Goal: Information Seeking & Learning: Learn about a topic

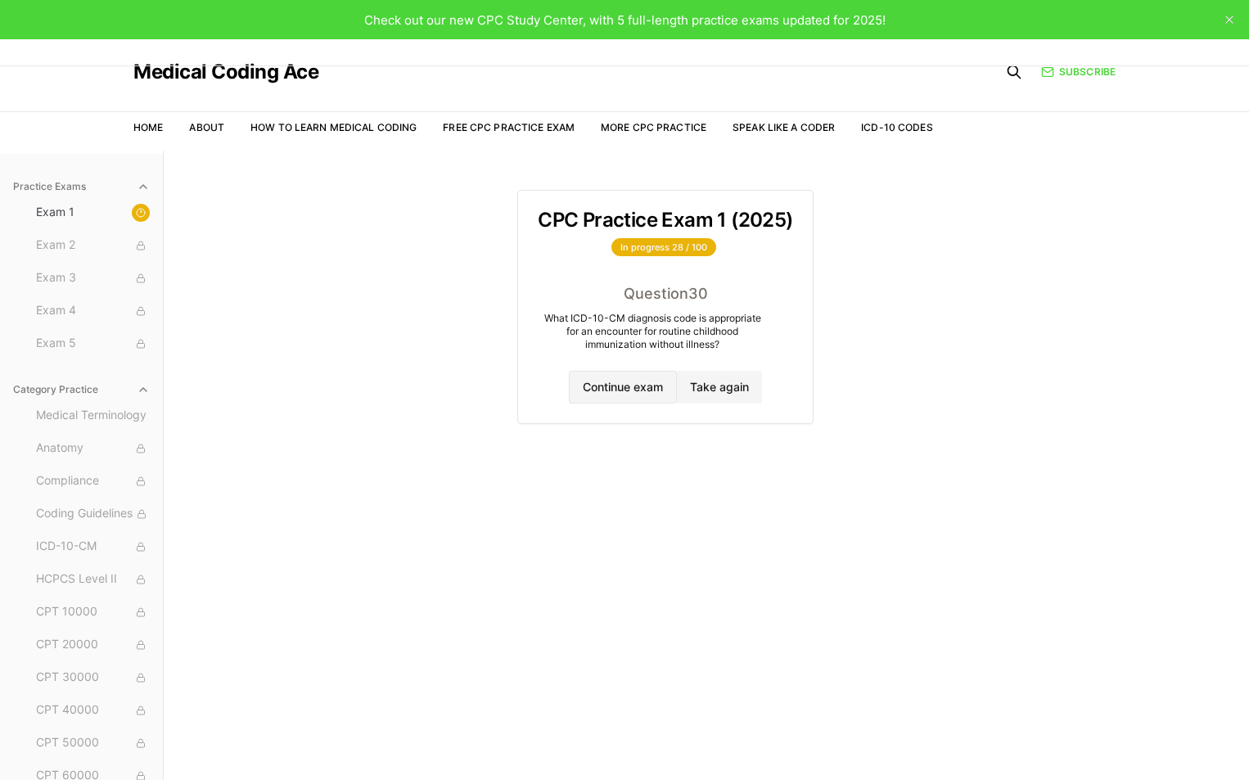
click at [618, 390] on button "Continue exam" at bounding box center [623, 387] width 108 height 33
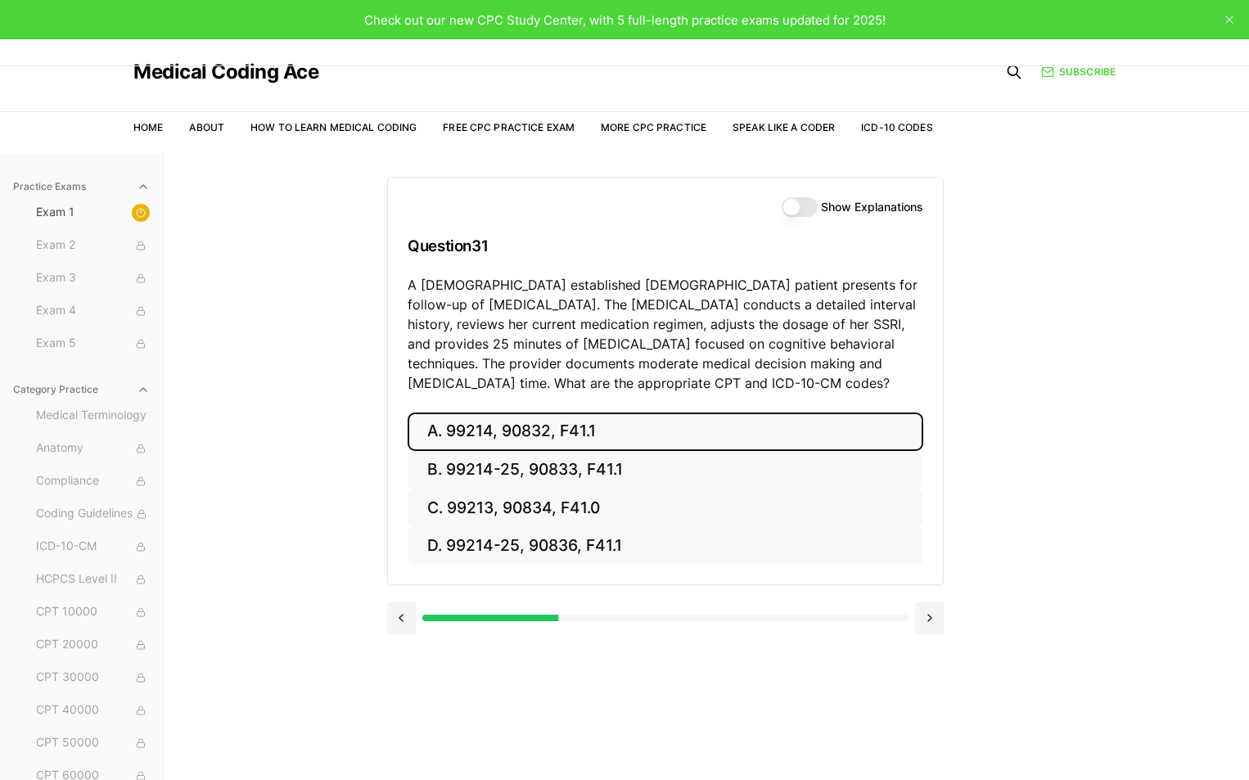
click at [571, 432] on button "A. 99214, 90832, F41.1" at bounding box center [666, 432] width 516 height 38
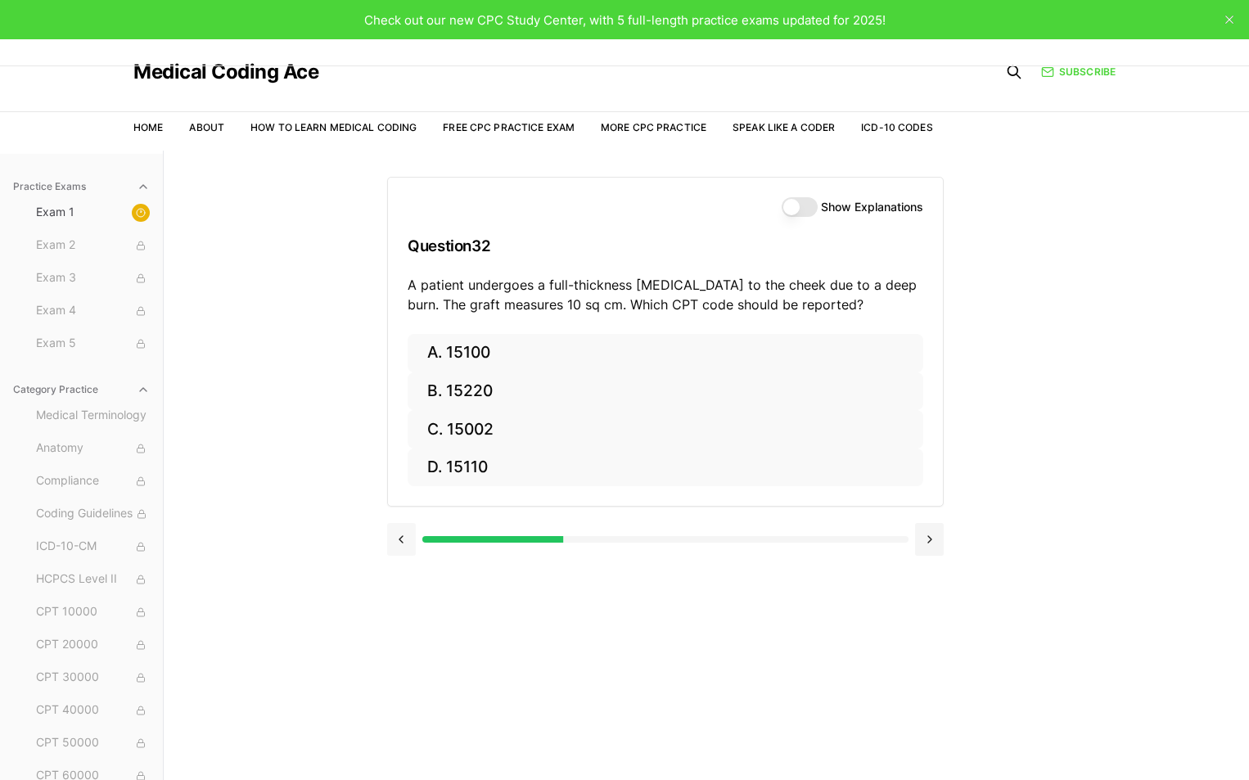
click at [399, 535] on button at bounding box center [401, 539] width 29 height 33
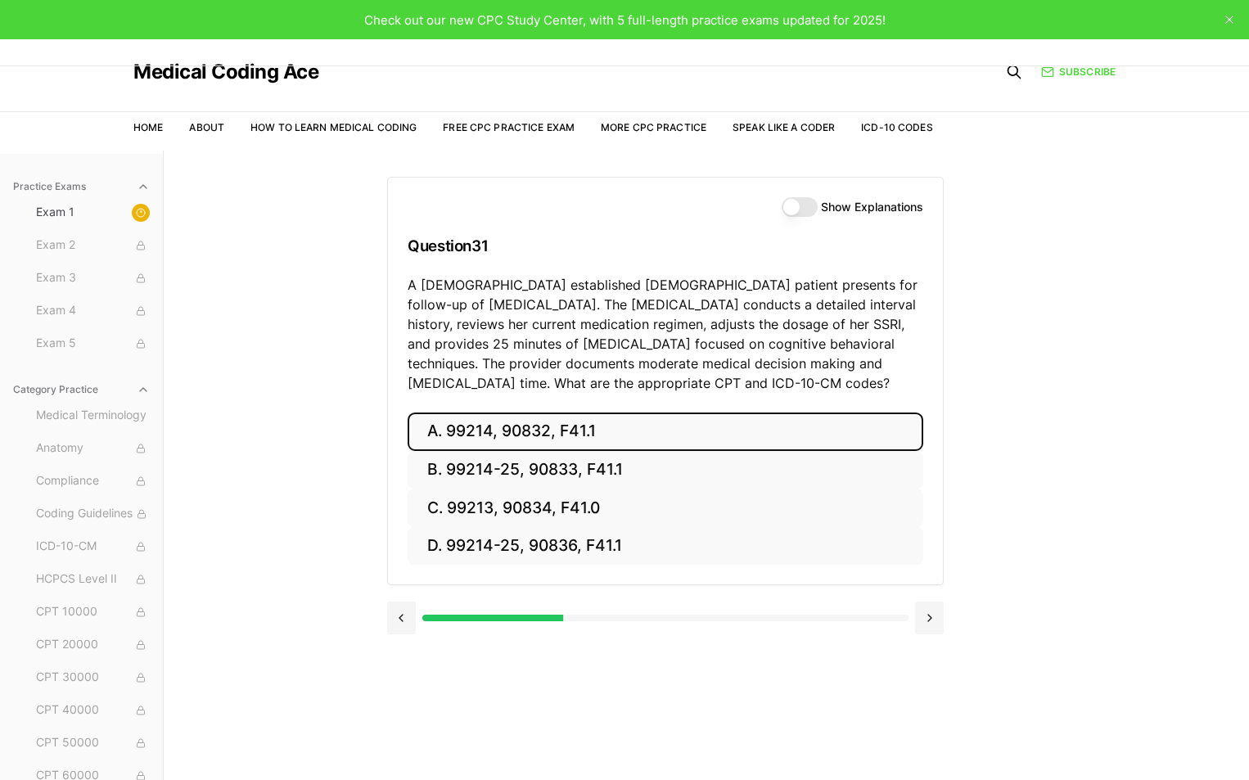
click at [800, 205] on button "Show Explanations" at bounding box center [800, 207] width 36 height 20
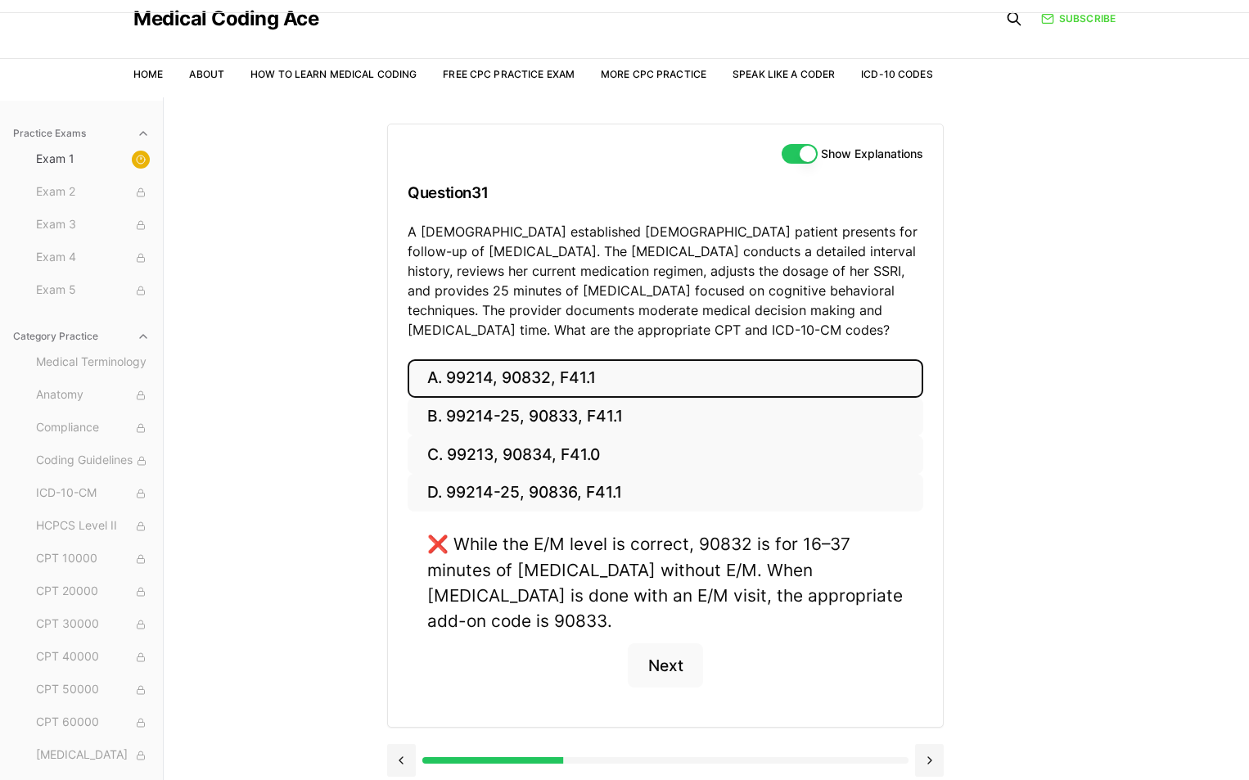
scroll to position [82, 0]
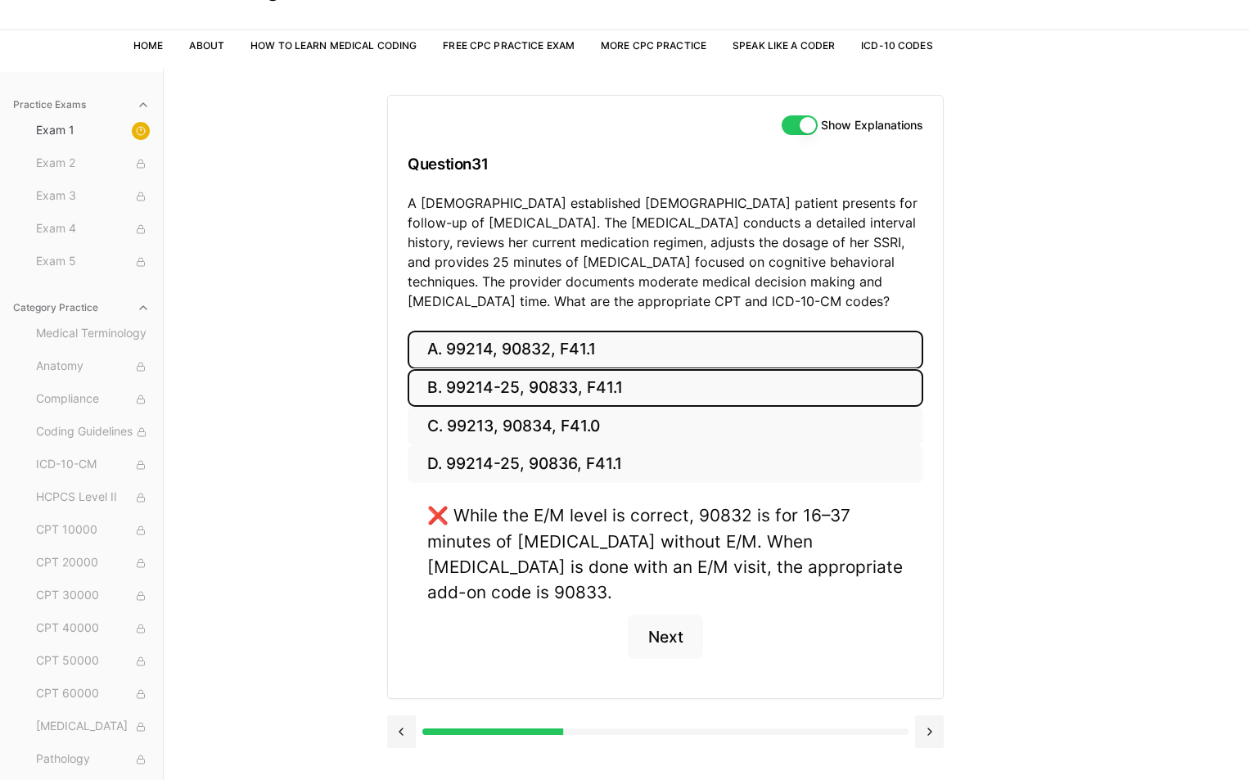
click at [523, 384] on button "B. 99214-25, 90833, F41.1" at bounding box center [666, 388] width 516 height 38
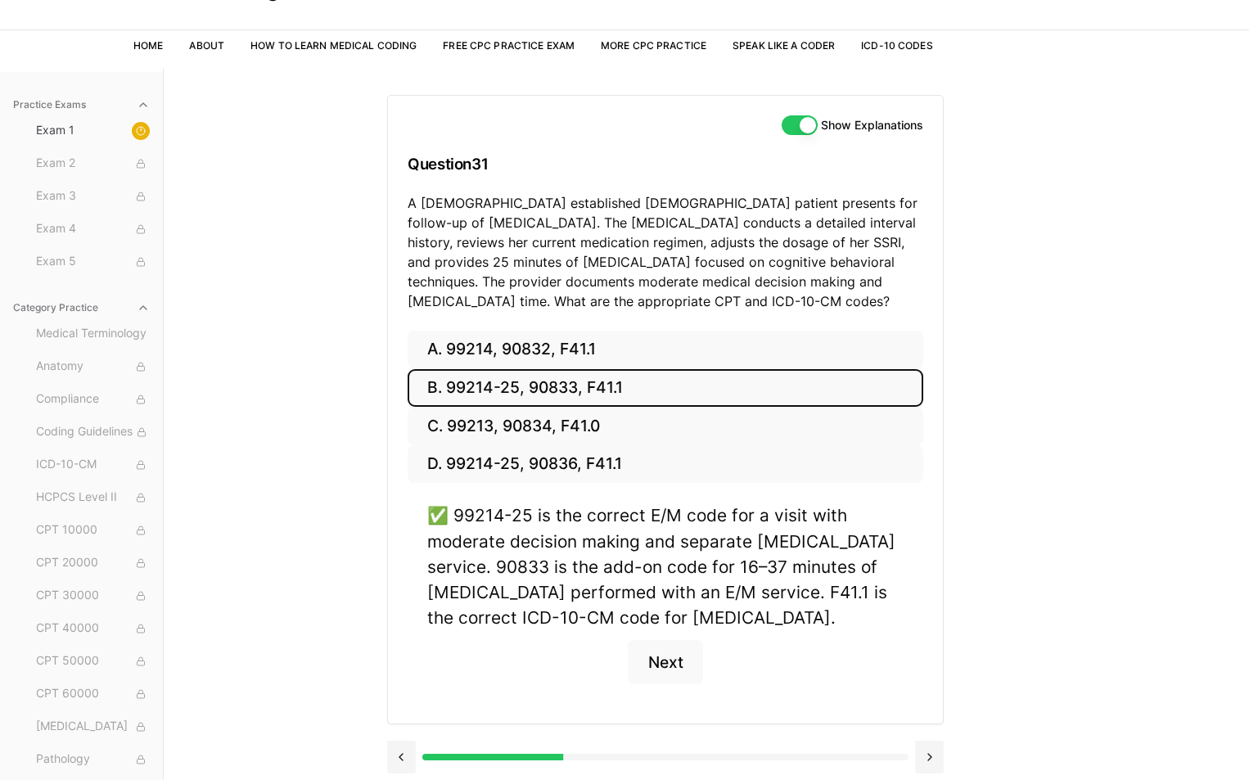
scroll to position [151, 0]
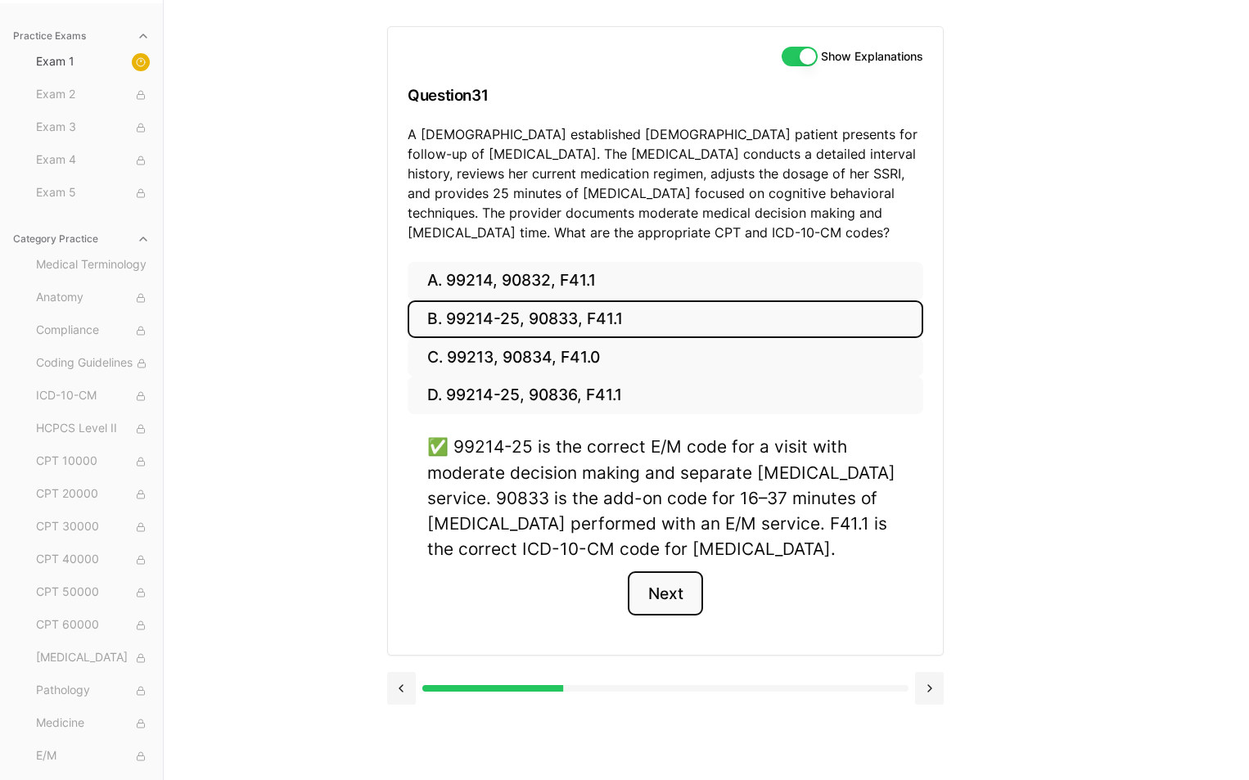
click at [666, 592] on button "Next" at bounding box center [665, 593] width 75 height 44
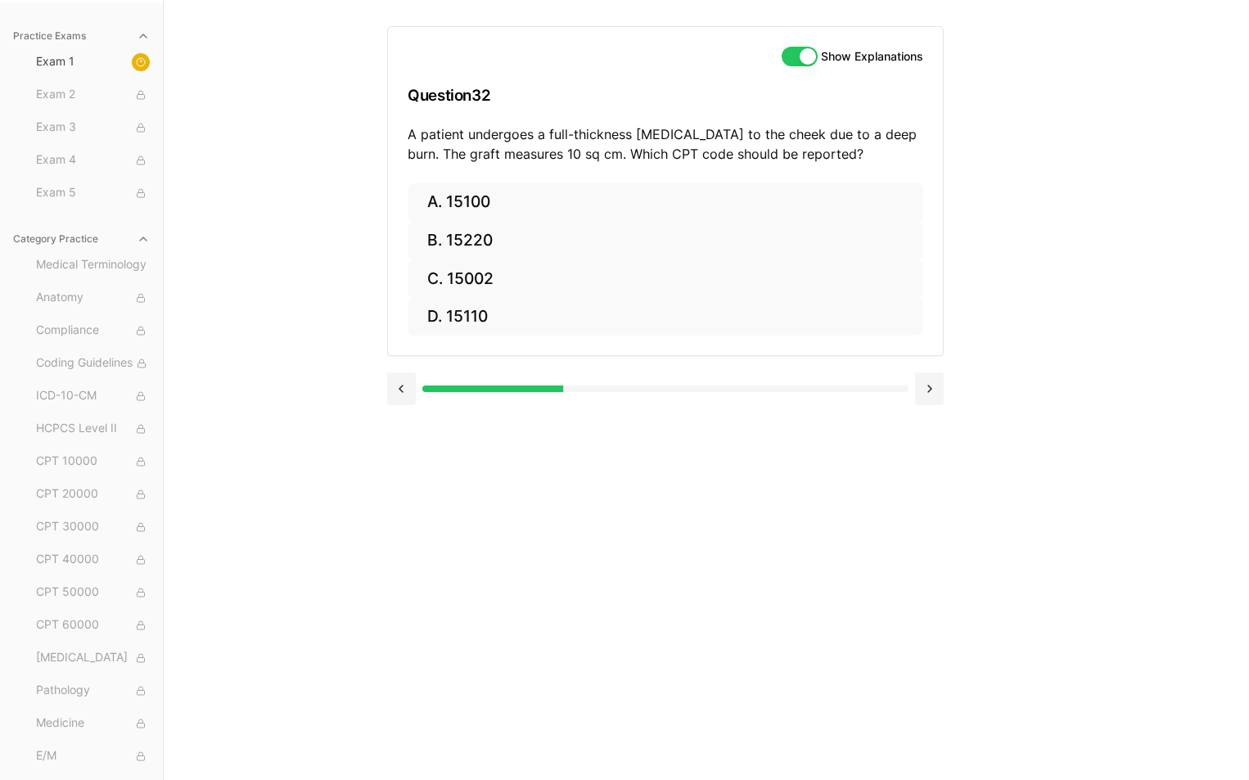
click at [791, 58] on button "Show Explanations" at bounding box center [800, 57] width 36 height 20
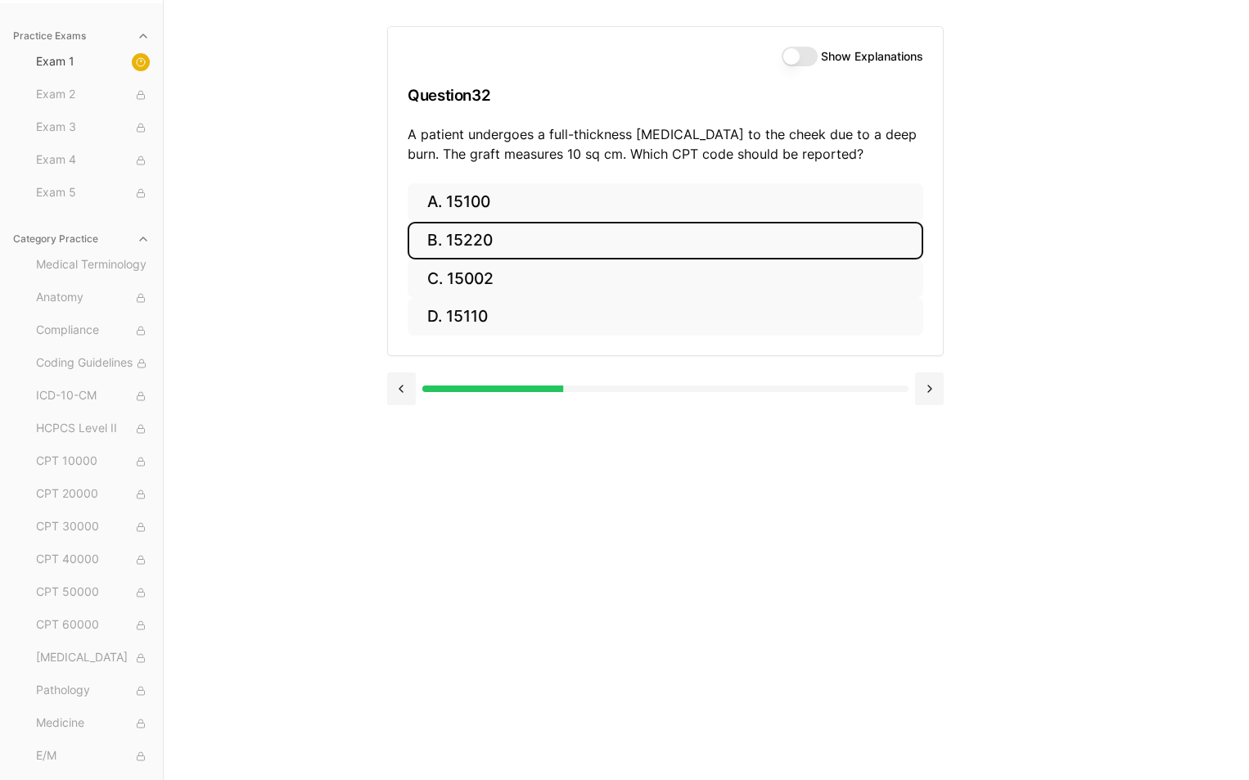
click at [477, 242] on button "B. 15220" at bounding box center [666, 241] width 516 height 38
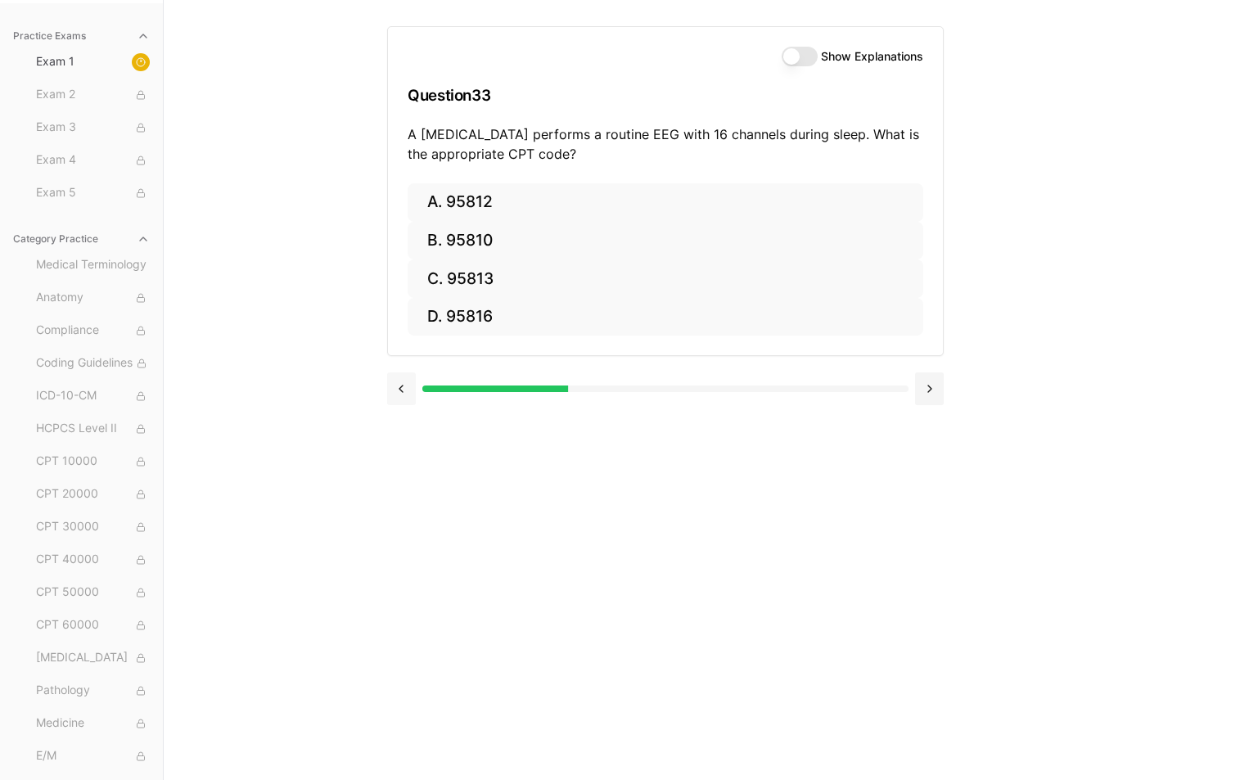
click at [399, 393] on button at bounding box center [401, 389] width 29 height 33
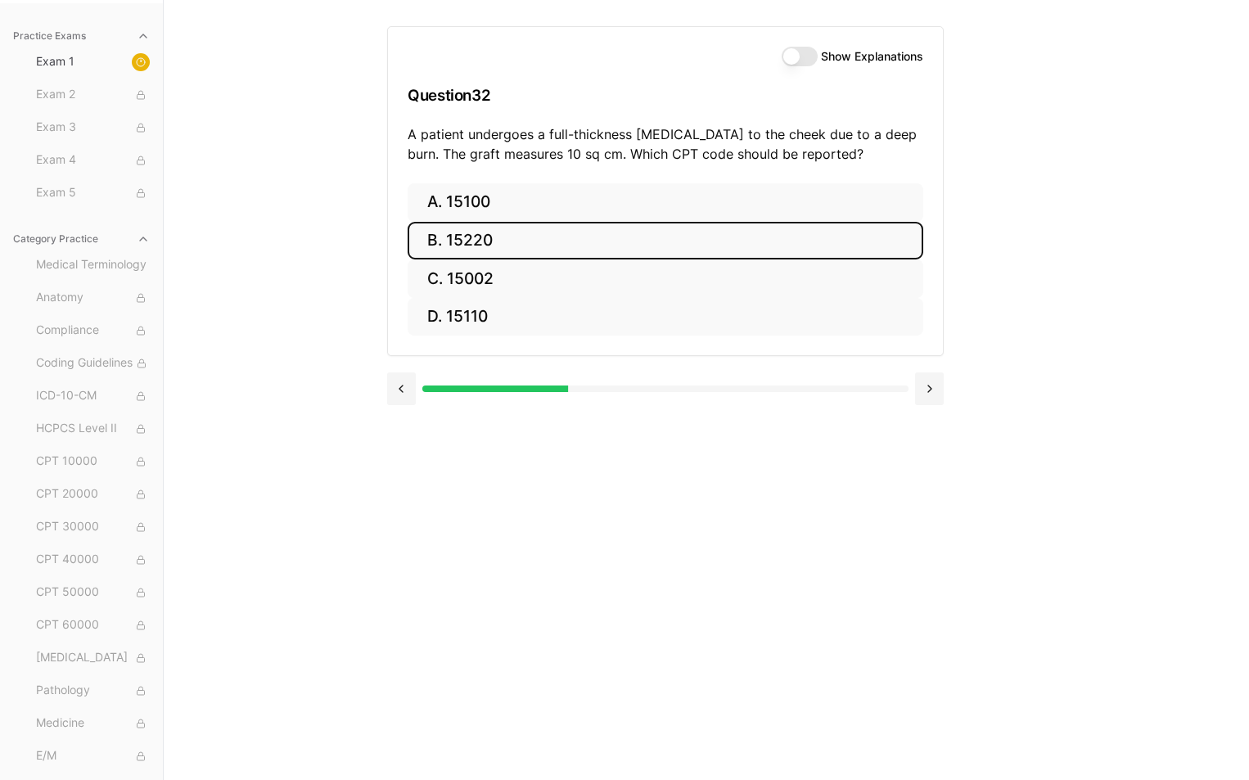
click at [802, 55] on button "Show Explanations" at bounding box center [800, 57] width 36 height 20
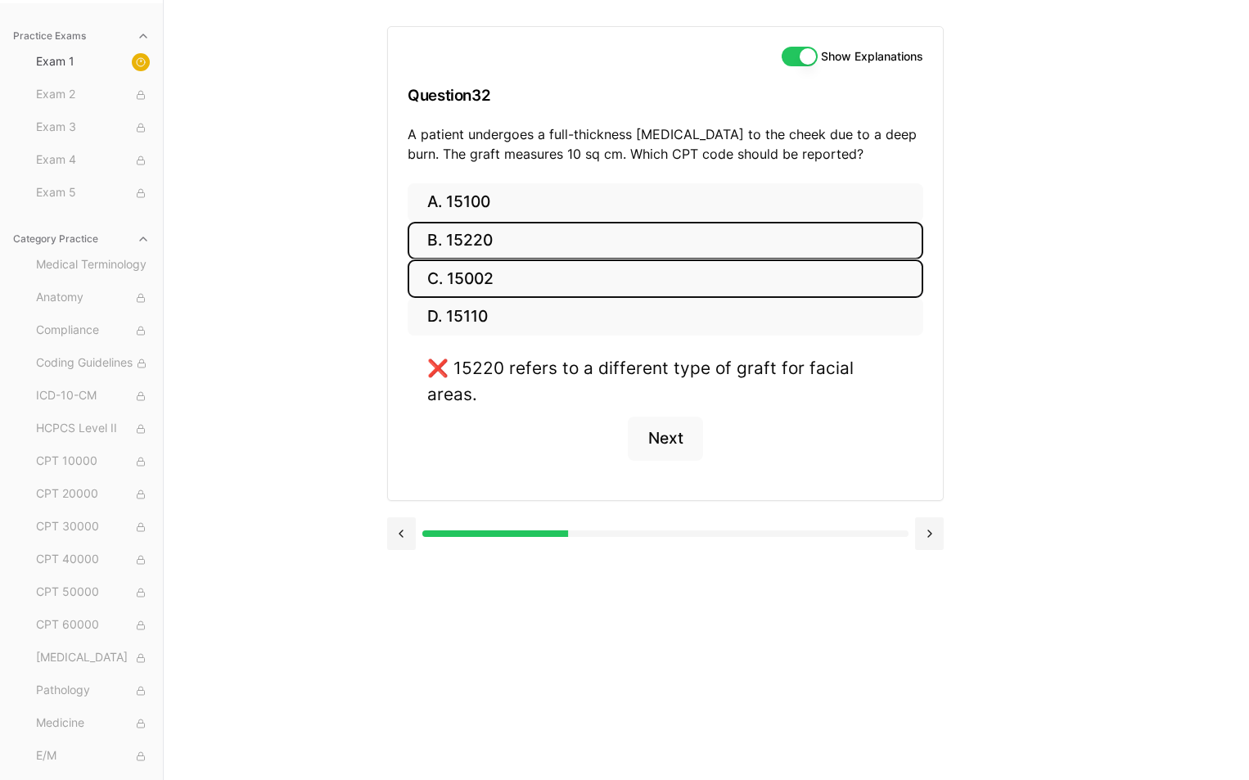
click at [488, 269] on button "C. 15002" at bounding box center [666, 279] width 516 height 38
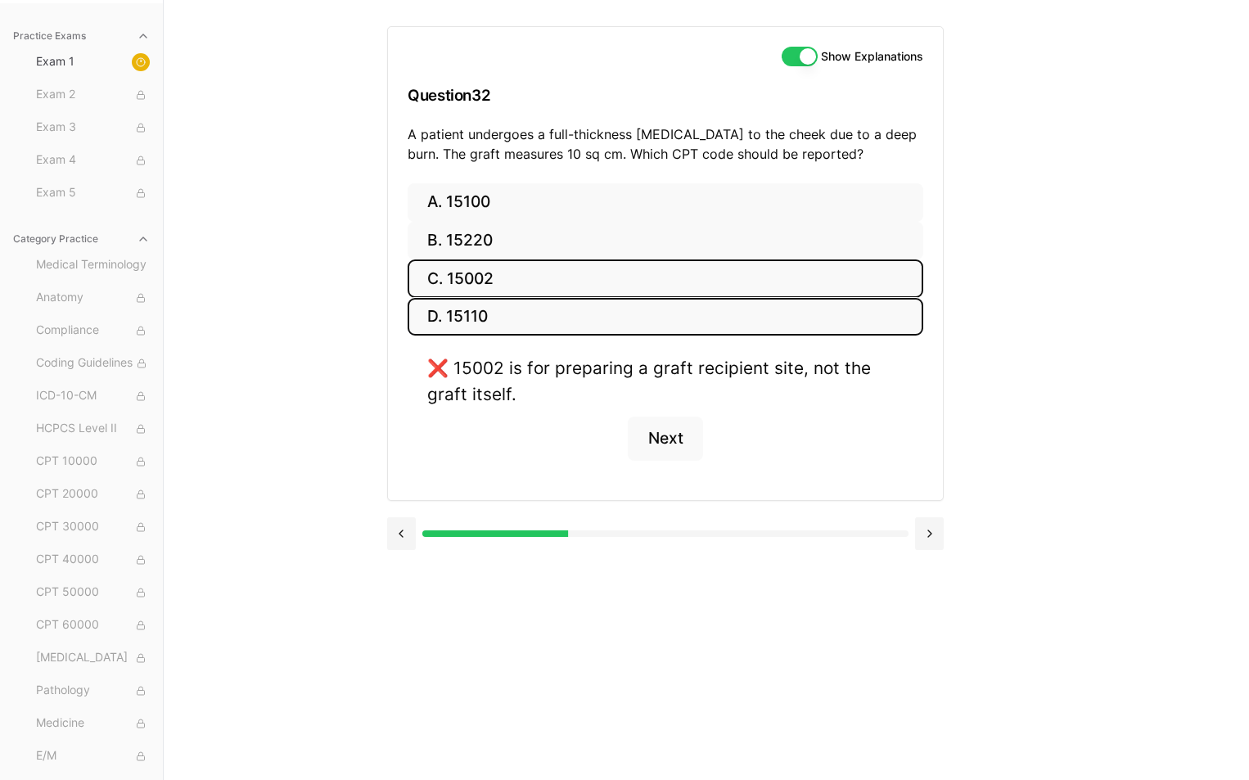
click at [485, 309] on button "D. 15110" at bounding box center [666, 317] width 516 height 38
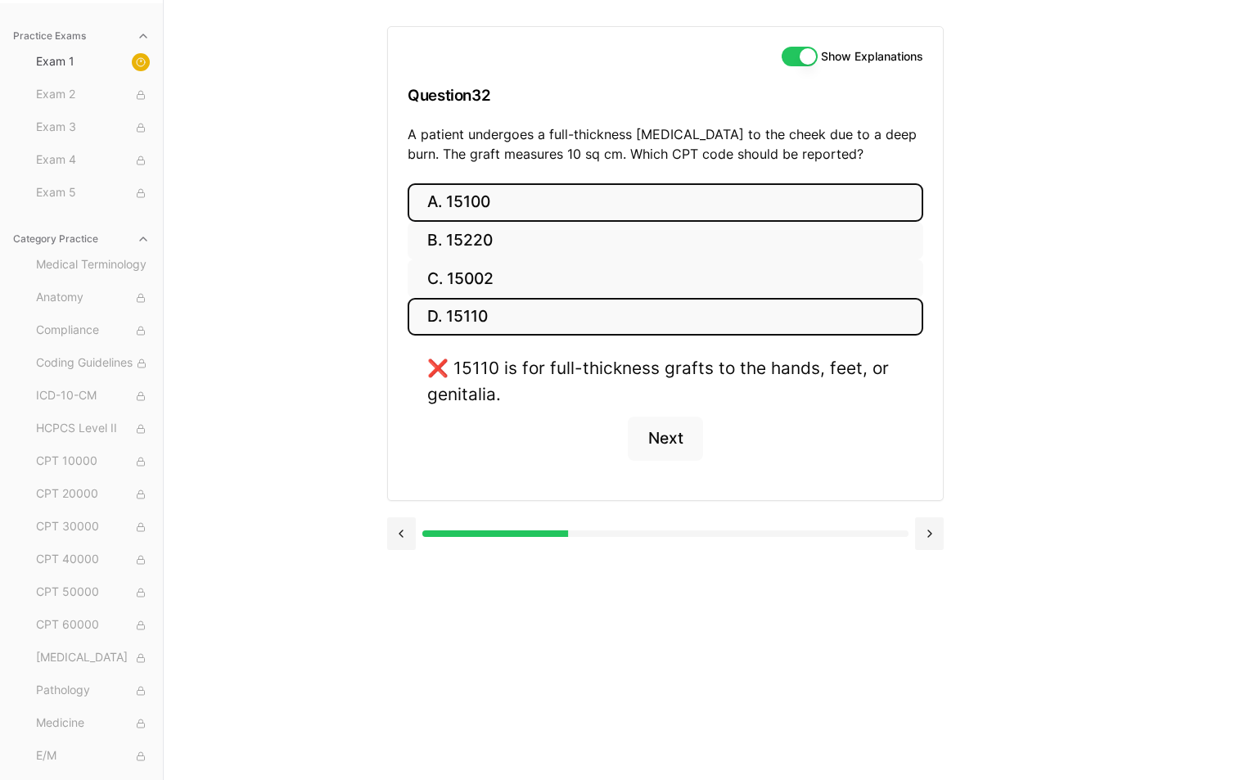
click at [490, 193] on button "A. 15100" at bounding box center [666, 202] width 516 height 38
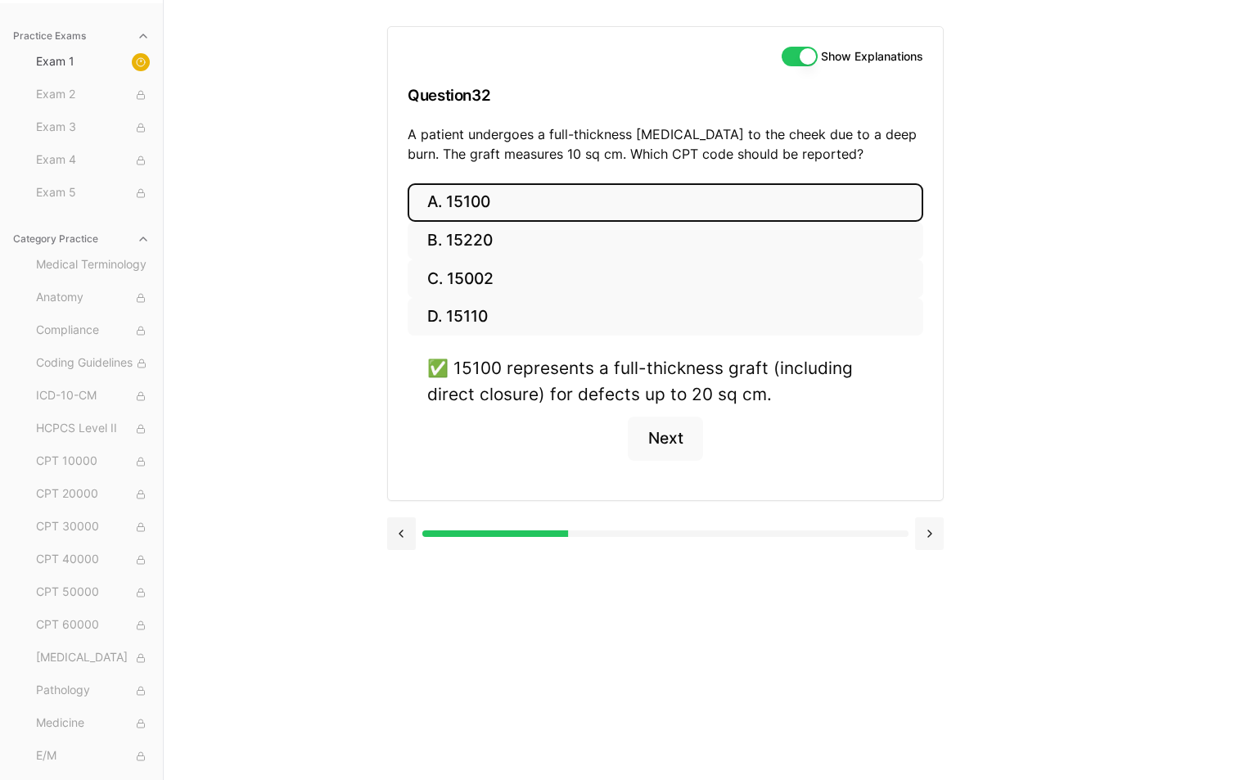
click at [928, 530] on button at bounding box center [929, 533] width 29 height 33
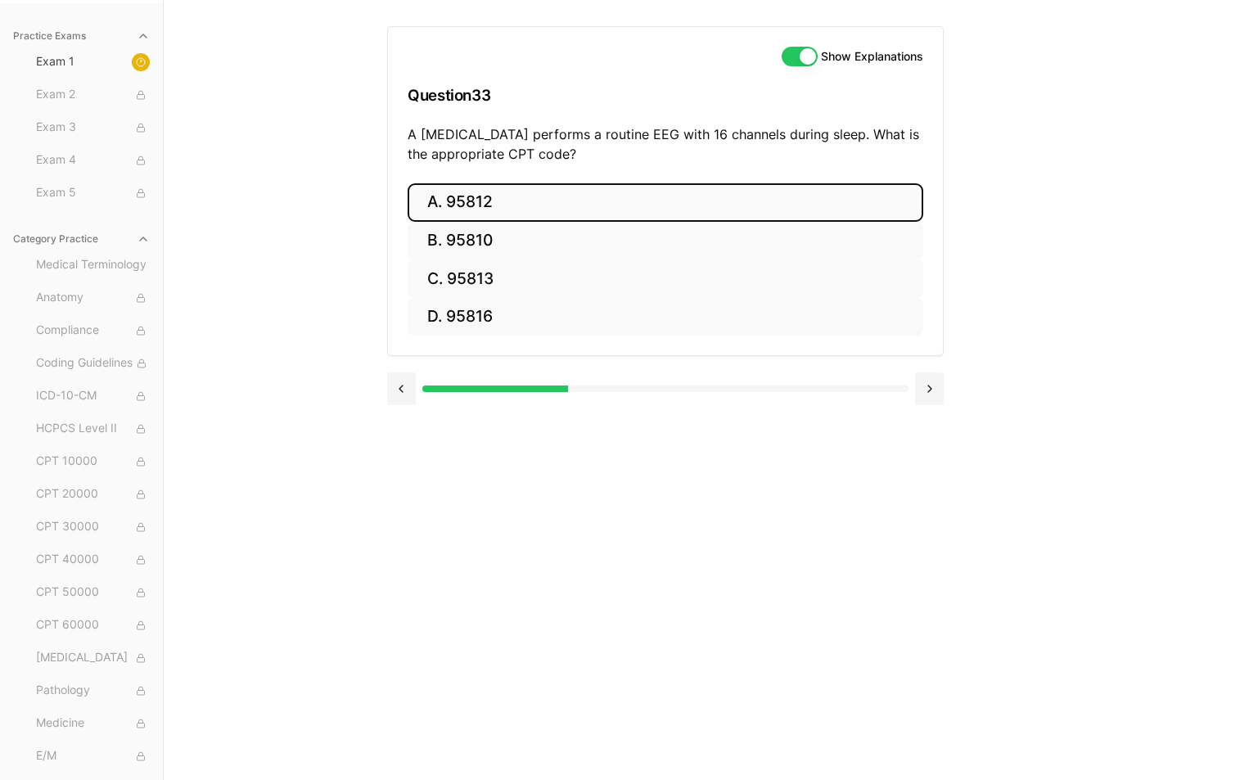
click at [472, 196] on button "A. 95812" at bounding box center [666, 202] width 516 height 38
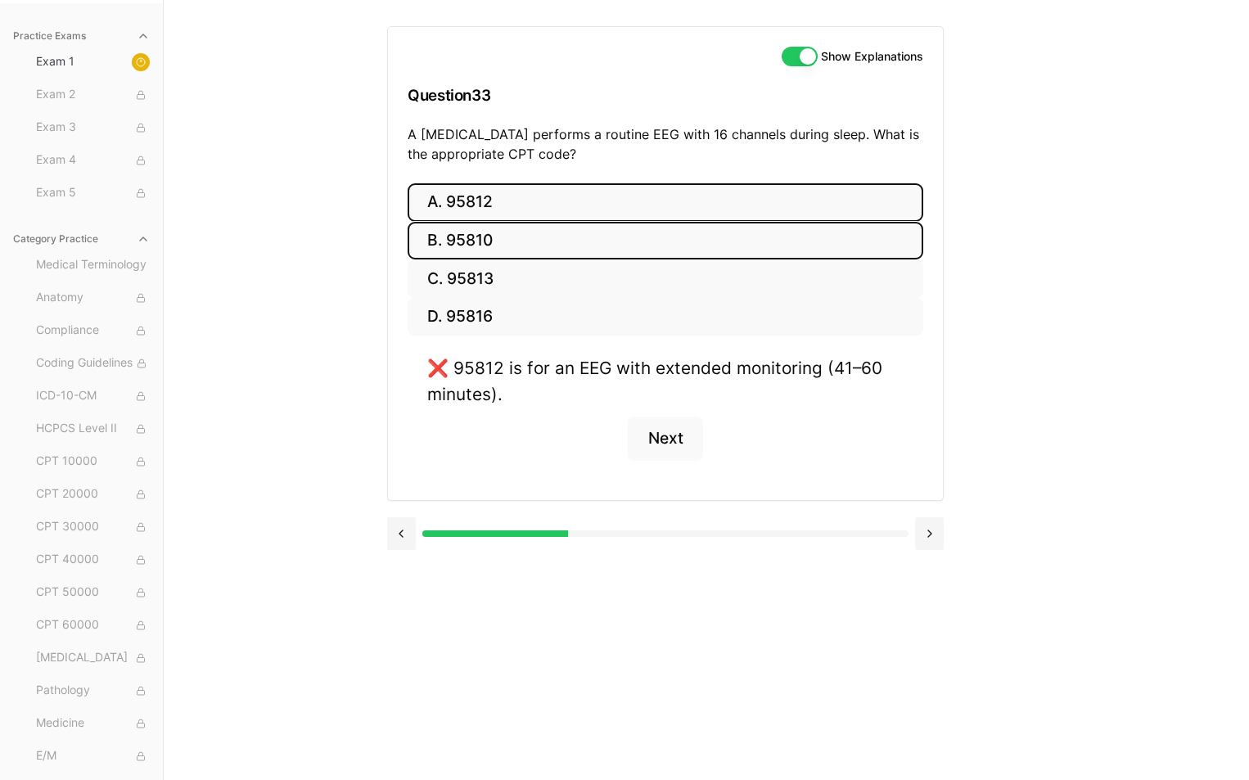
click at [479, 239] on button "B. 95810" at bounding box center [666, 241] width 516 height 38
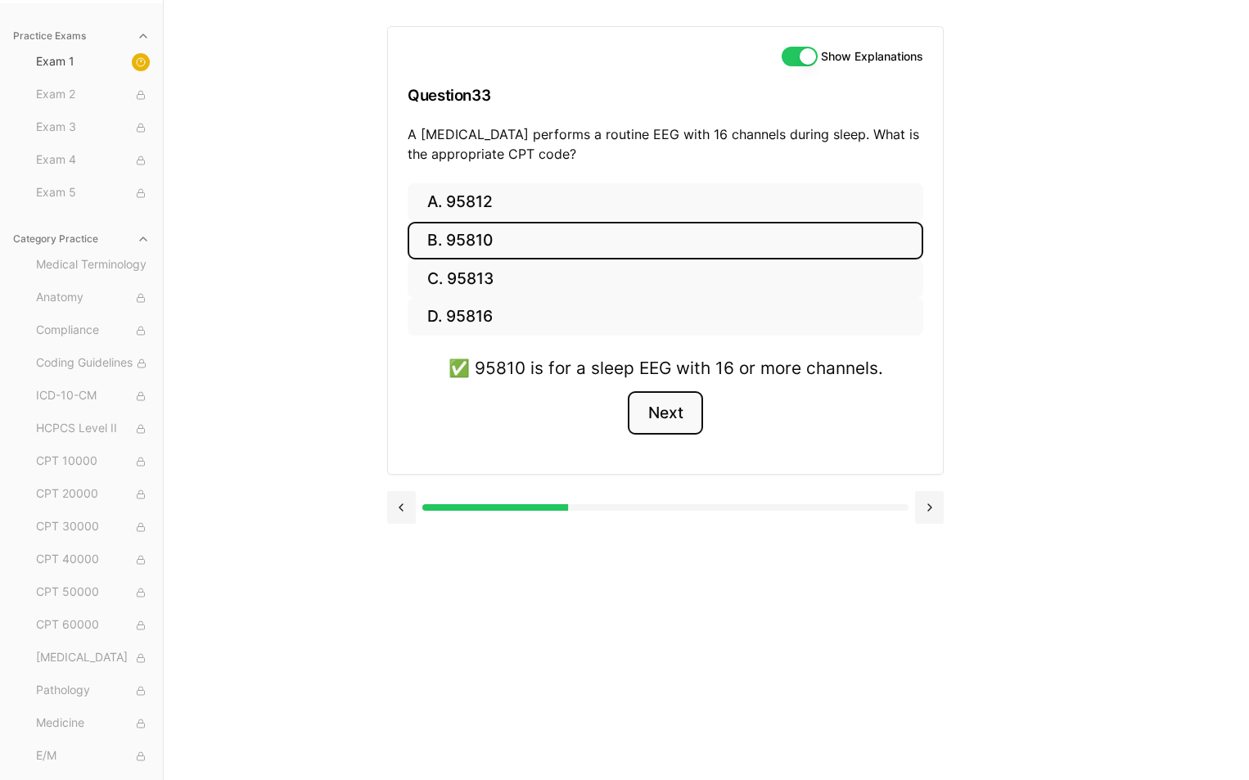
click at [662, 406] on button "Next" at bounding box center [665, 413] width 75 height 44
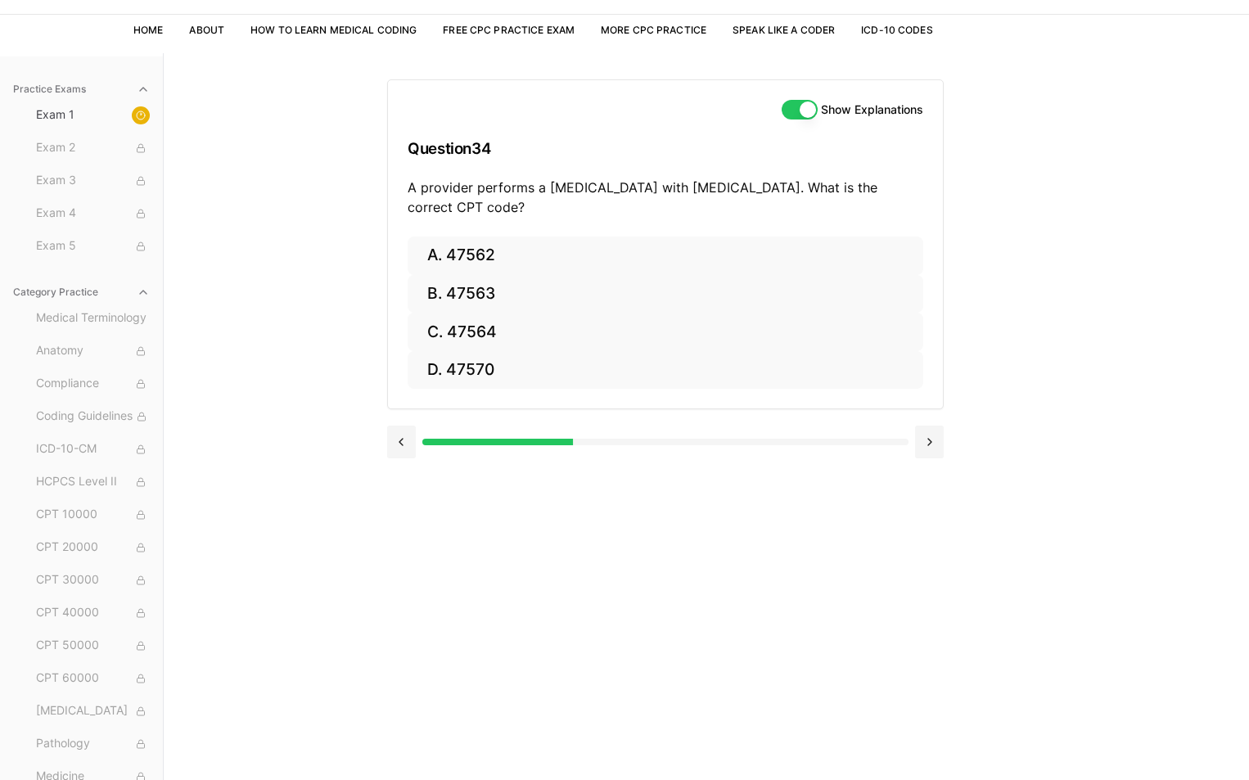
scroll to position [69, 0]
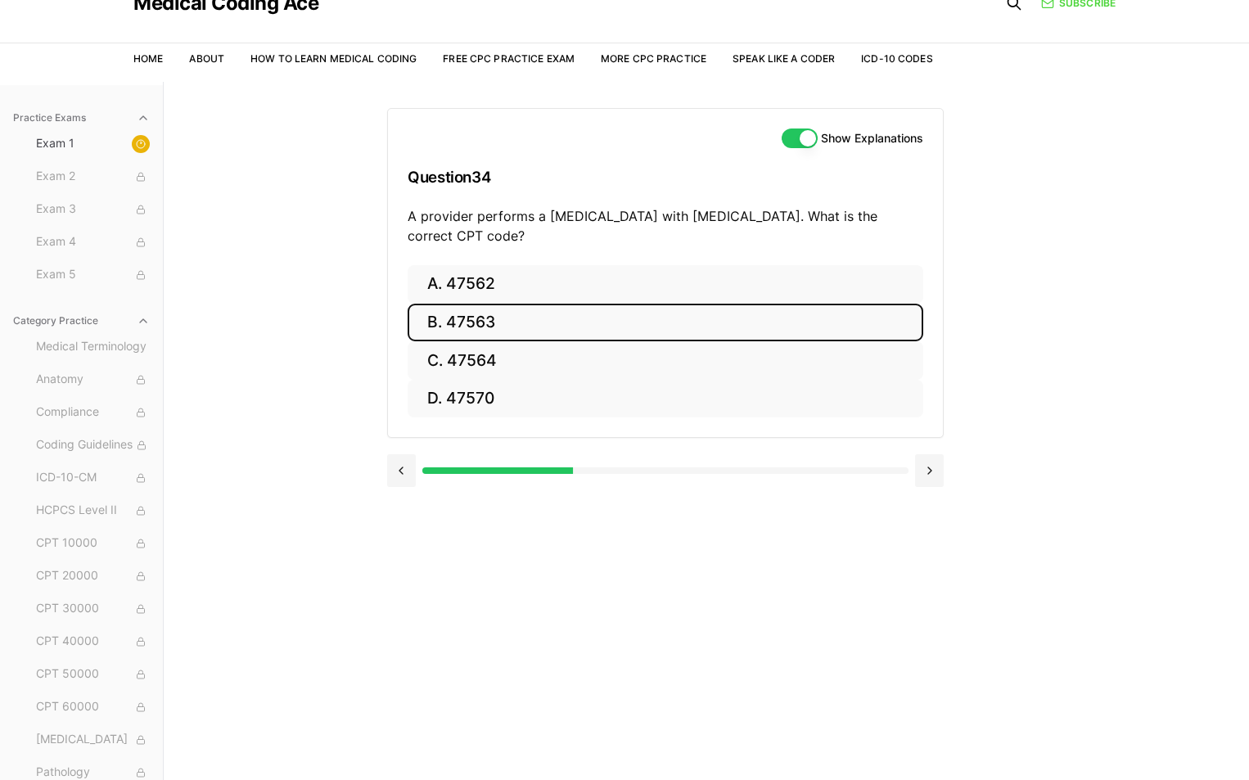
click at [552, 307] on button "B. 47563" at bounding box center [666, 323] width 516 height 38
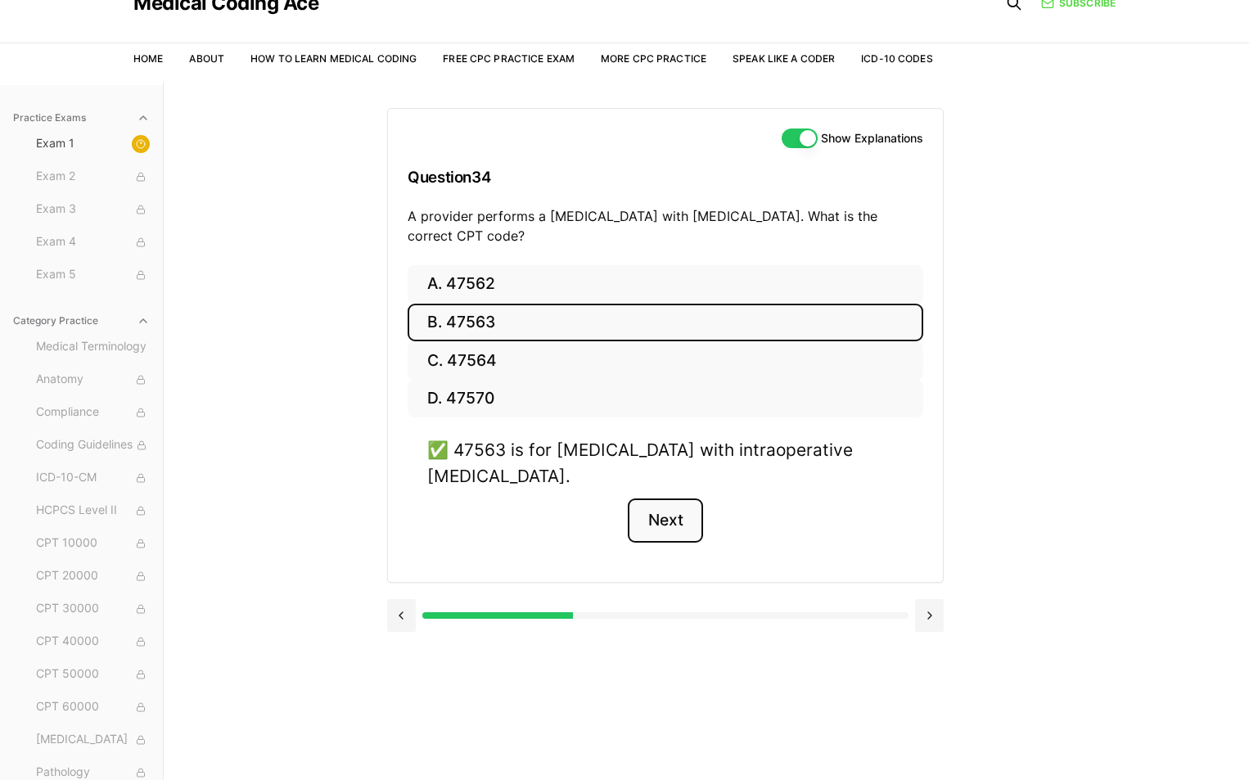
click at [672, 519] on button "Next" at bounding box center [665, 521] width 75 height 44
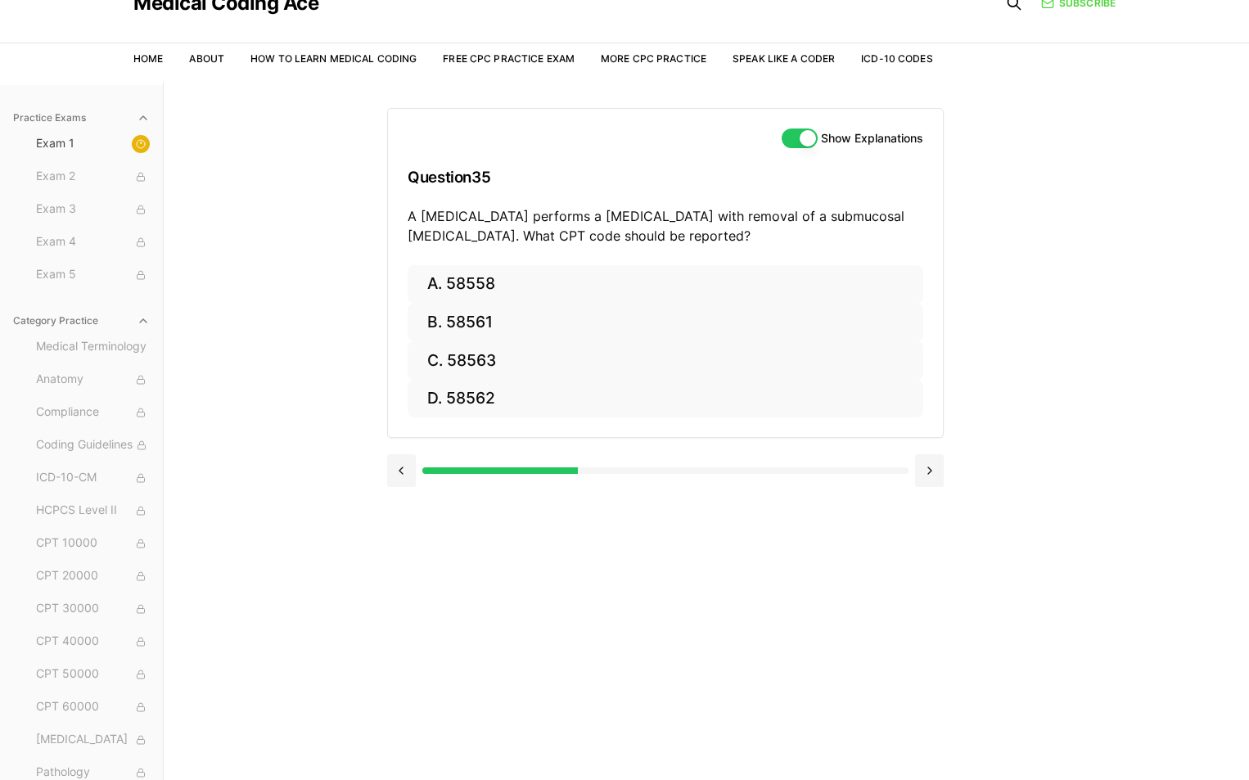
click at [792, 137] on button "Show Explanations" at bounding box center [800, 139] width 36 height 20
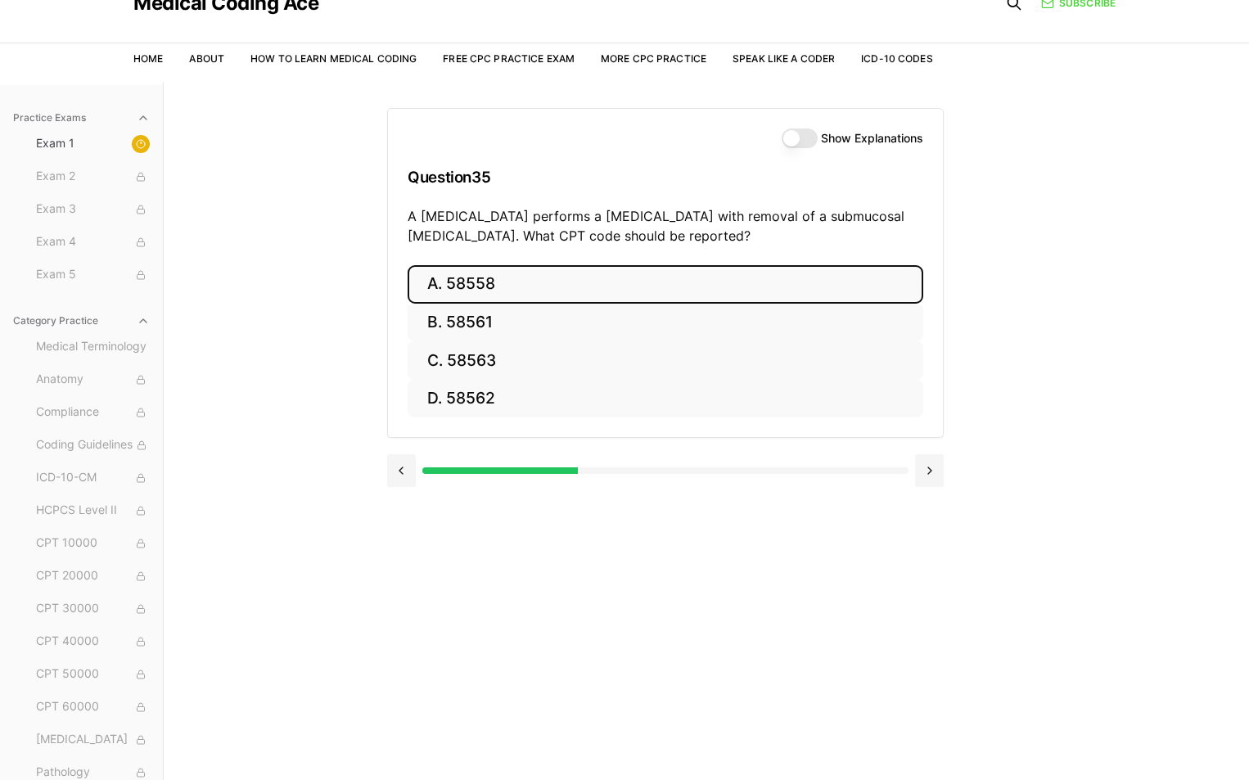
click at [519, 274] on button "A. 58558" at bounding box center [666, 284] width 516 height 38
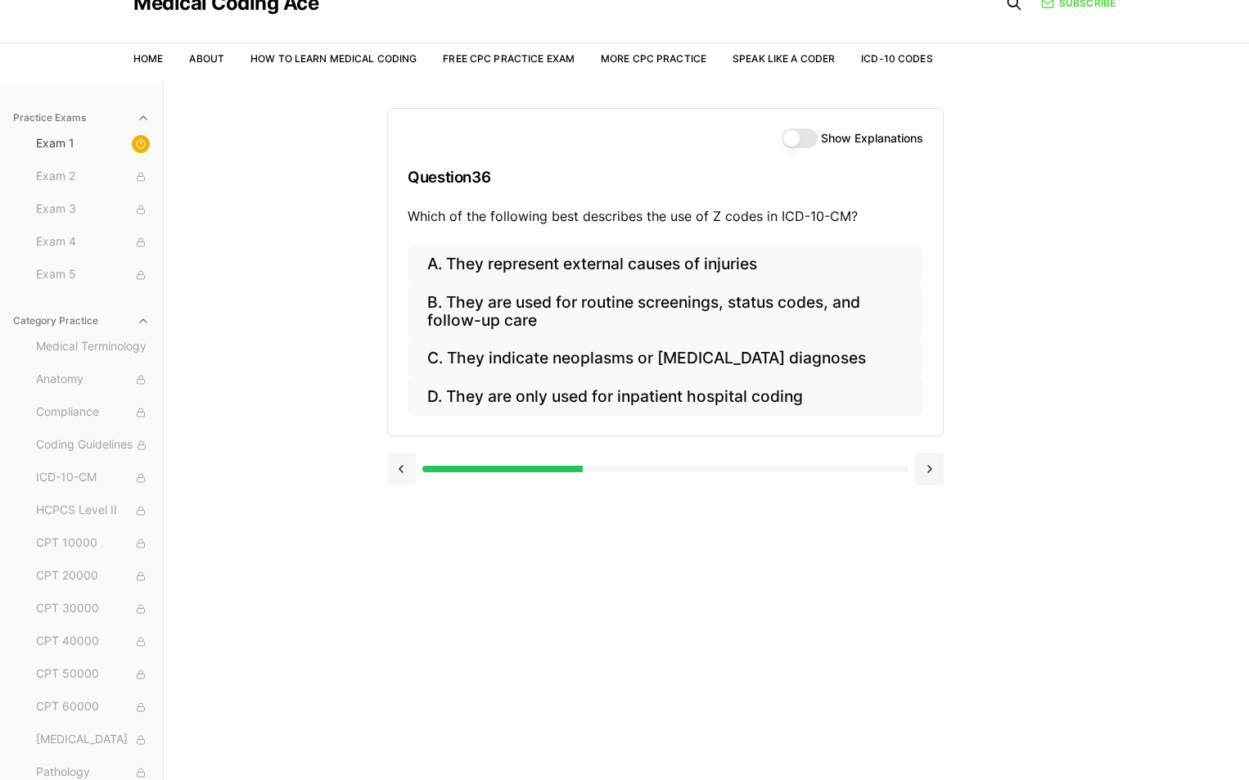
click at [397, 466] on button at bounding box center [401, 469] width 29 height 33
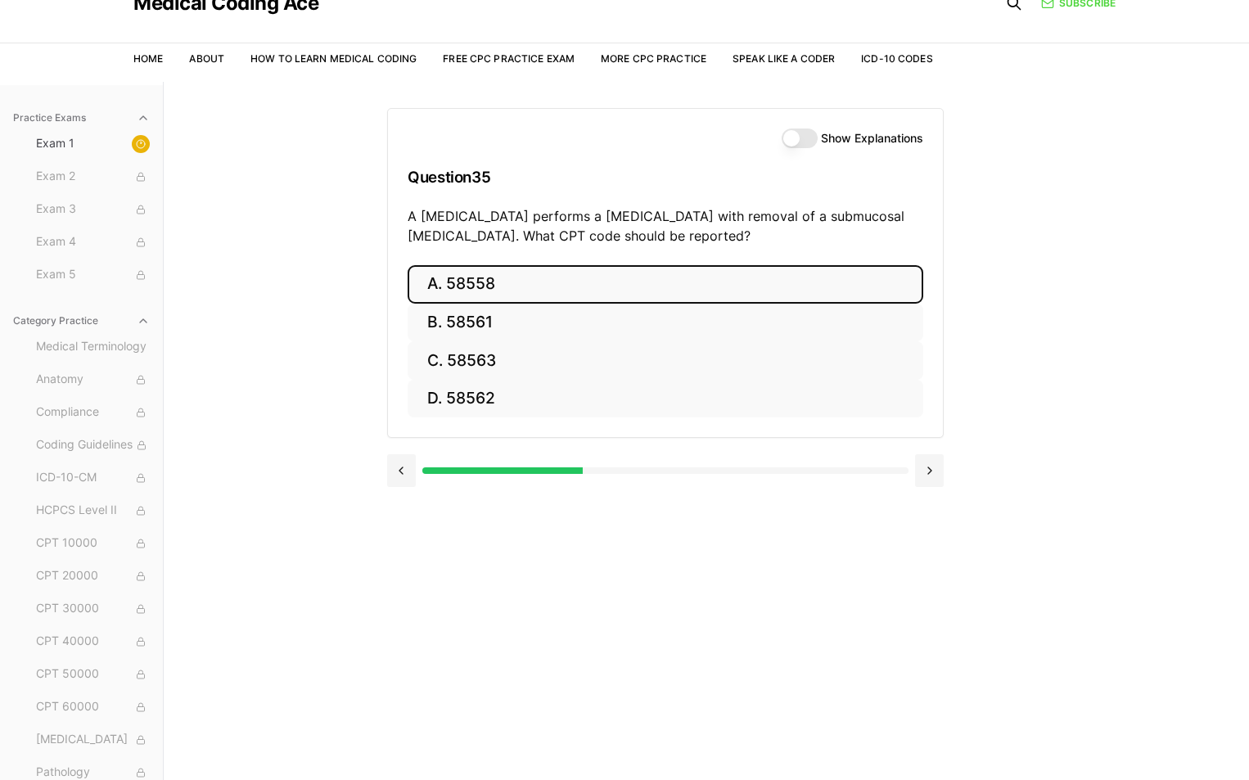
click at [803, 133] on button "Show Explanations" at bounding box center [800, 139] width 36 height 20
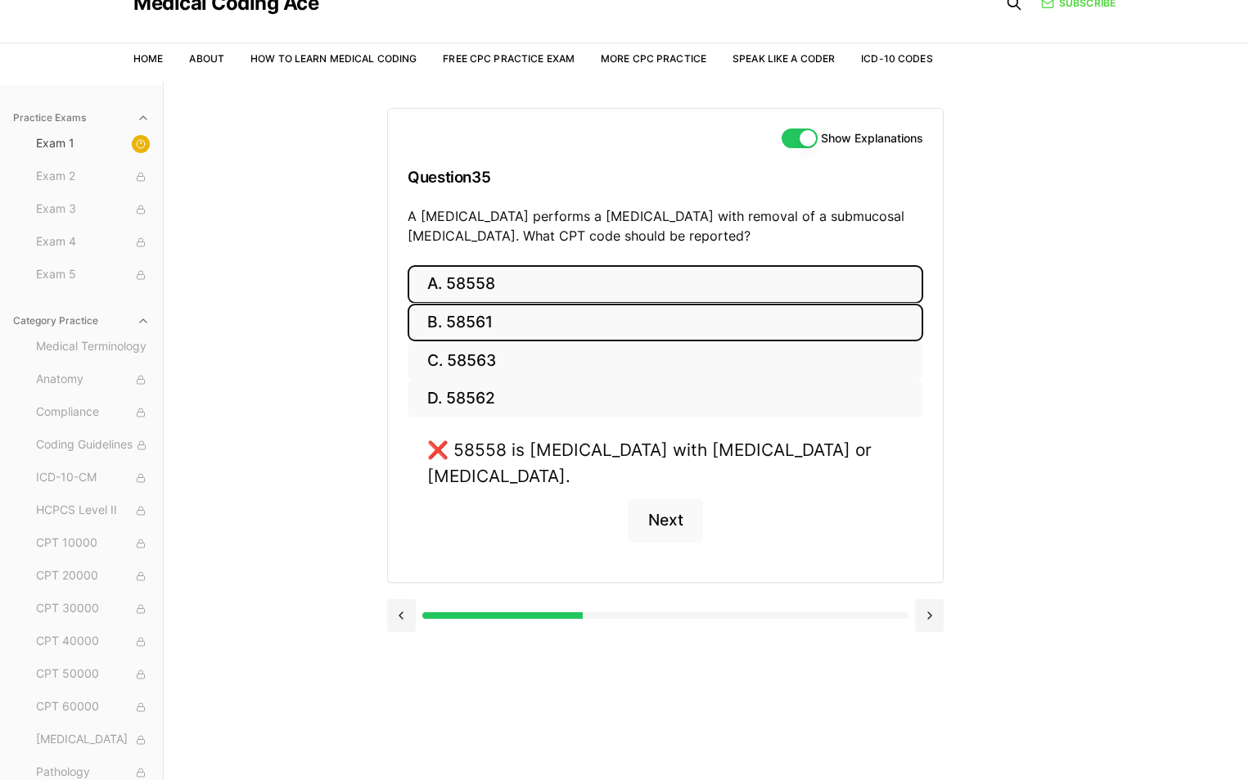
click at [483, 321] on button "B. 58561" at bounding box center [666, 323] width 516 height 38
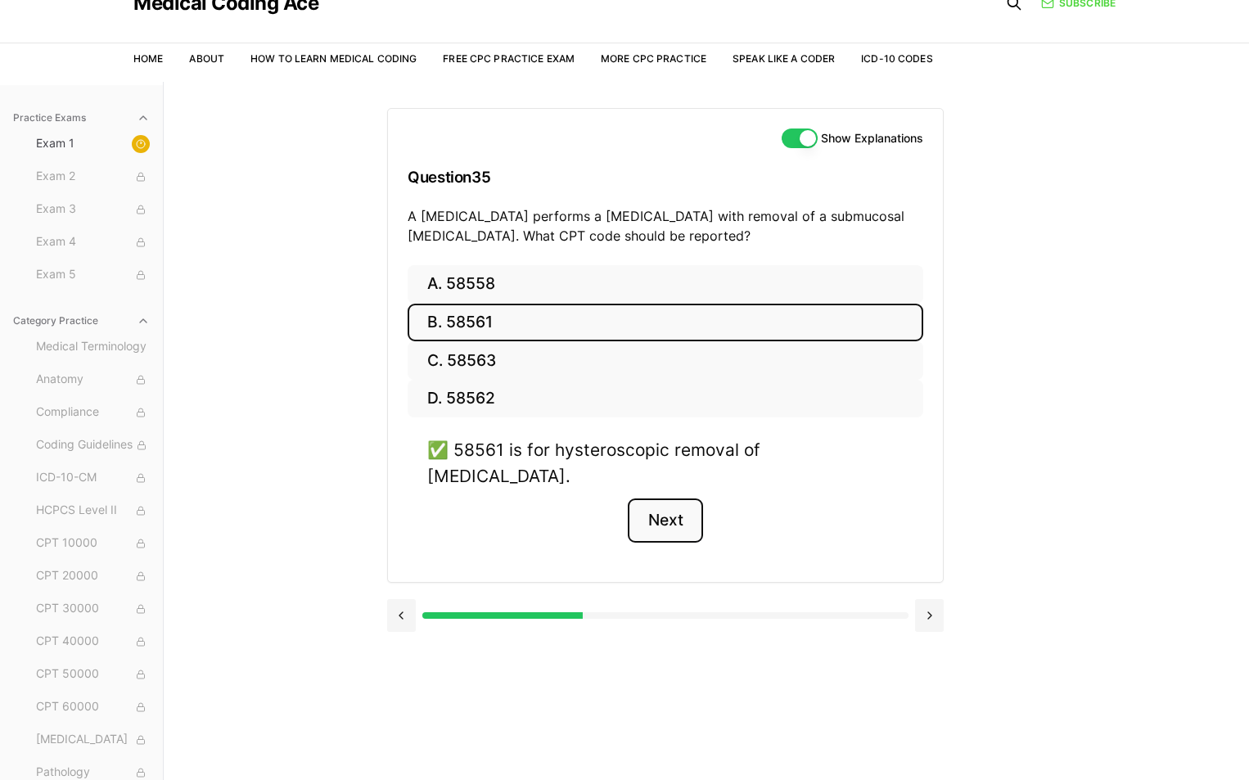
click at [672, 499] on button "Next" at bounding box center [665, 521] width 75 height 44
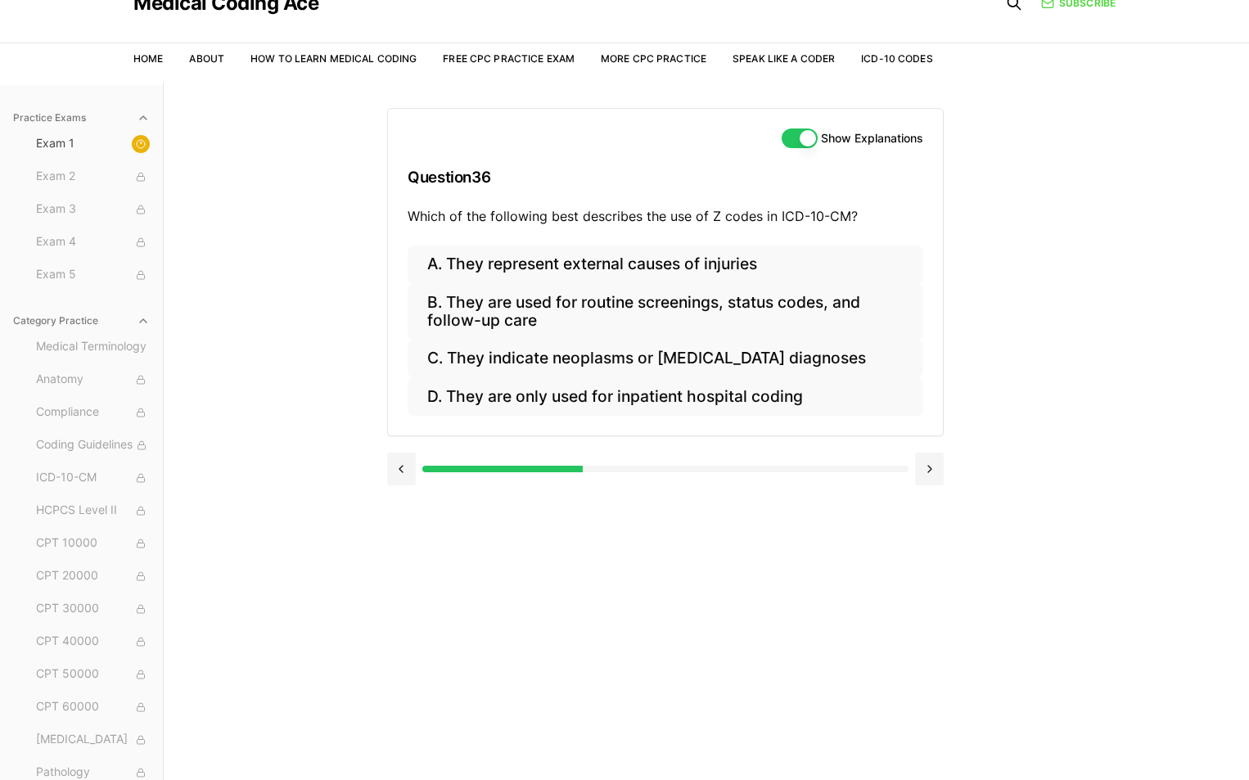
click at [799, 139] on button "Show Explanations" at bounding box center [800, 139] width 36 height 20
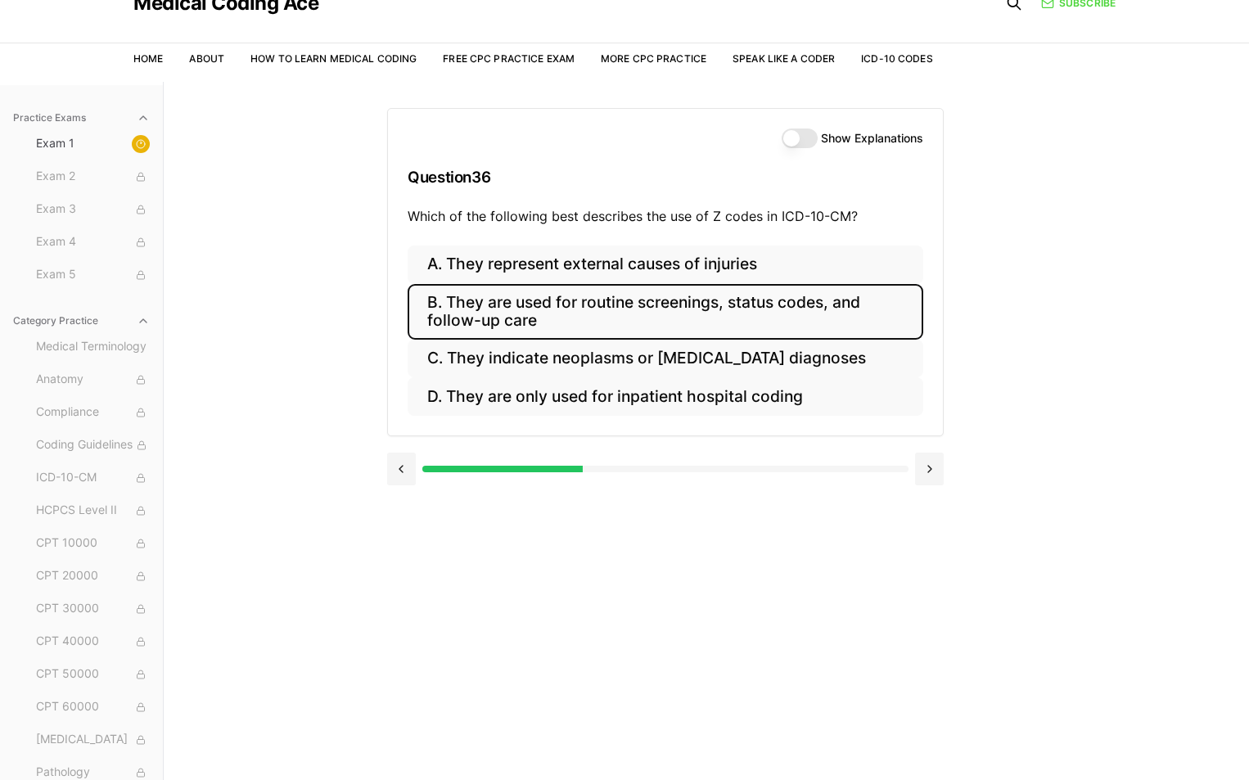
click at [645, 301] on button "B. They are used for routine screenings, status codes, and follow-up care" at bounding box center [666, 312] width 516 height 56
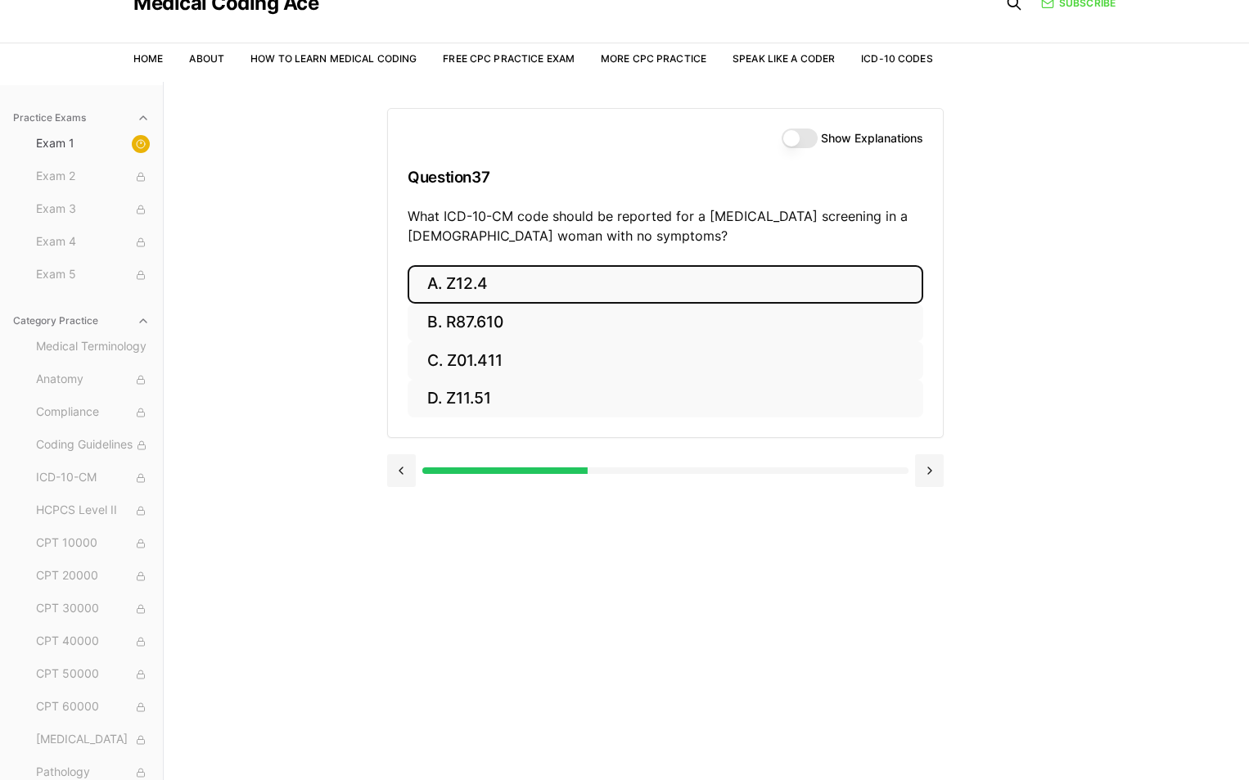
click at [487, 277] on button "A. Z12.4" at bounding box center [666, 284] width 516 height 38
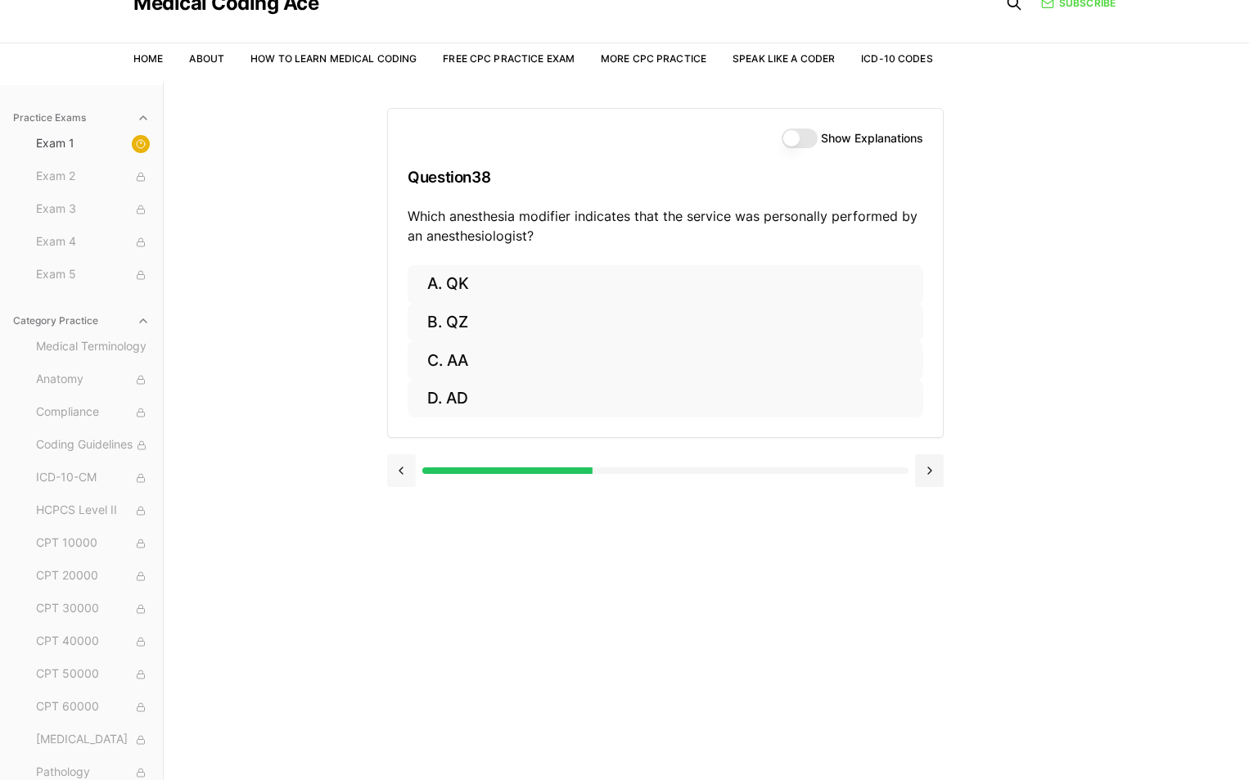
click at [399, 467] on button at bounding box center [401, 470] width 29 height 33
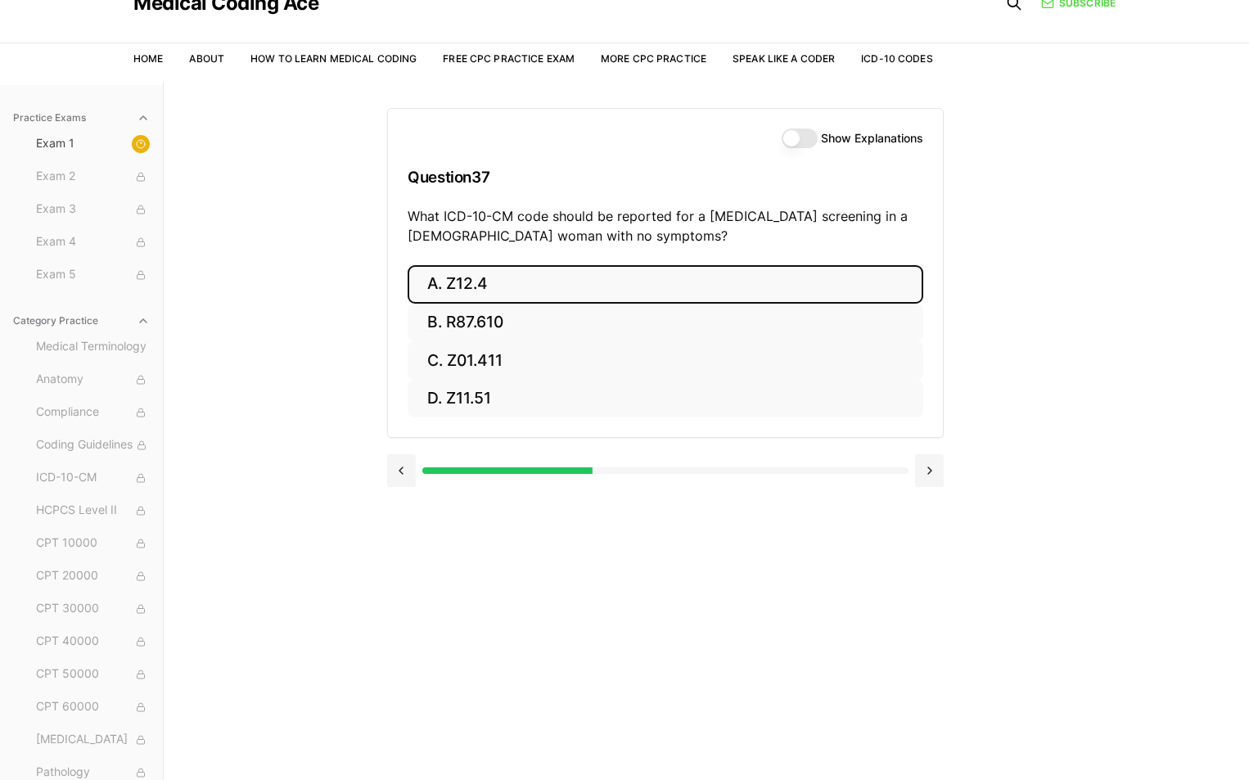
click at [804, 130] on button "Show Explanations" at bounding box center [800, 139] width 36 height 20
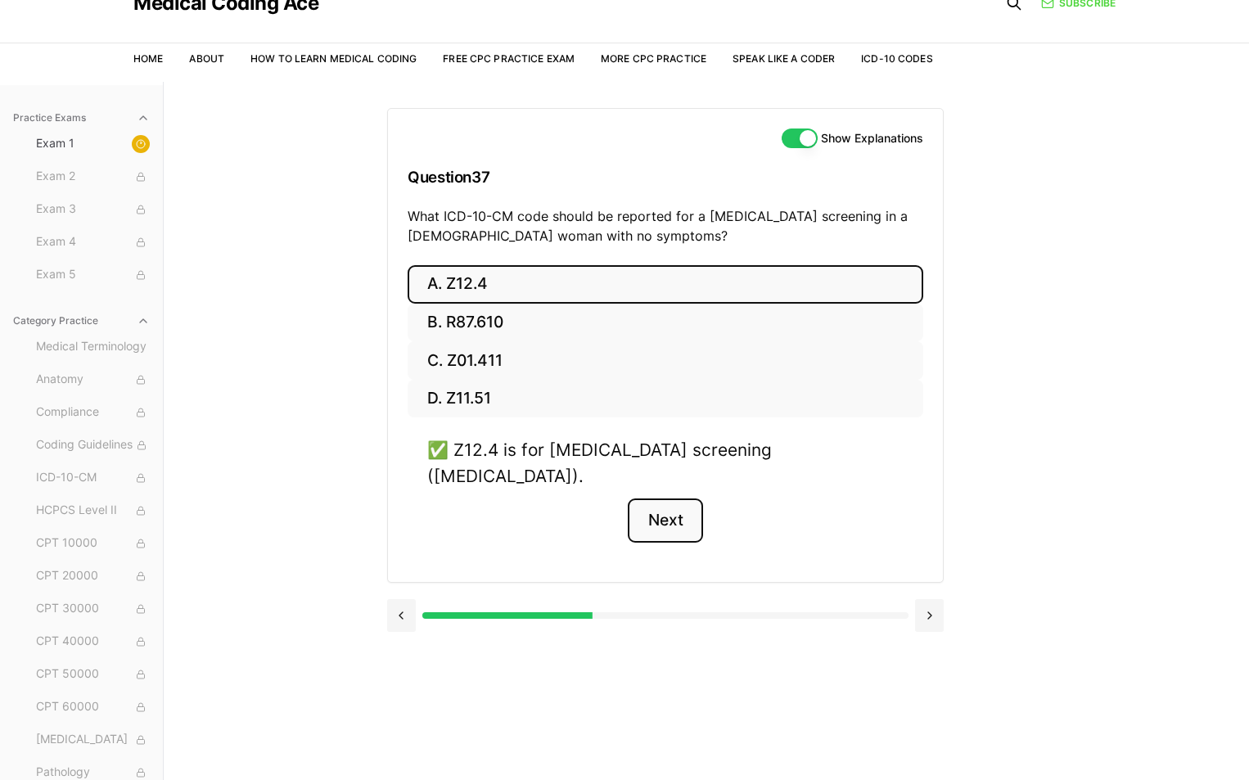
click at [666, 499] on button "Next" at bounding box center [665, 521] width 75 height 44
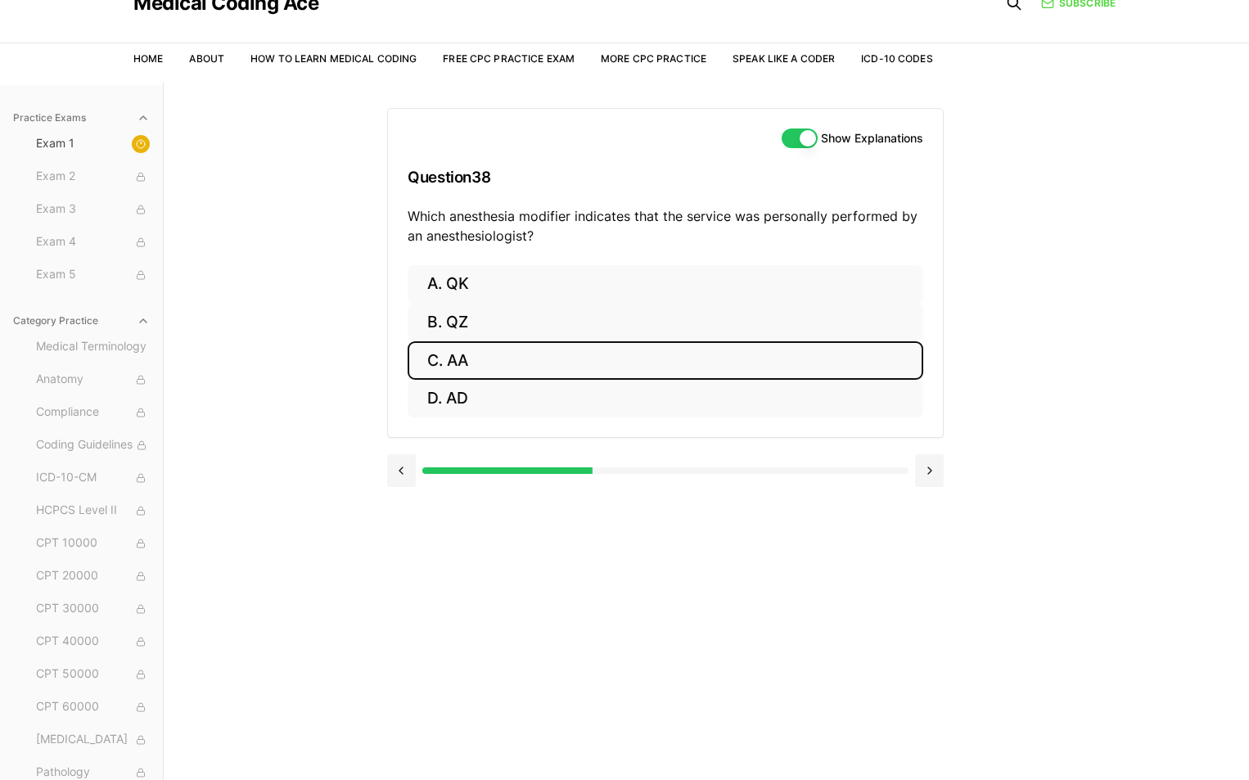
click at [454, 362] on button "C. AA" at bounding box center [666, 360] width 516 height 38
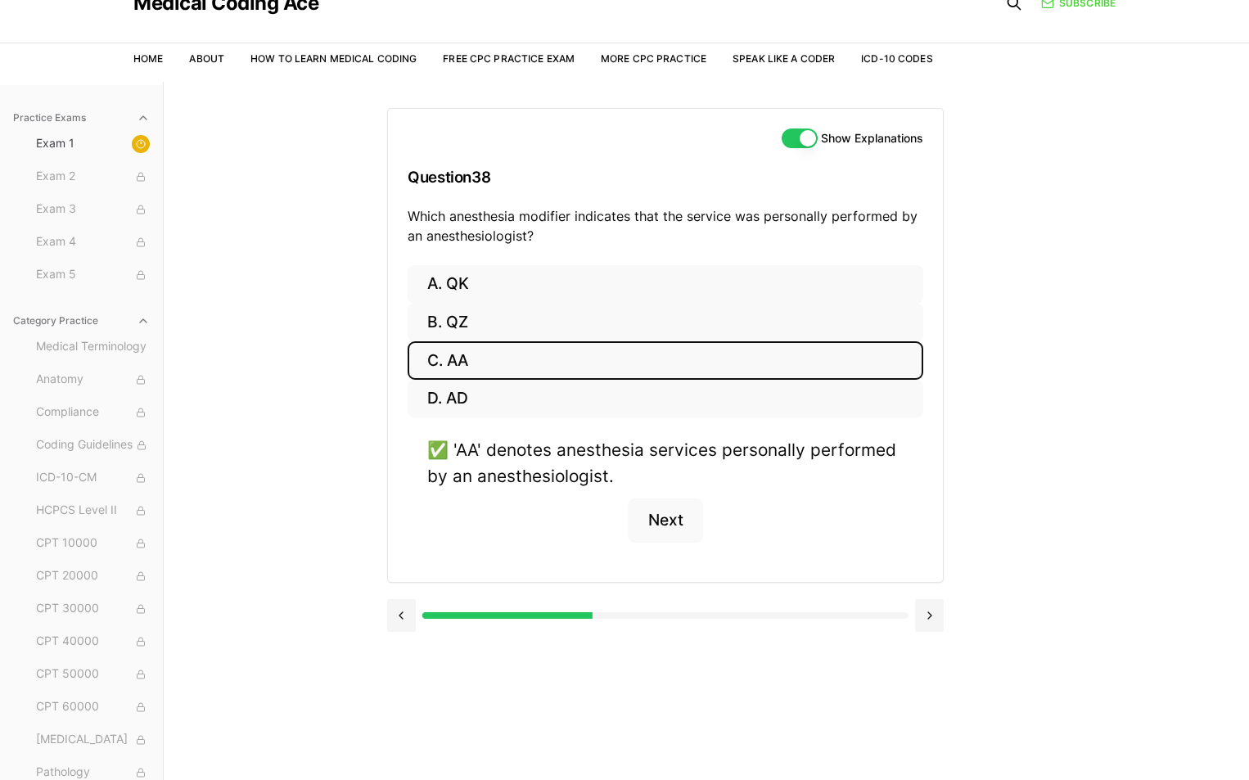
click at [803, 142] on button "Show Explanations" at bounding box center [800, 139] width 36 height 20
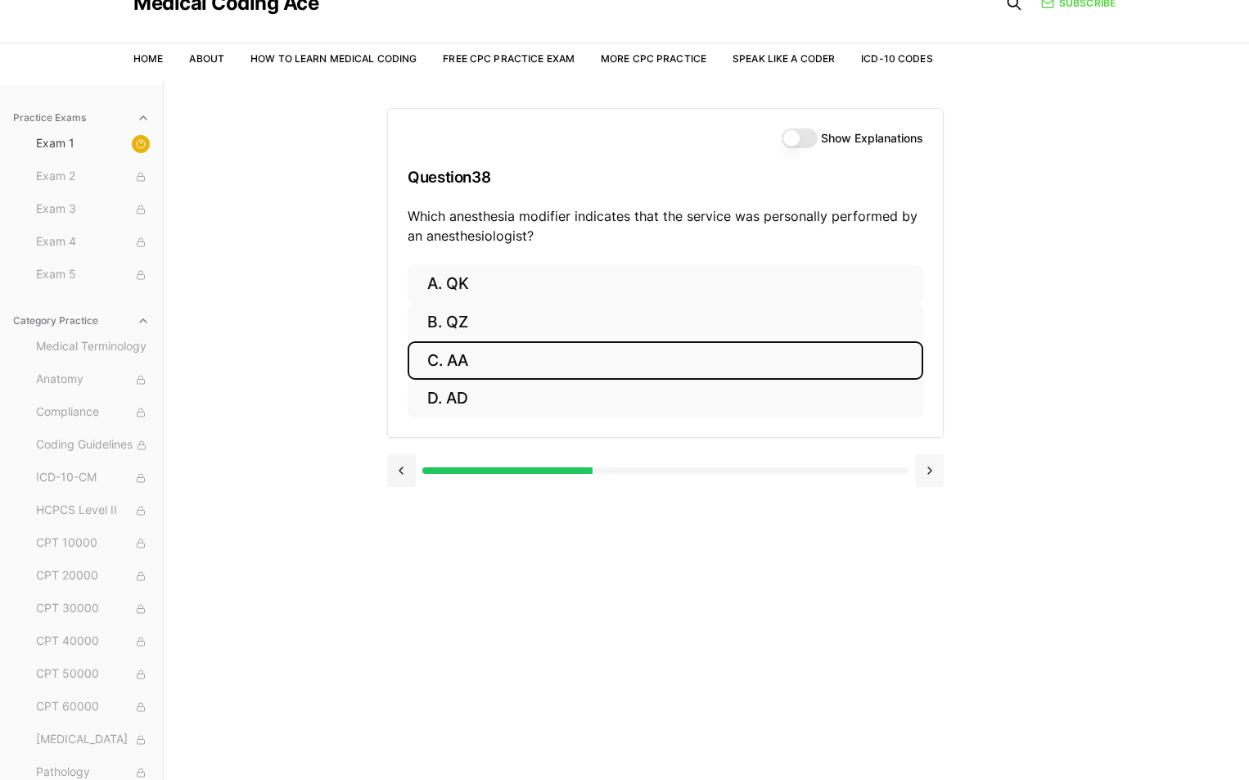
click at [933, 475] on button at bounding box center [929, 470] width 29 height 33
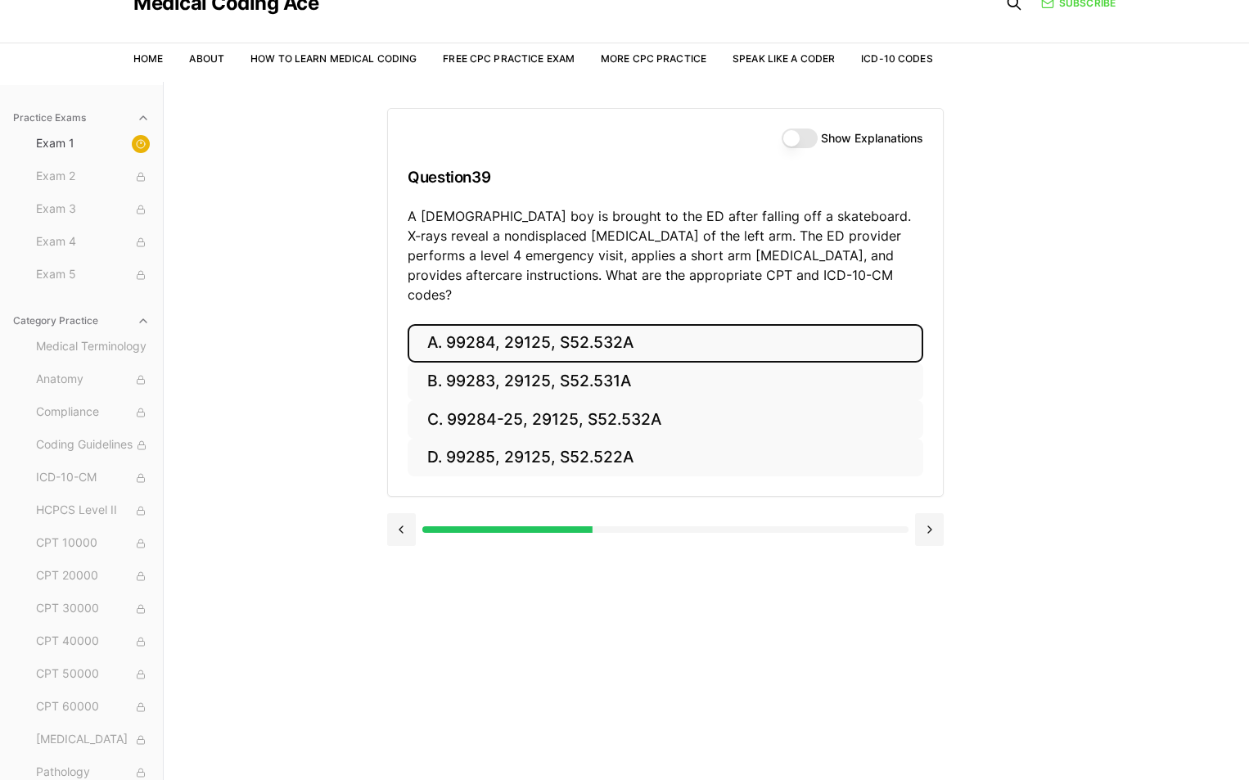
click at [529, 324] on button "A. 99284, 29125, S52.532A" at bounding box center [666, 343] width 516 height 38
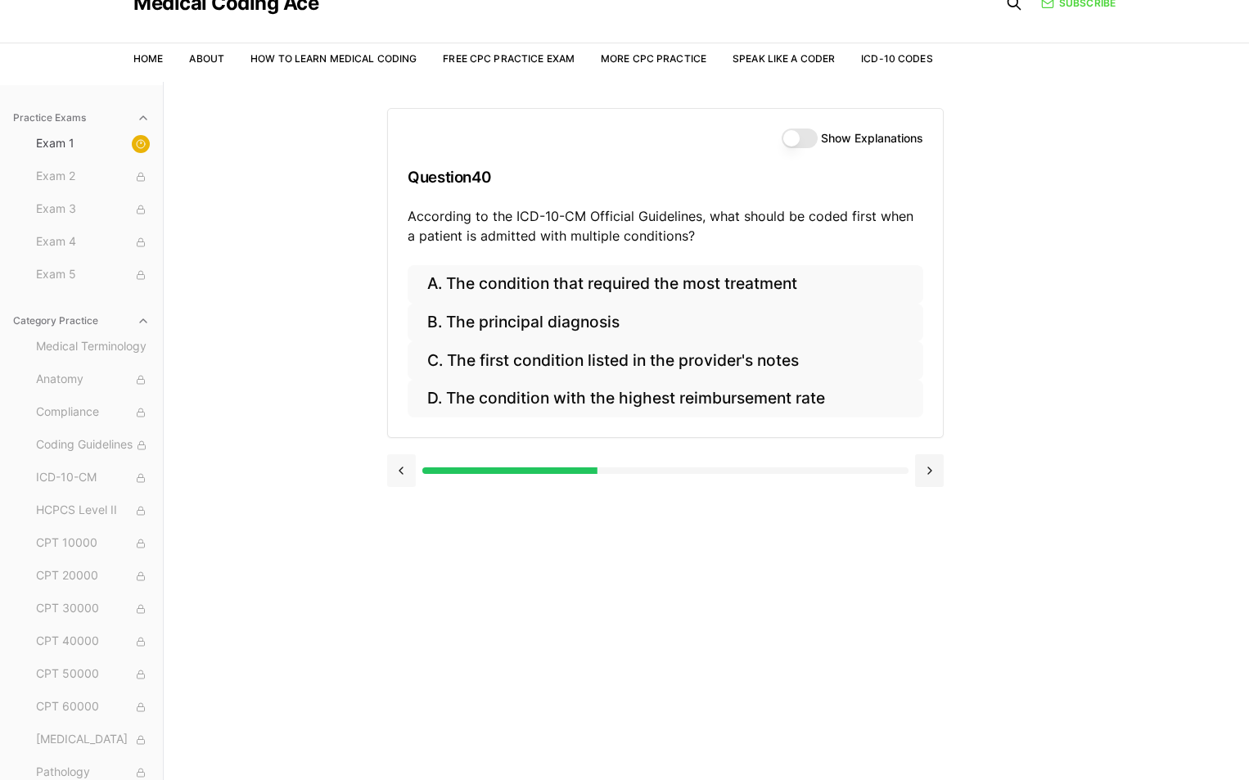
click at [395, 470] on button at bounding box center [401, 470] width 29 height 33
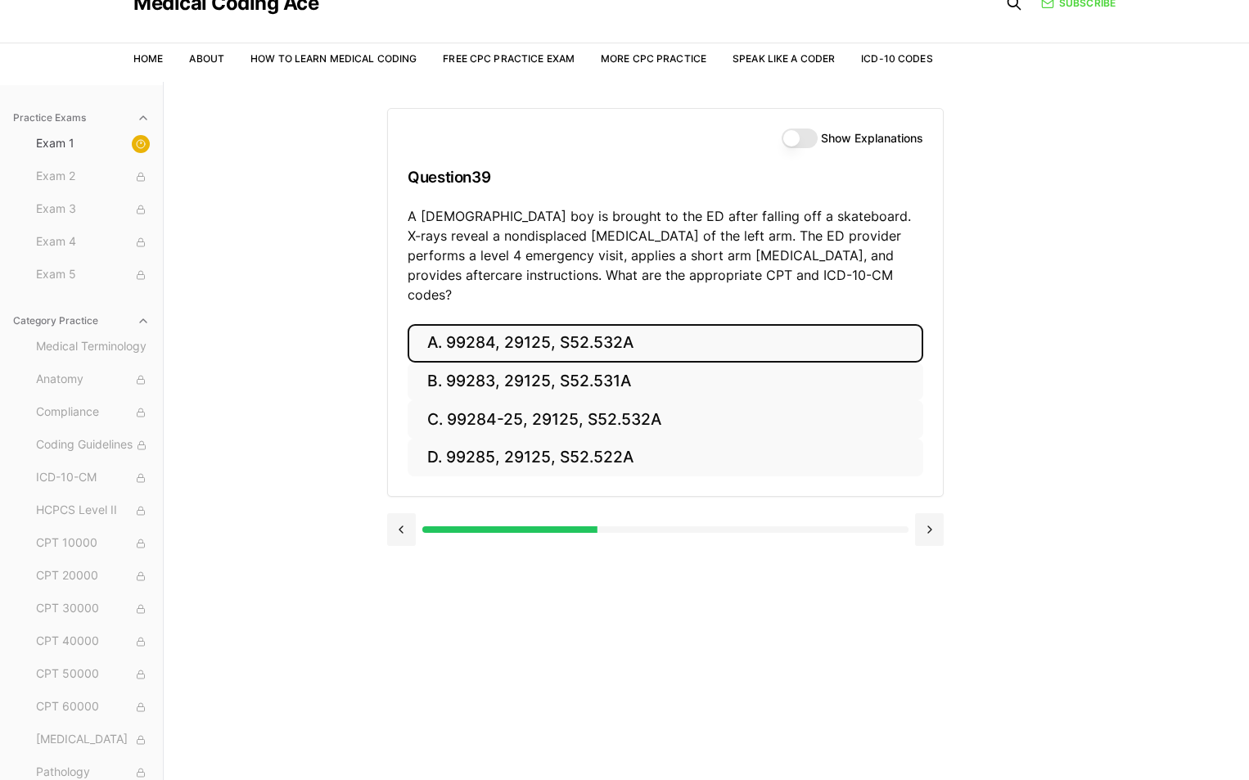
click at [851, 135] on label "Show Explanations" at bounding box center [872, 138] width 102 height 11
click at [818, 135] on button "Show Explanations" at bounding box center [800, 139] width 36 height 20
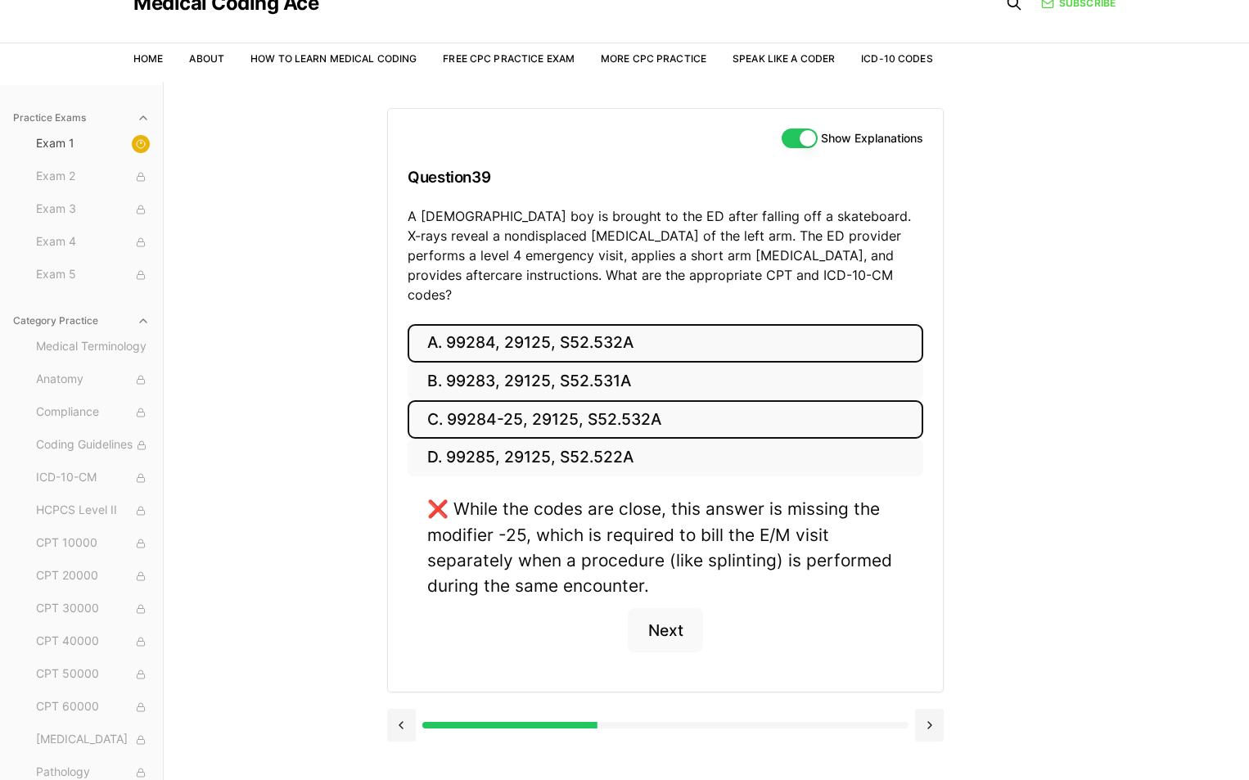
click at [489, 400] on button "C. 99284-25, 29125, S52.532A" at bounding box center [666, 419] width 516 height 38
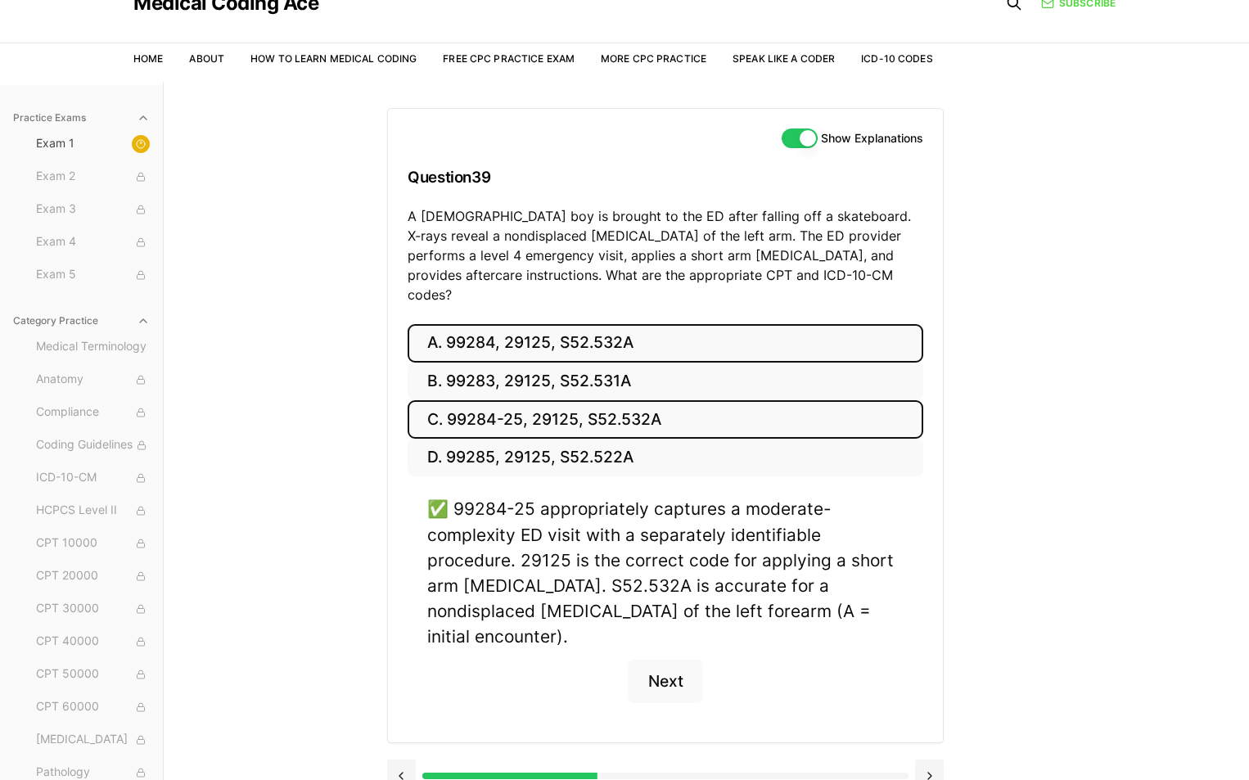
click at [476, 324] on button "A. 99284, 29125, S52.532A" at bounding box center [666, 343] width 516 height 38
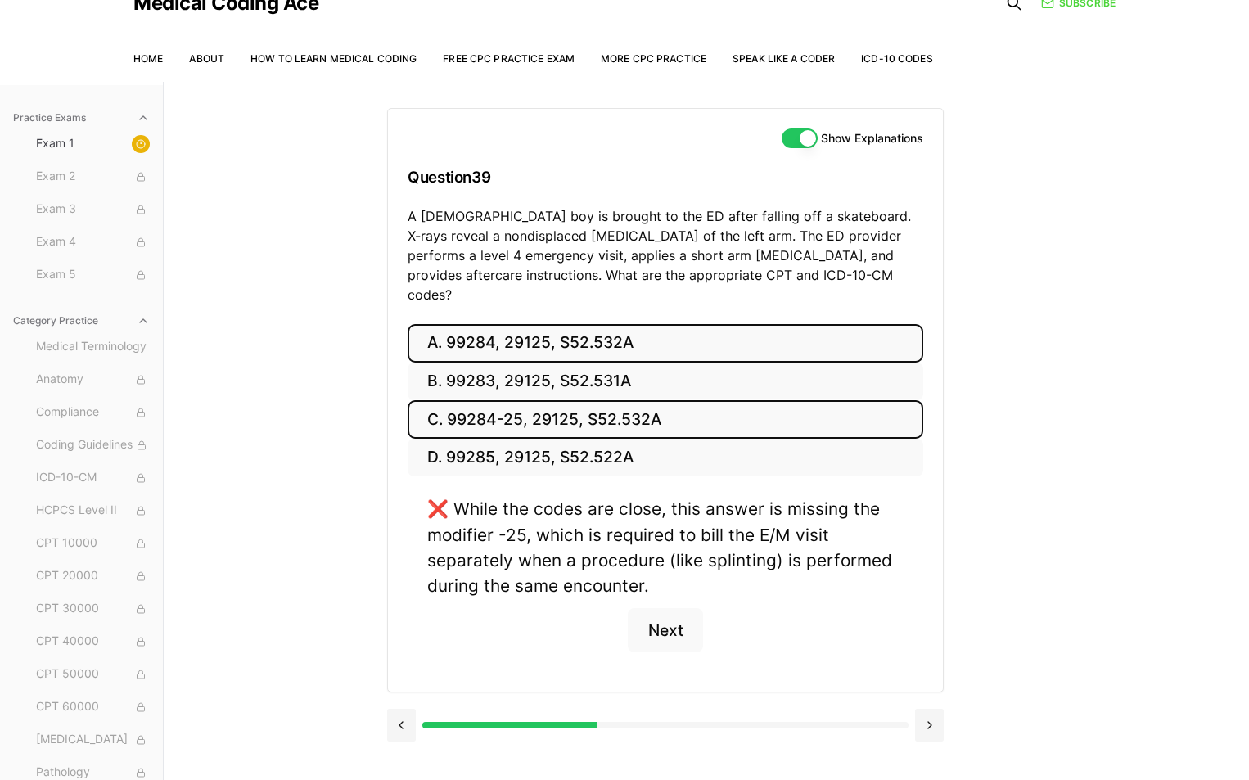
click at [499, 400] on button "C. 99284-25, 29125, S52.532A" at bounding box center [666, 419] width 516 height 38
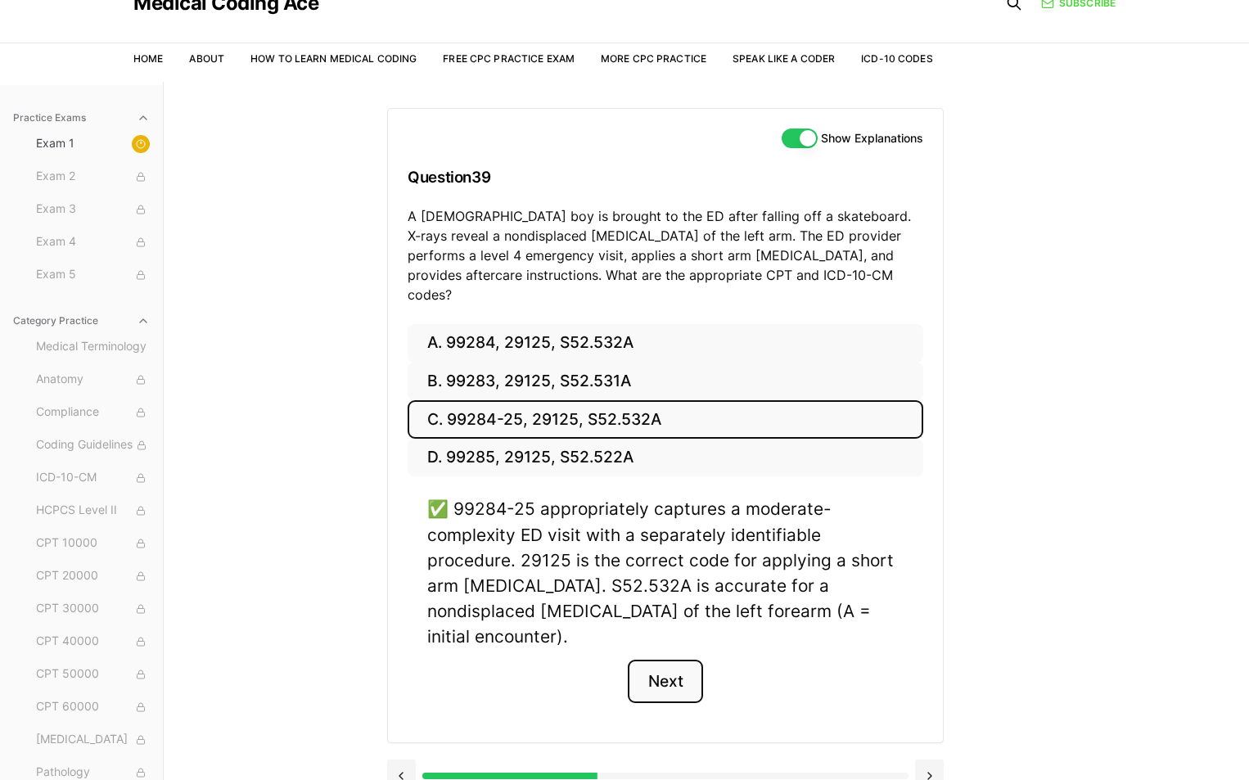
click at [663, 660] on button "Next" at bounding box center [665, 682] width 75 height 44
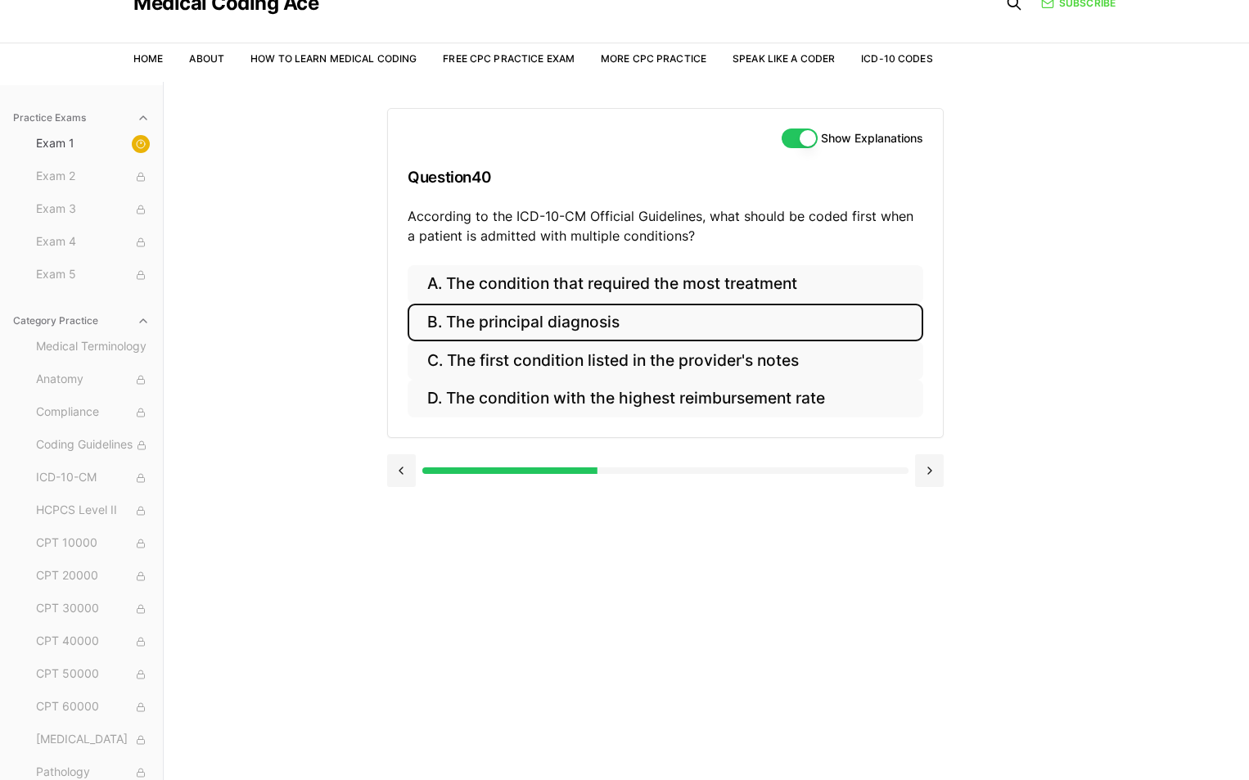
click at [513, 324] on button "B. The principal diagnosis" at bounding box center [666, 323] width 516 height 38
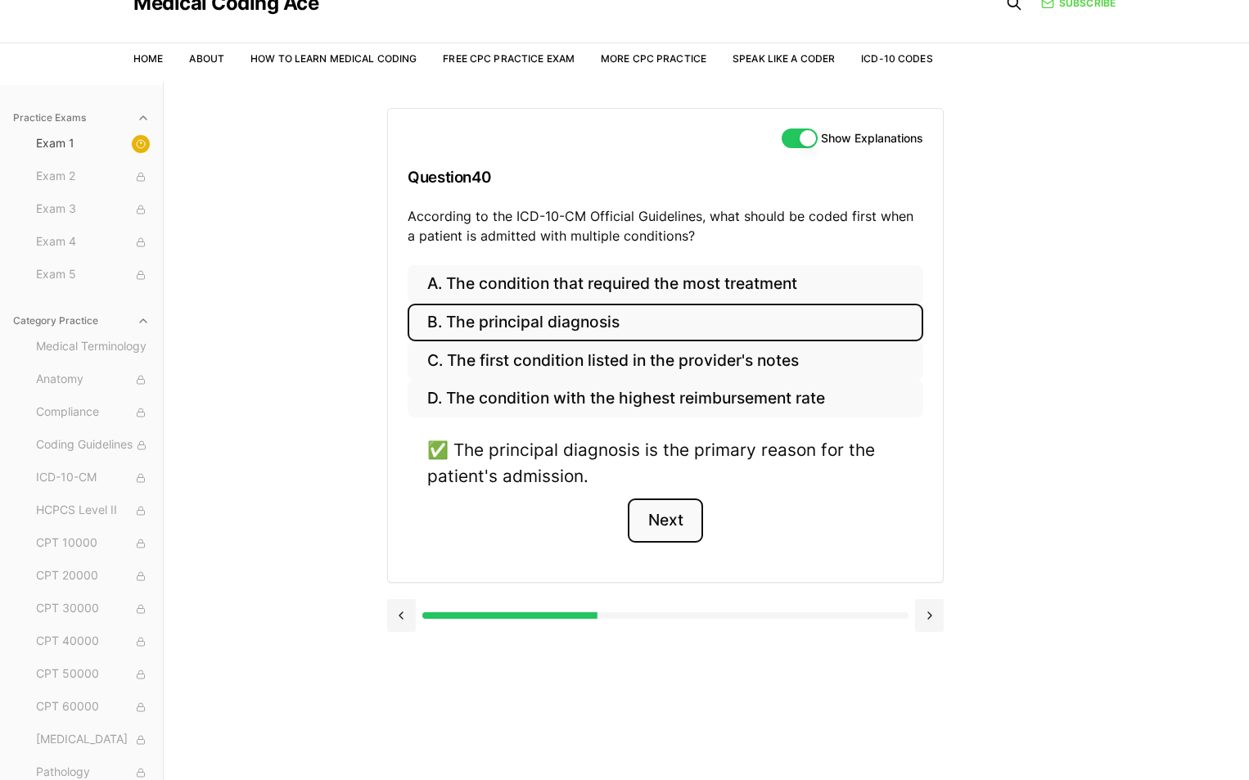
click at [675, 508] on button "Next" at bounding box center [665, 521] width 75 height 44
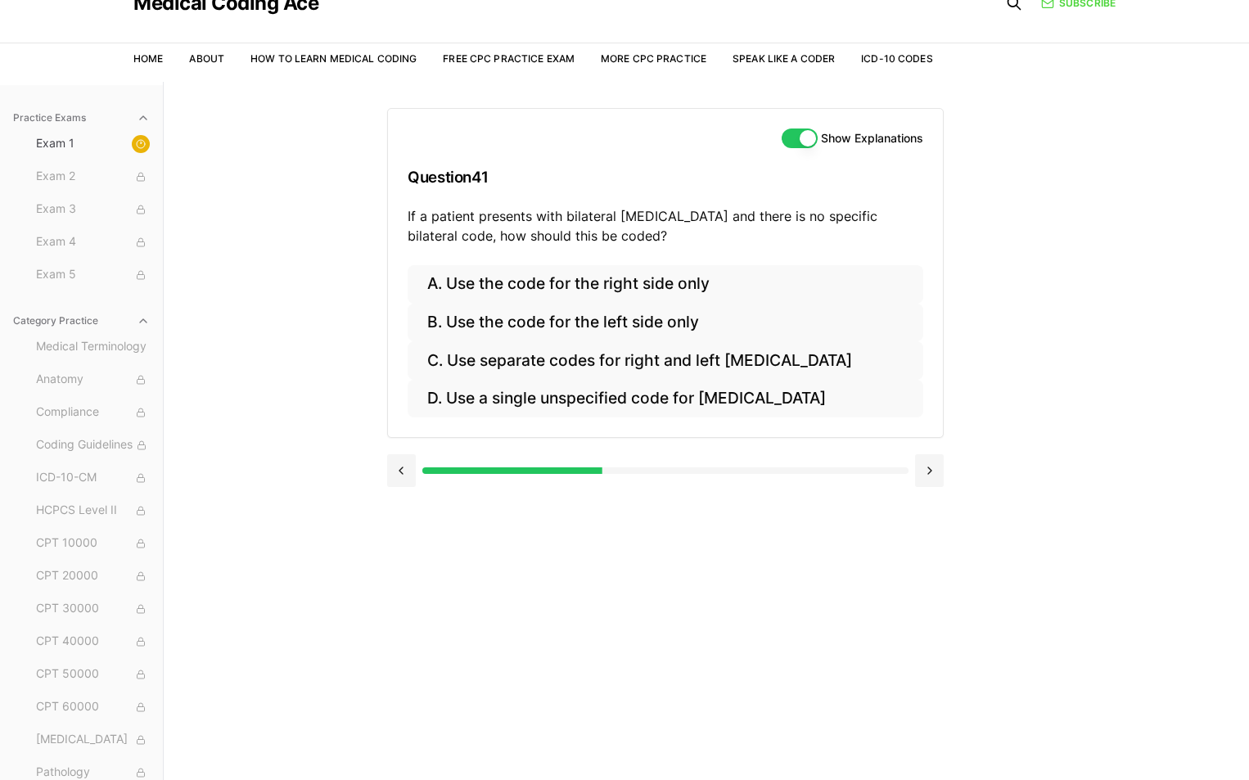
click at [795, 132] on button "Show Explanations" at bounding box center [800, 139] width 36 height 20
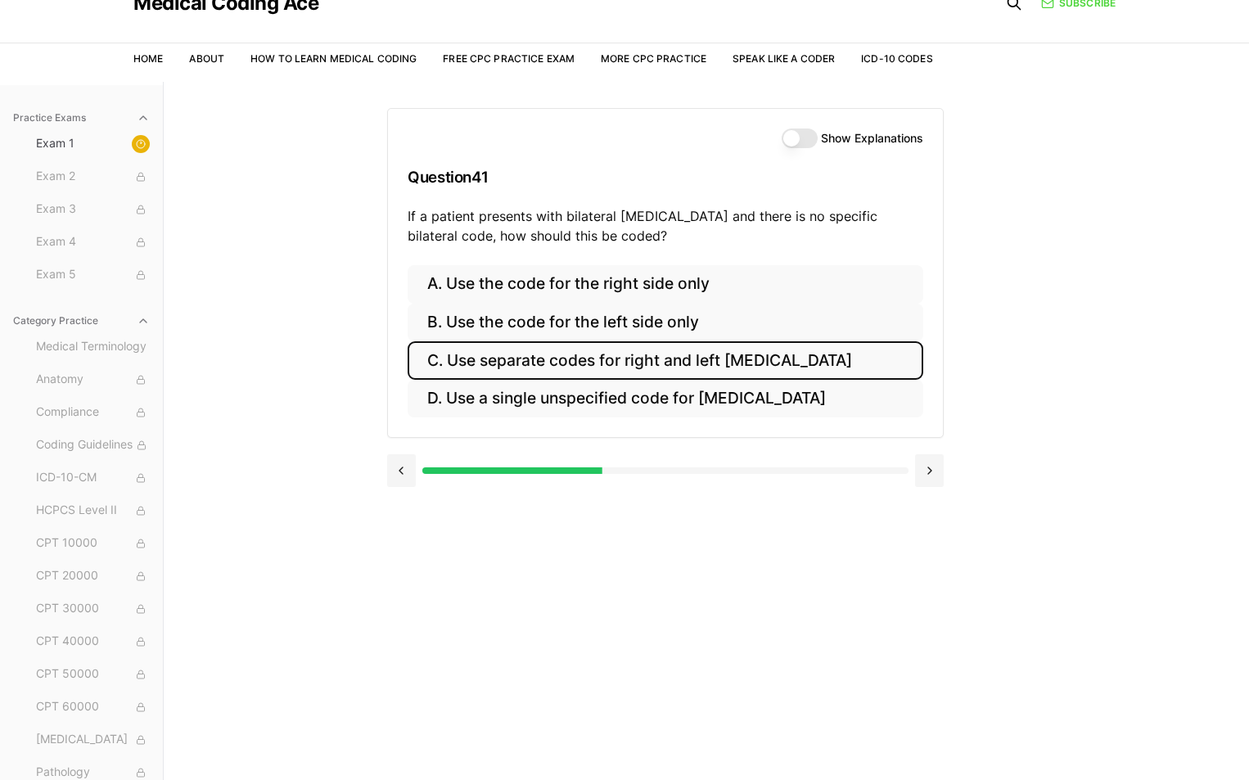
click at [758, 356] on button "C. Use separate codes for right and left [MEDICAL_DATA]" at bounding box center [666, 360] width 516 height 38
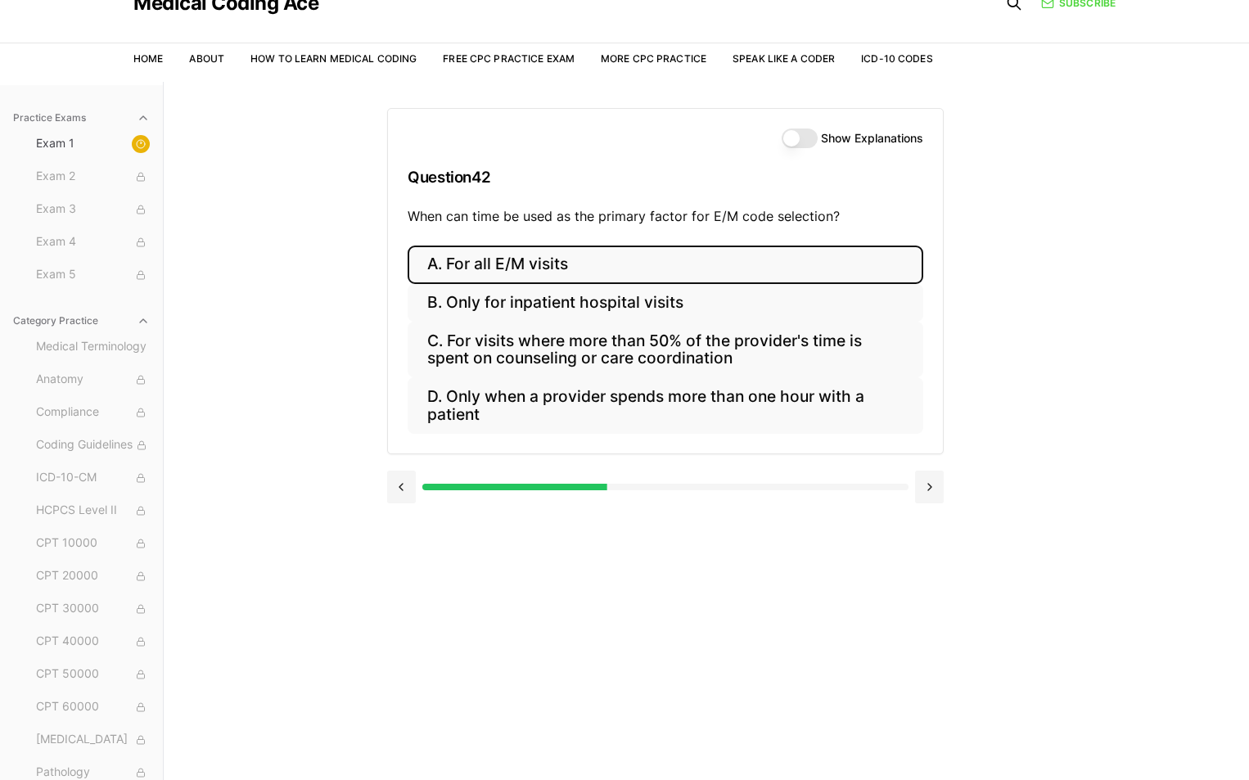
click at [583, 266] on button "A. For all E/M visits" at bounding box center [666, 265] width 516 height 38
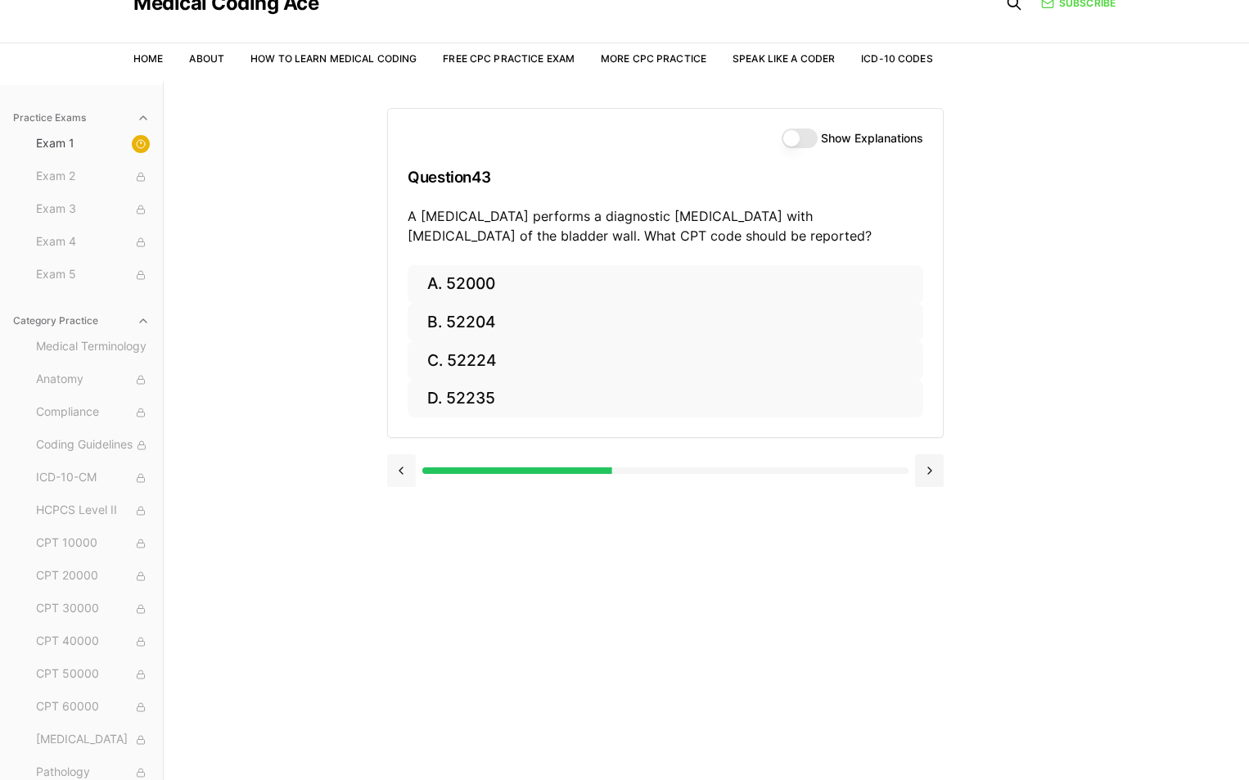
click at [399, 466] on button at bounding box center [401, 470] width 29 height 33
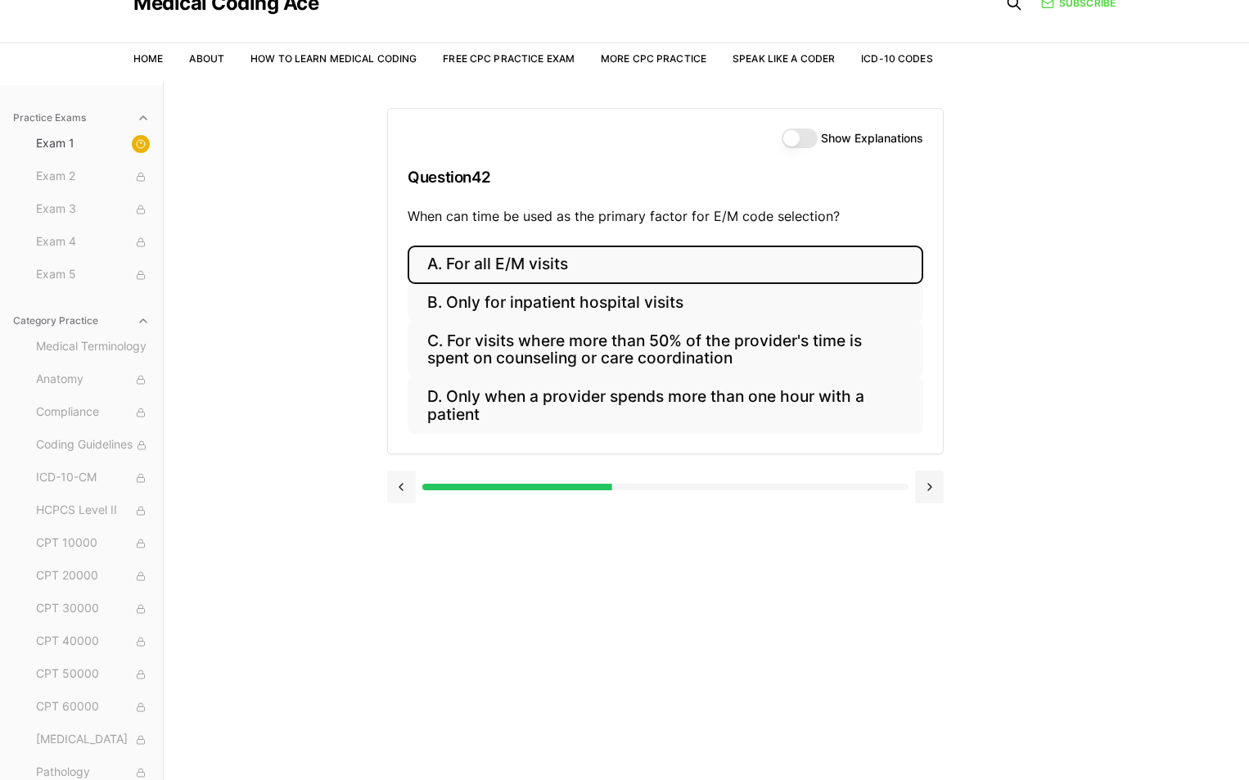
click at [399, 466] on div at bounding box center [665, 485] width 557 height 62
click at [811, 139] on button "Show Explanations" at bounding box center [800, 139] width 36 height 20
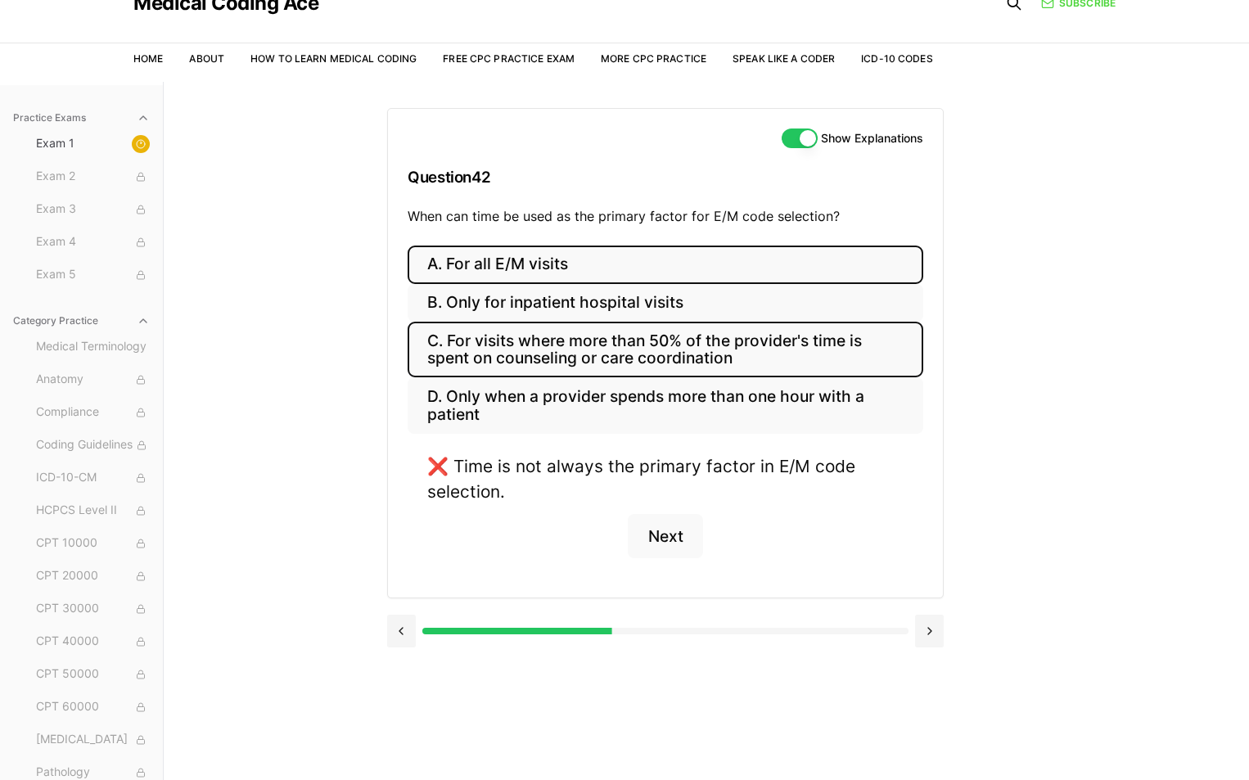
click at [664, 347] on button "C. For visits where more than 50% of the provider's time is spent on counseling…" at bounding box center [666, 350] width 516 height 56
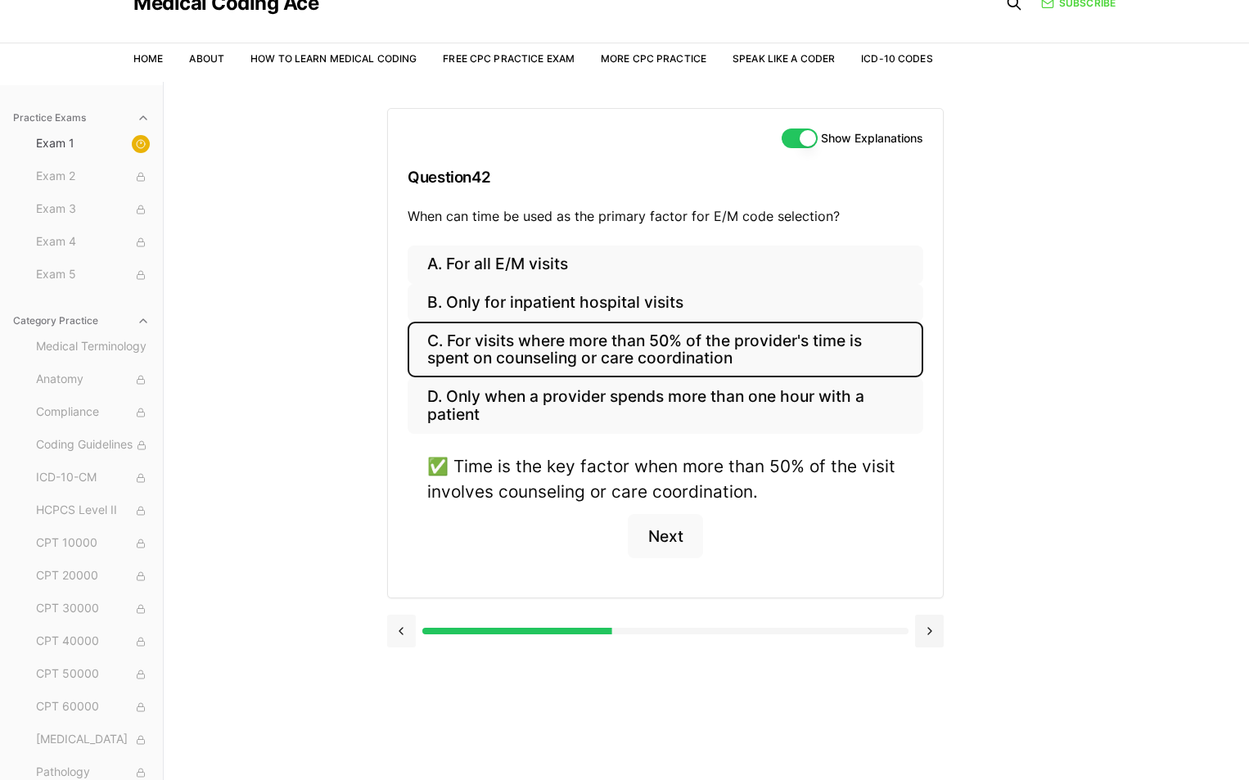
click at [409, 634] on button at bounding box center [401, 631] width 29 height 33
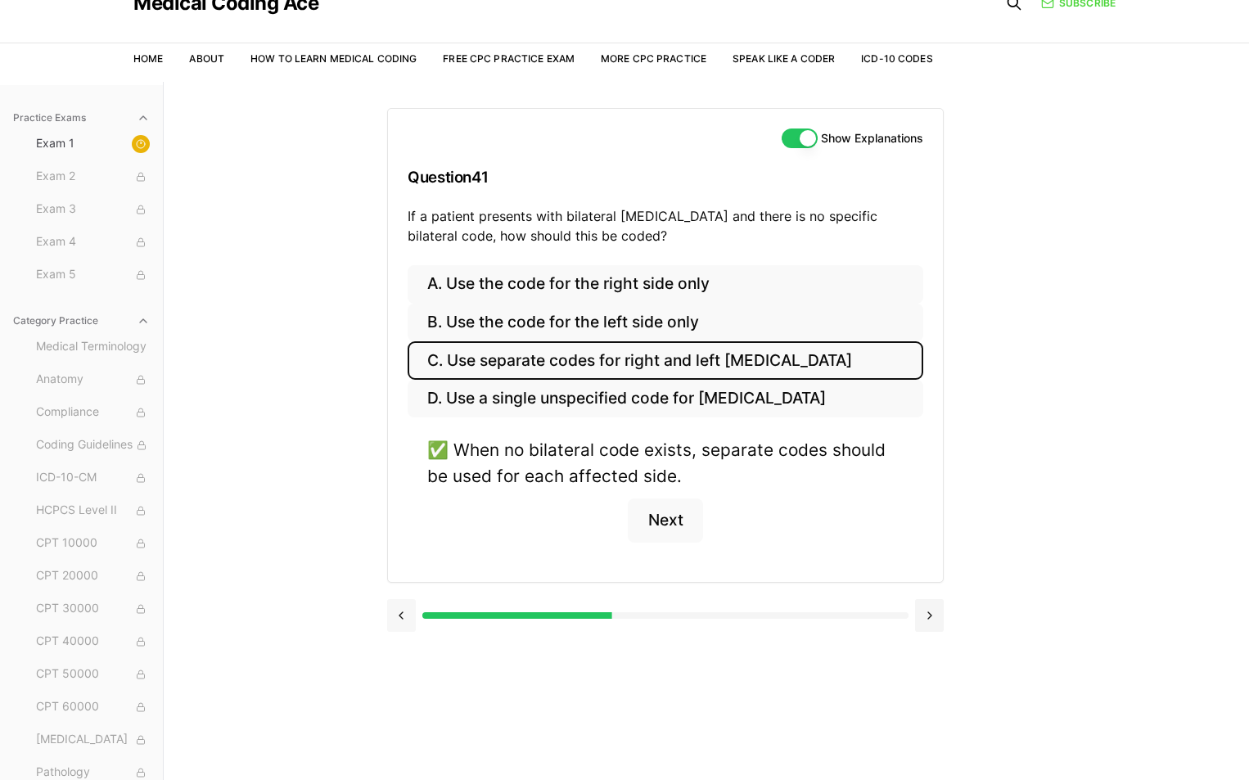
click at [409, 612] on button at bounding box center [401, 615] width 29 height 33
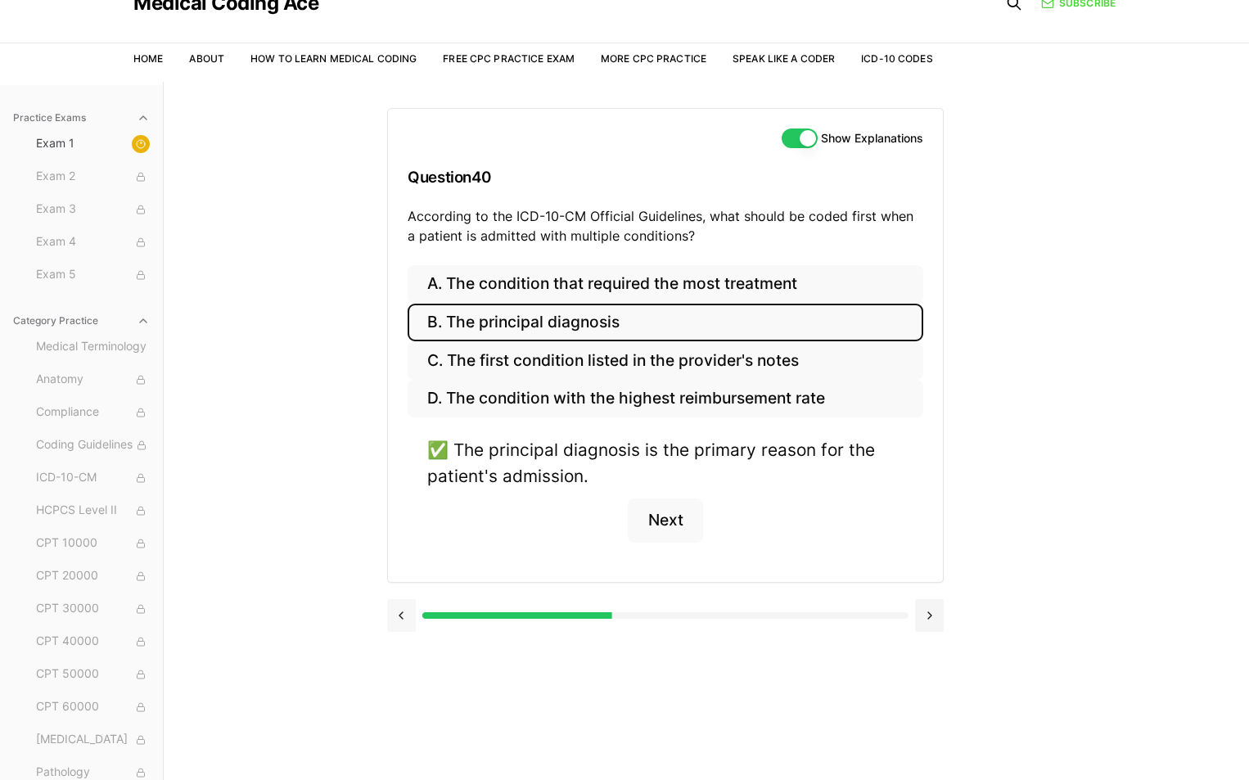
click at [409, 612] on button at bounding box center [401, 615] width 29 height 33
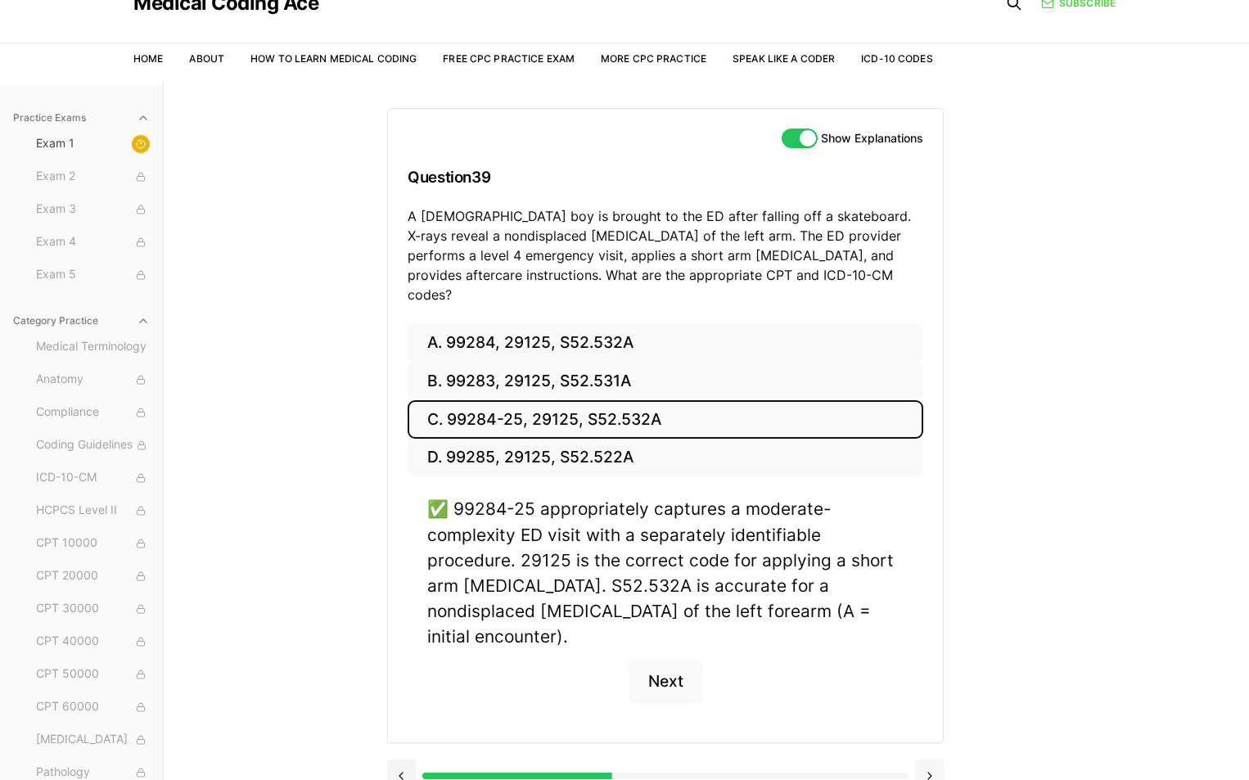
click at [923, 760] on button at bounding box center [929, 776] width 29 height 33
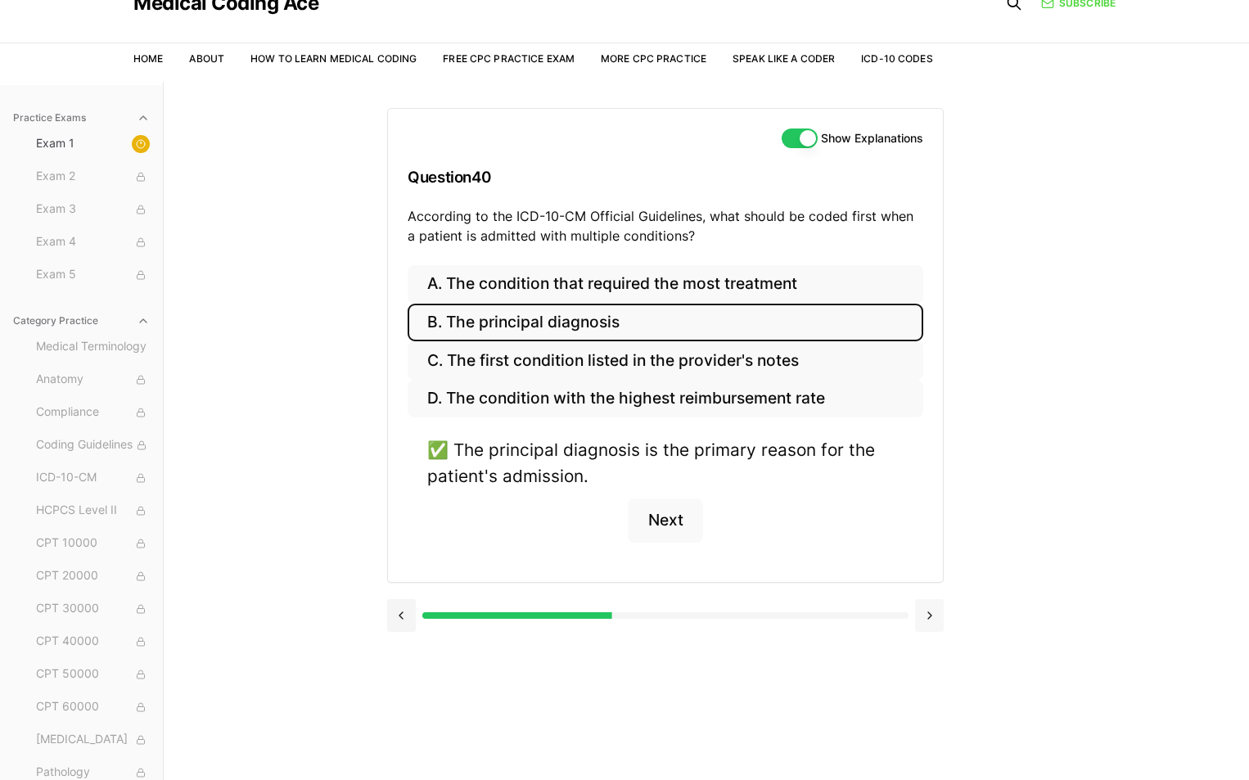
click at [924, 612] on button at bounding box center [929, 615] width 29 height 33
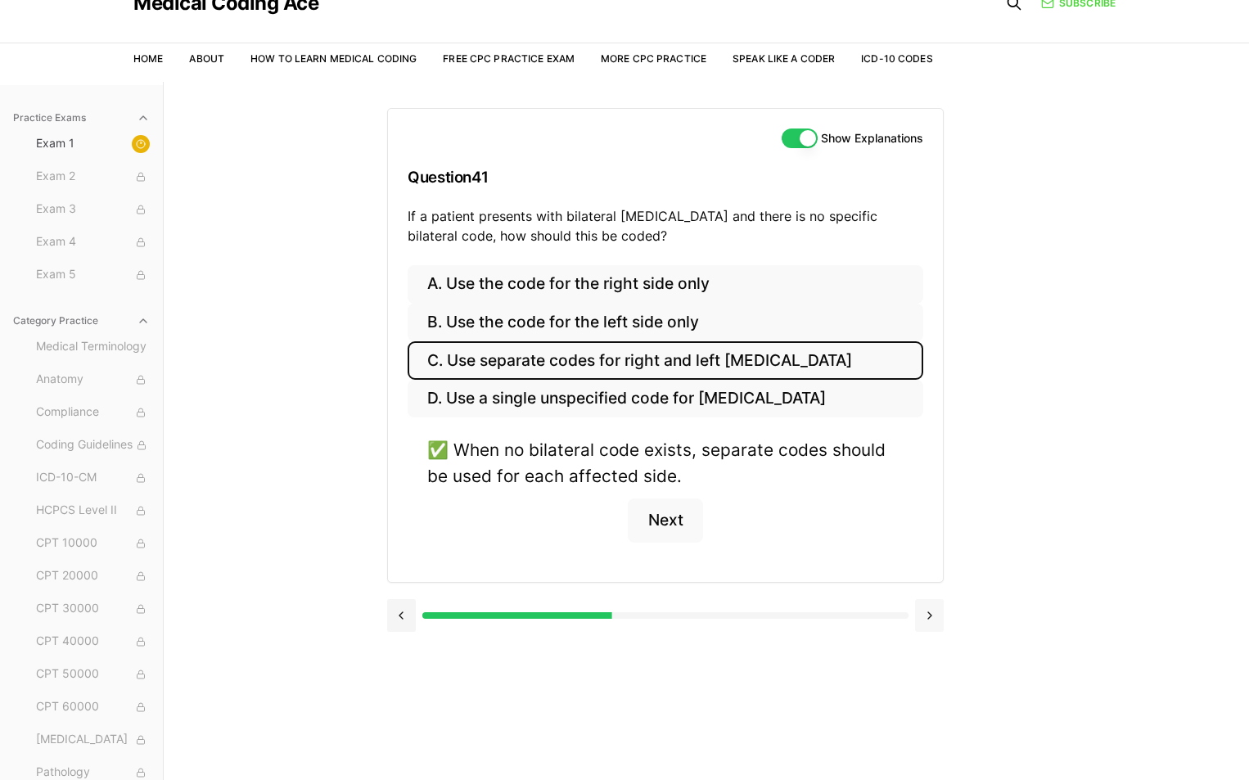
click at [924, 612] on button at bounding box center [929, 615] width 29 height 33
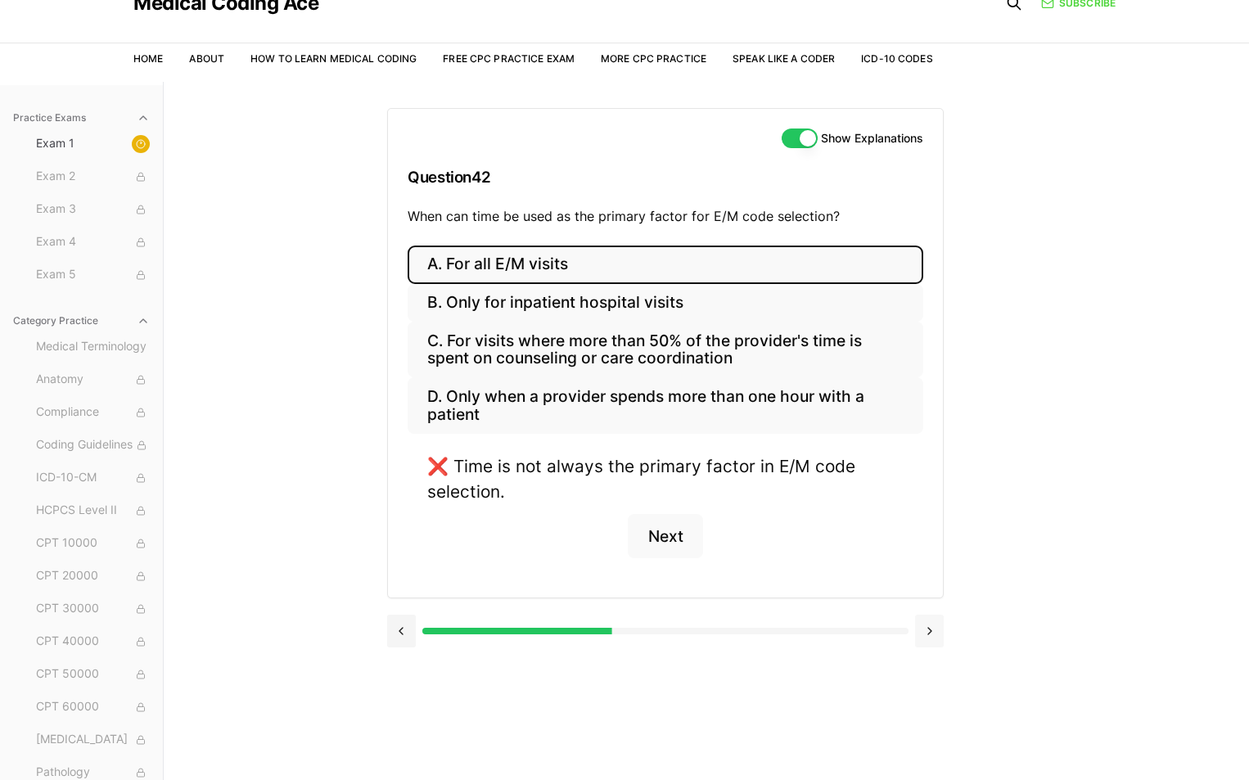
click at [928, 627] on button at bounding box center [929, 631] width 29 height 33
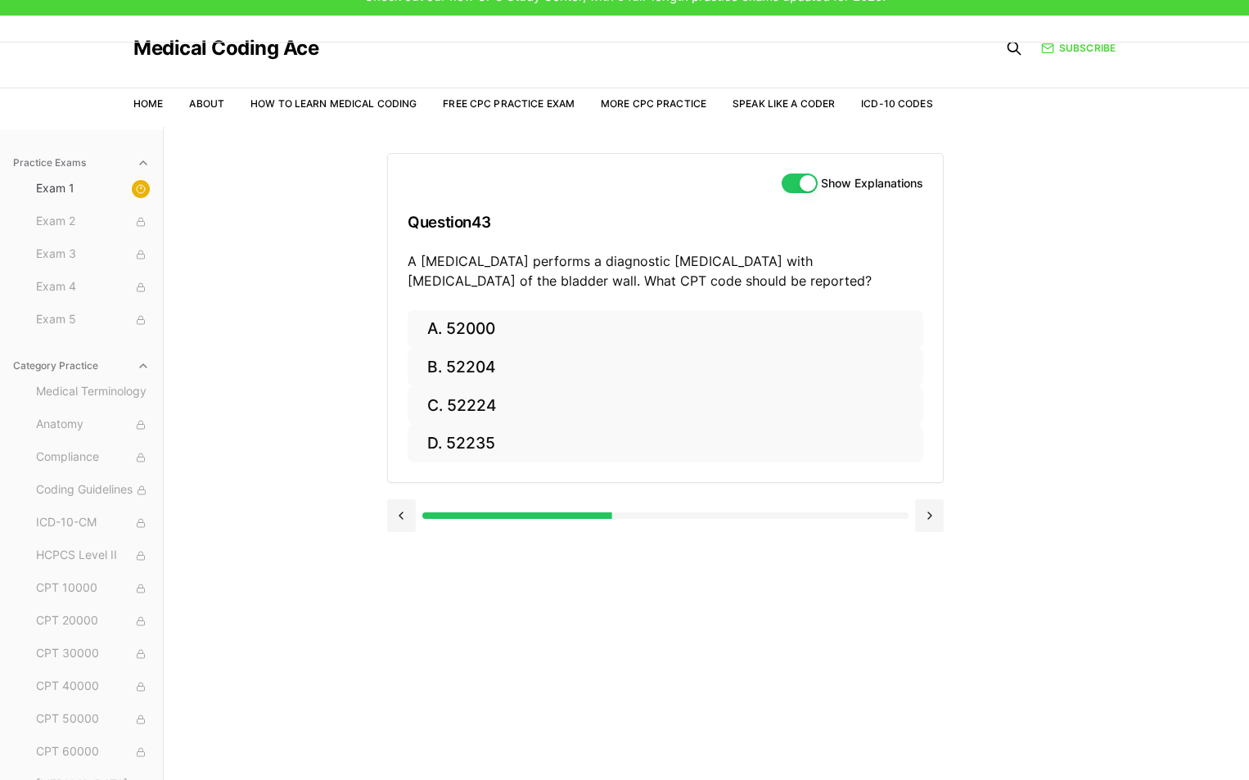
scroll to position [0, 0]
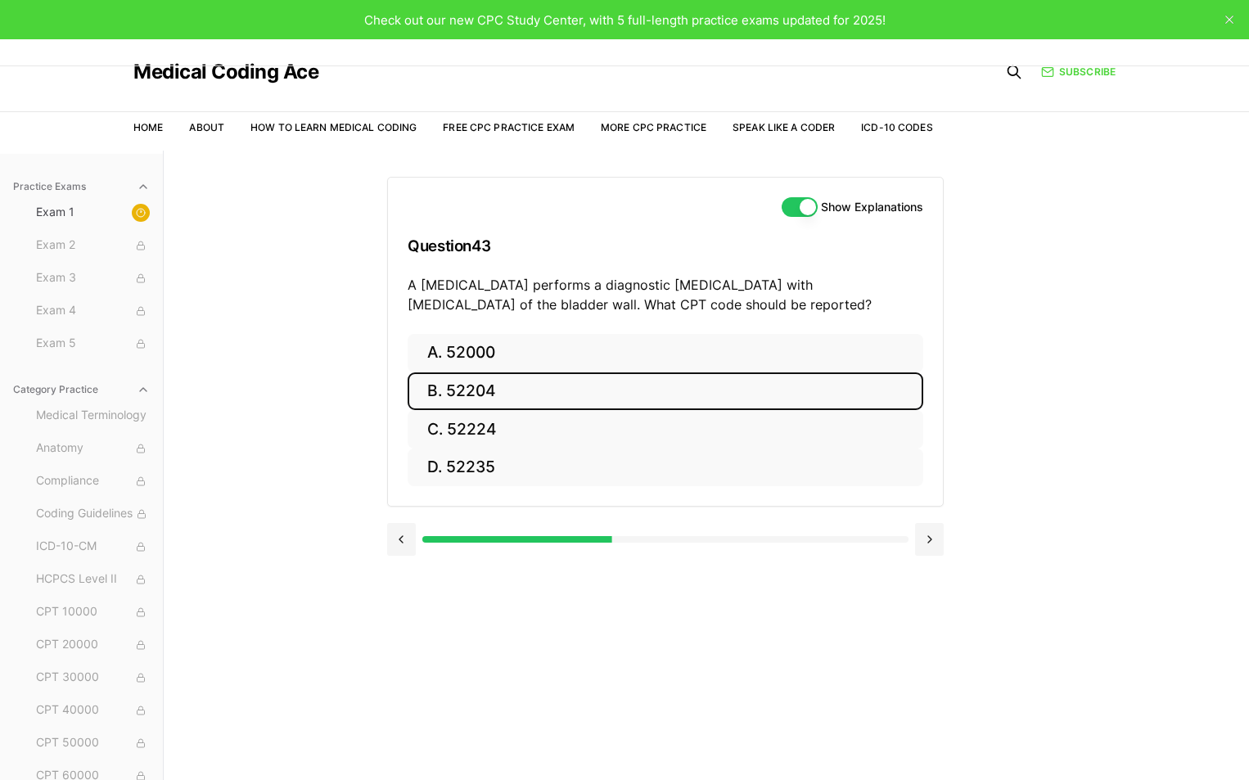
click at [505, 381] on button "B. 52204" at bounding box center [666, 392] width 516 height 38
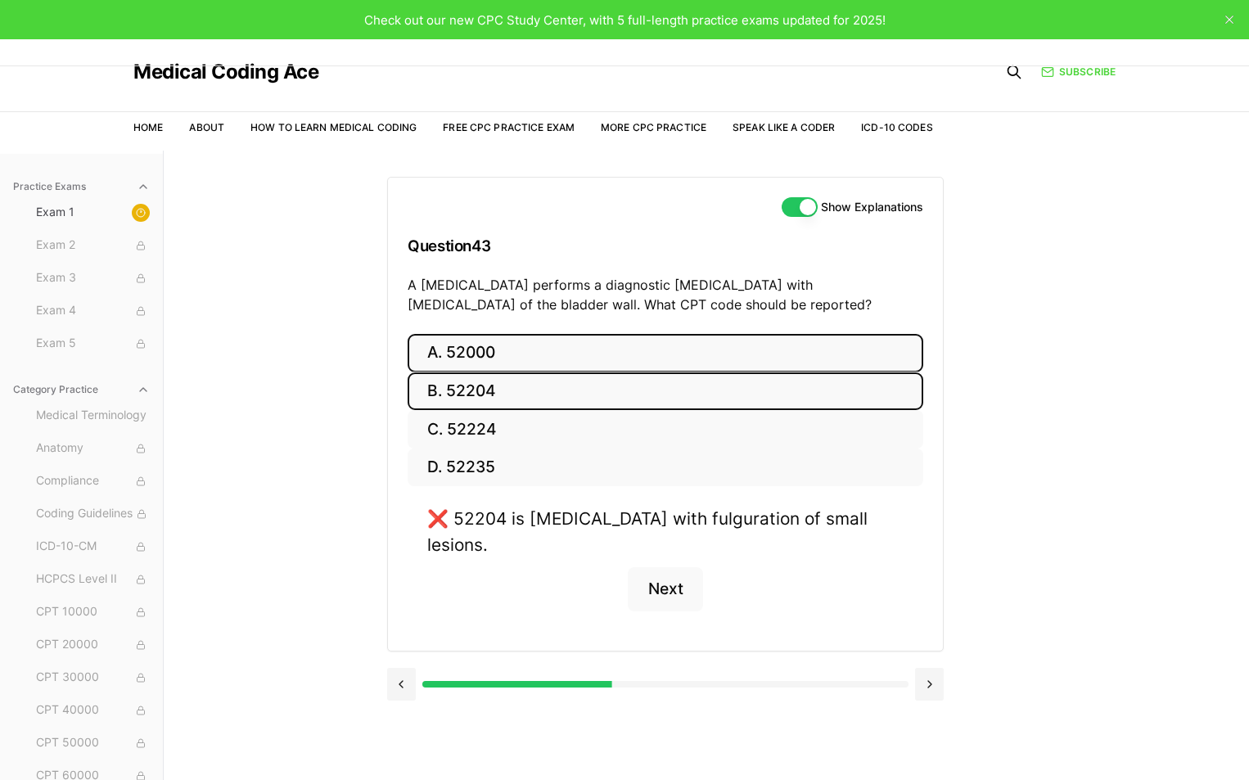
click at [489, 346] on button "A. 52000" at bounding box center [666, 353] width 516 height 38
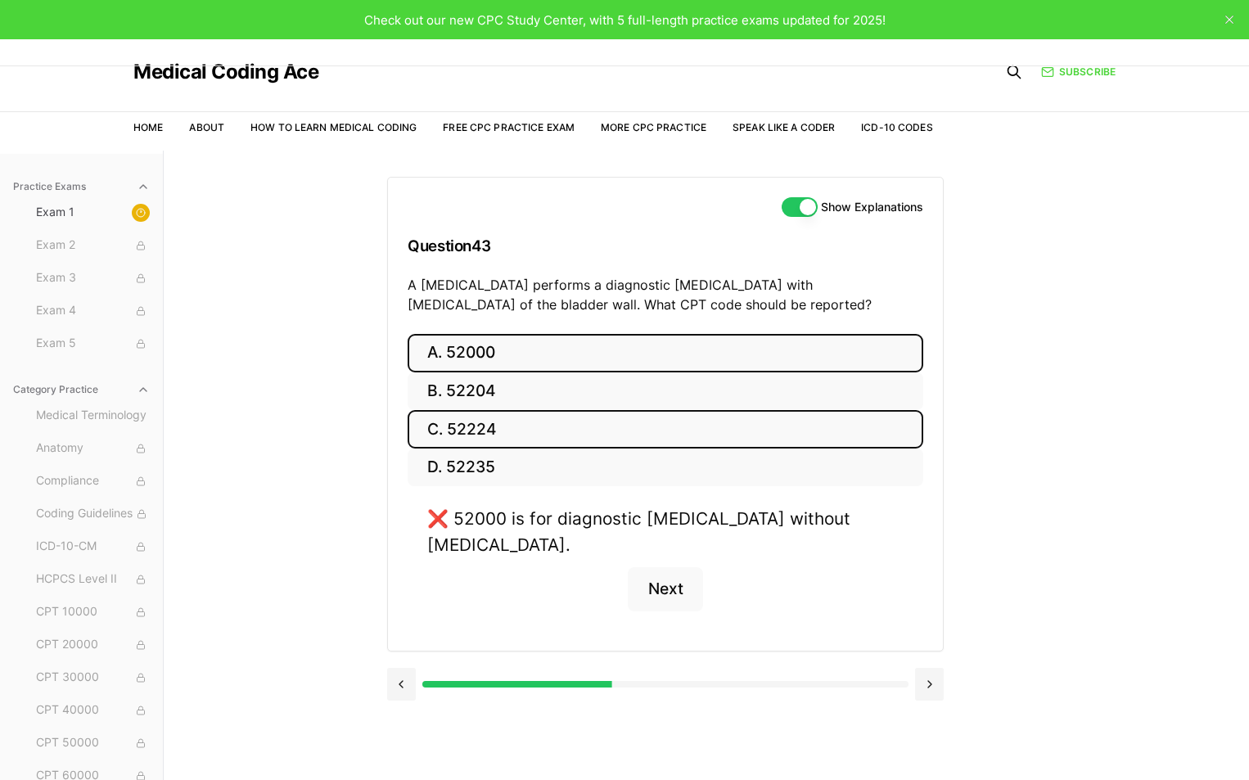
click at [485, 428] on button "C. 52224" at bounding box center [666, 429] width 516 height 38
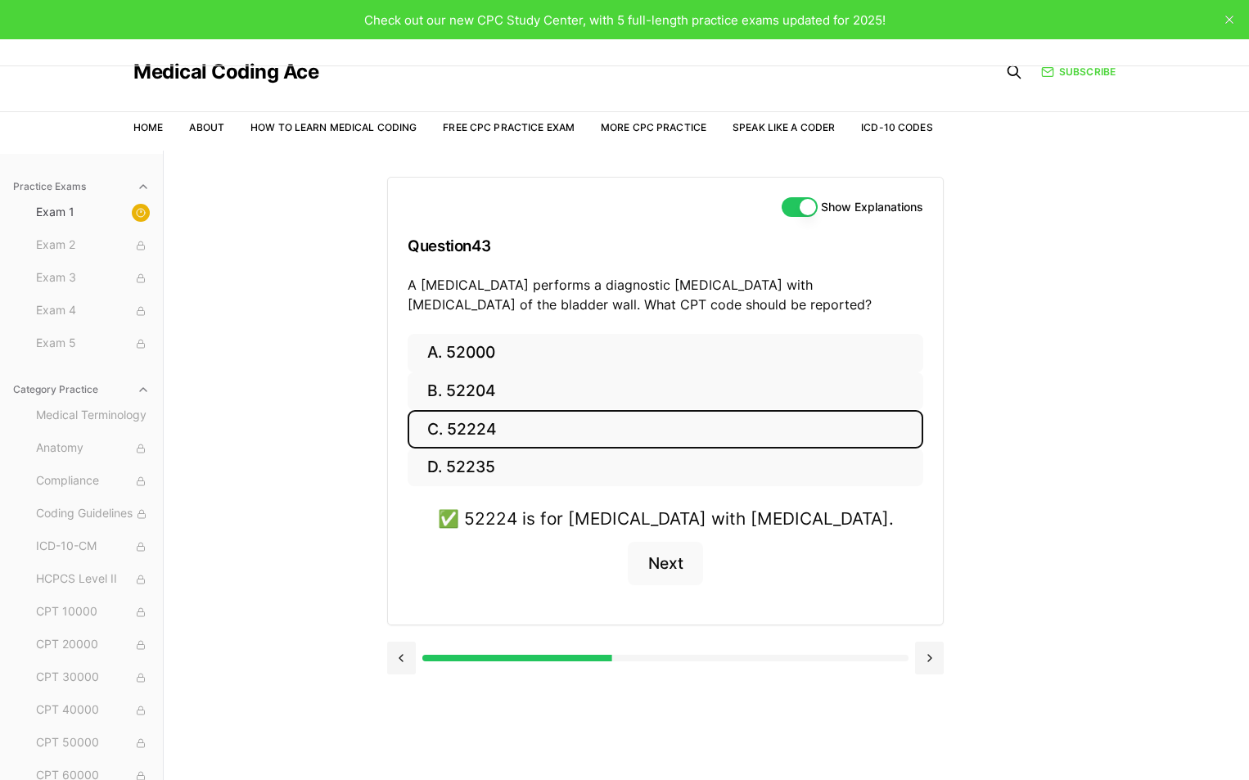
click at [1034, 356] on div "Practice Exams Exam 1 Exam 2 Exam 3 Exam 4 Exam 5 Category Practice Medical Ter…" at bounding box center [624, 541] width 1249 height 780
click at [928, 658] on button at bounding box center [929, 658] width 29 height 33
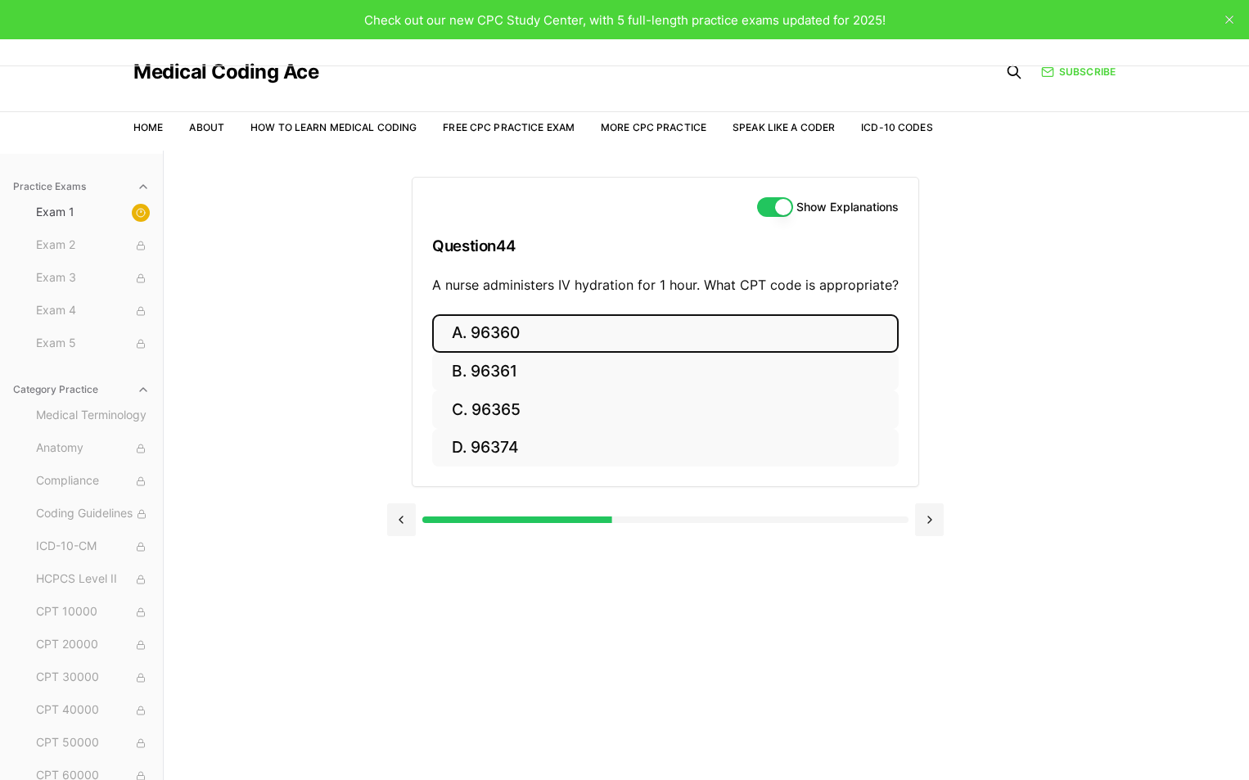
click at [499, 319] on button "A. 96360" at bounding box center [665, 333] width 467 height 38
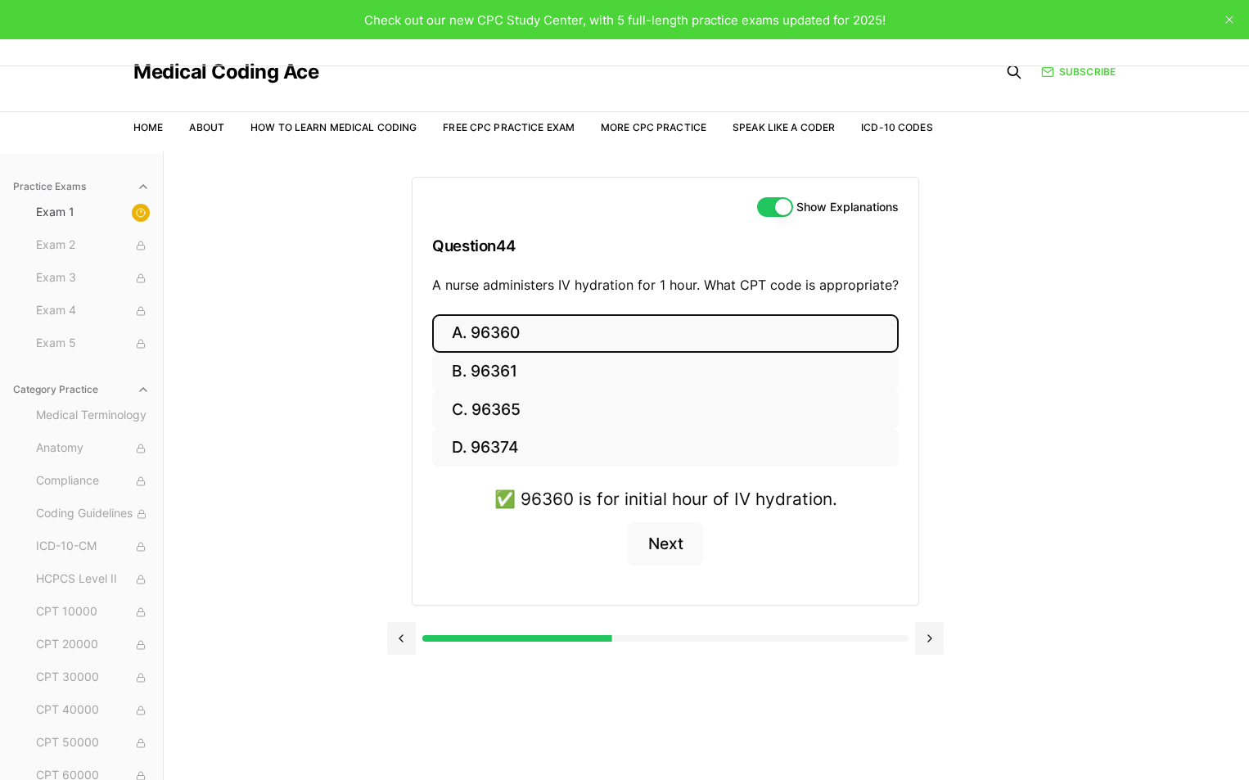
click at [929, 632] on button at bounding box center [929, 638] width 29 height 33
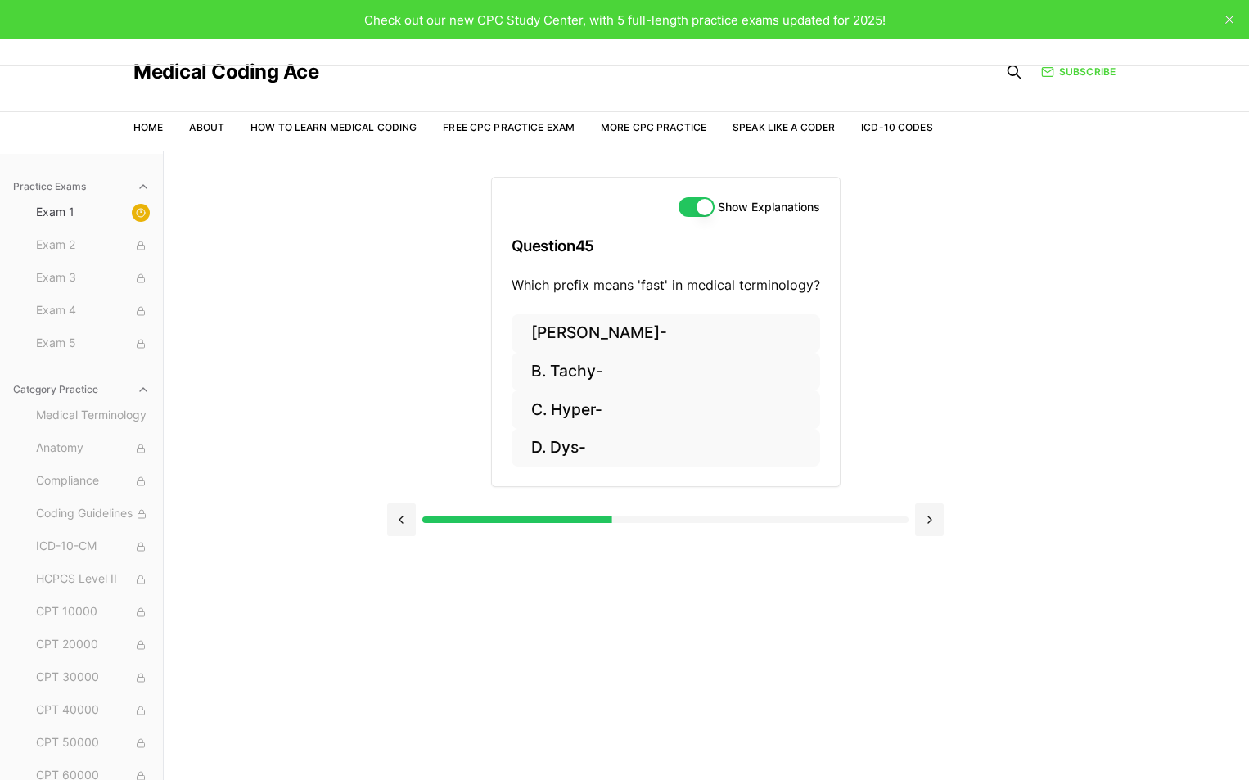
click at [693, 199] on button "Show Explanations" at bounding box center [697, 207] width 36 height 20
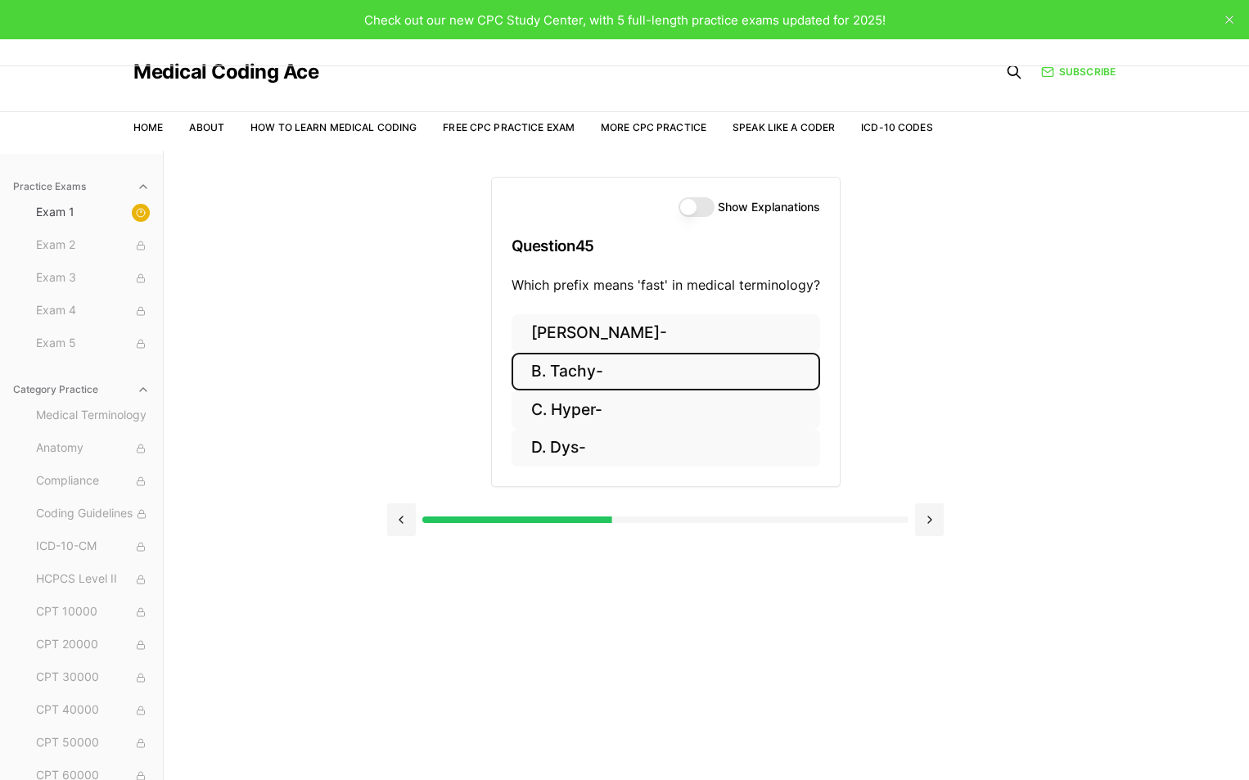
click at [597, 366] on button "B. Tachy-" at bounding box center [666, 372] width 309 height 38
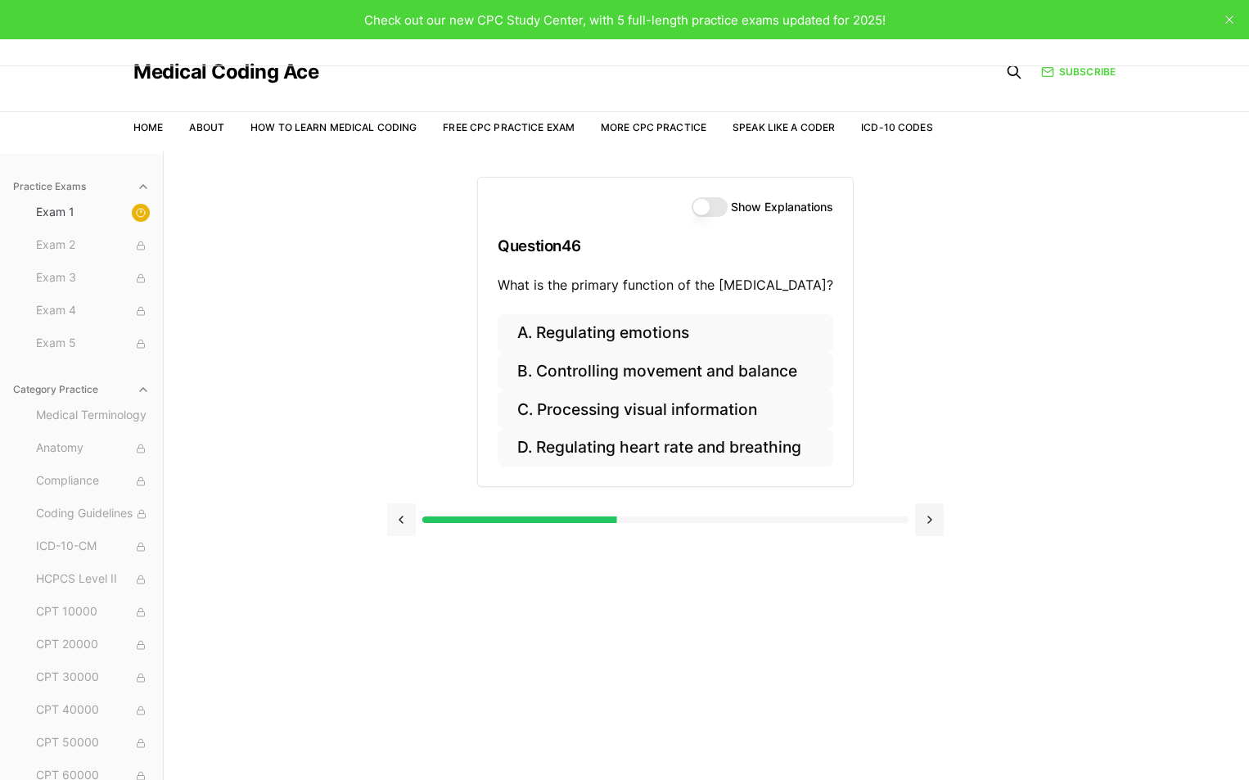
click at [397, 514] on button at bounding box center [401, 519] width 29 height 33
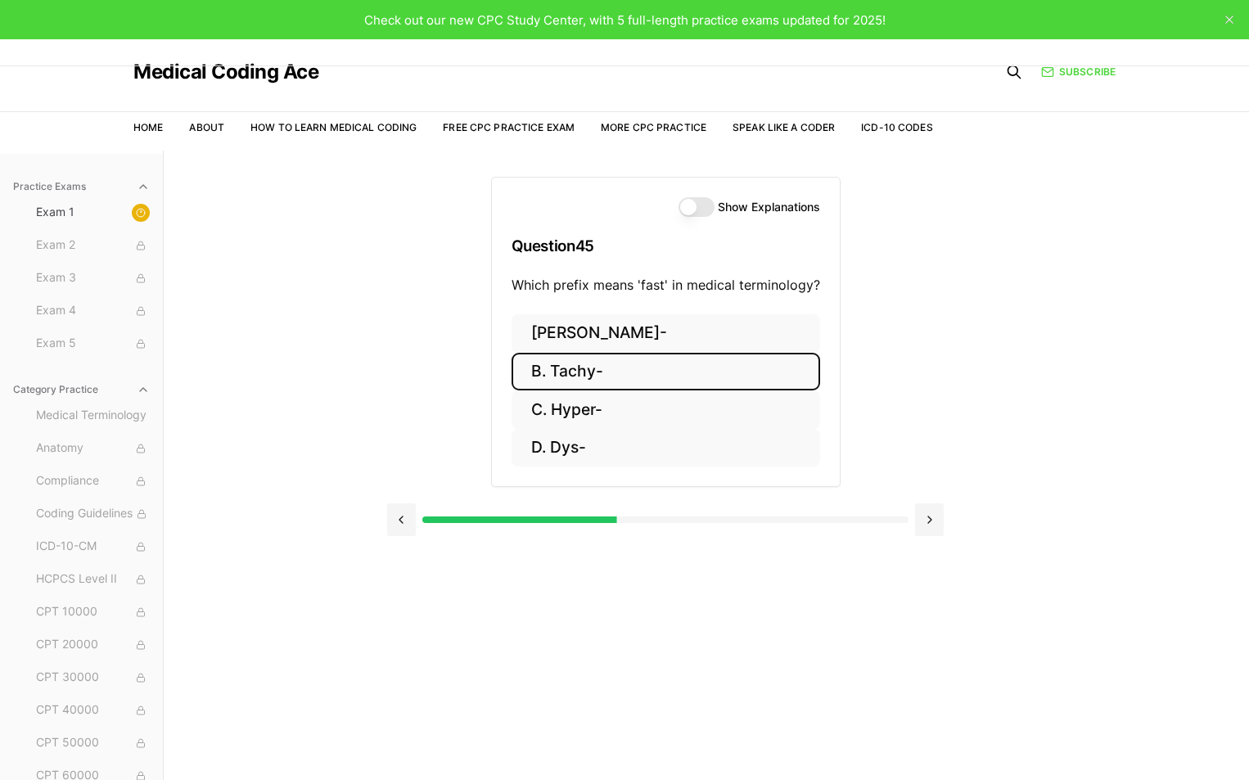
click at [702, 205] on button "Show Explanations" at bounding box center [697, 207] width 36 height 20
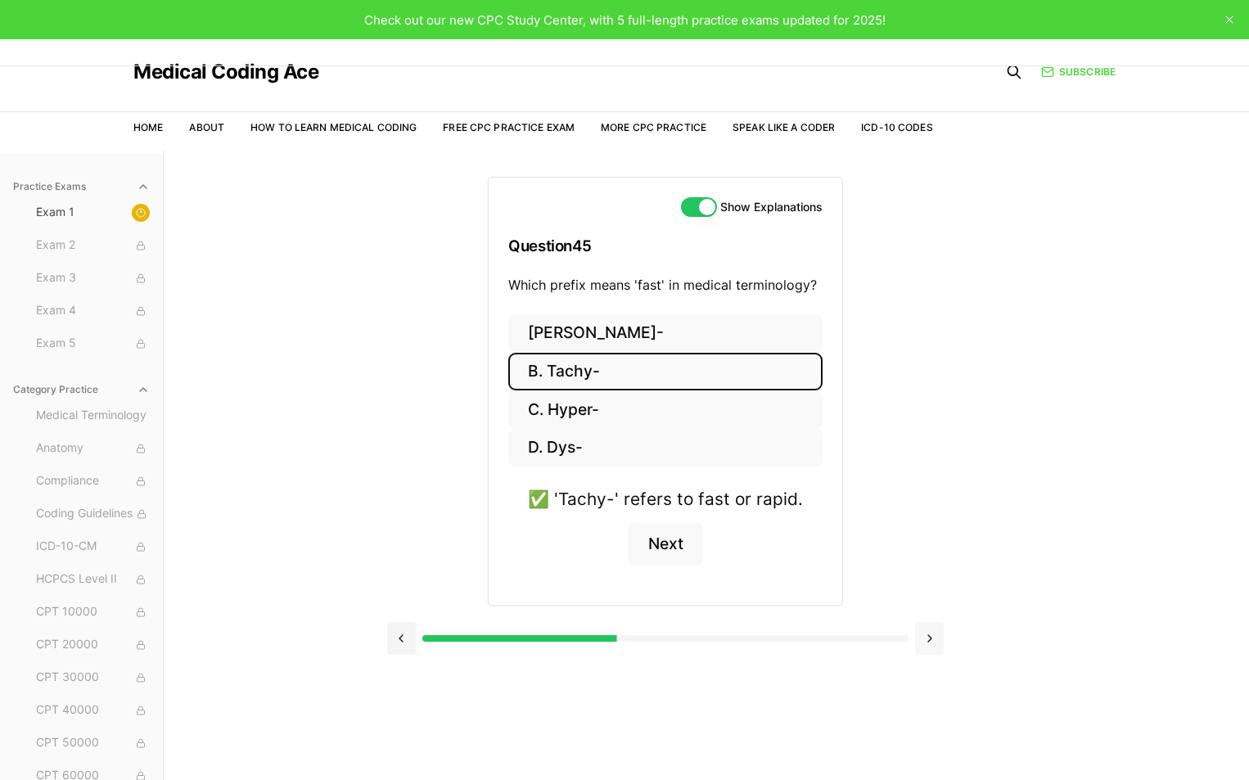
click at [928, 638] on button at bounding box center [929, 638] width 29 height 33
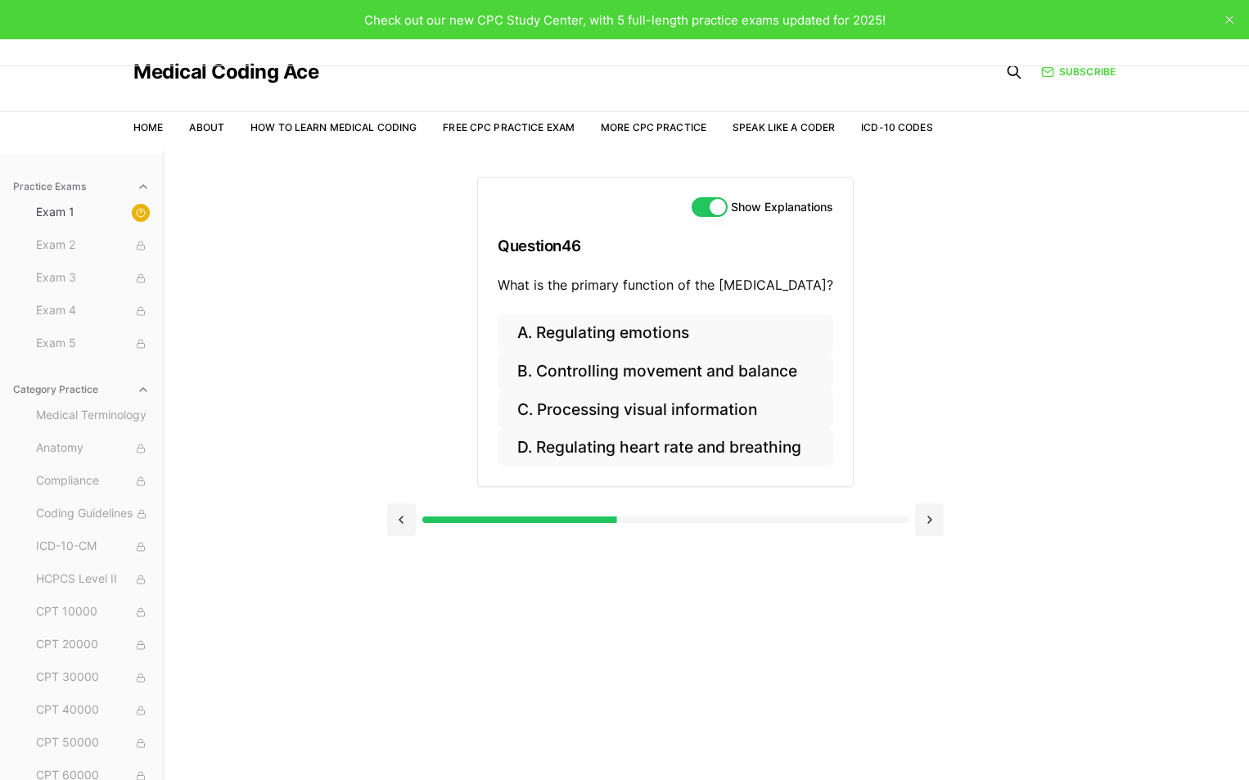
click at [693, 202] on button "Show Explanations" at bounding box center [710, 207] width 36 height 20
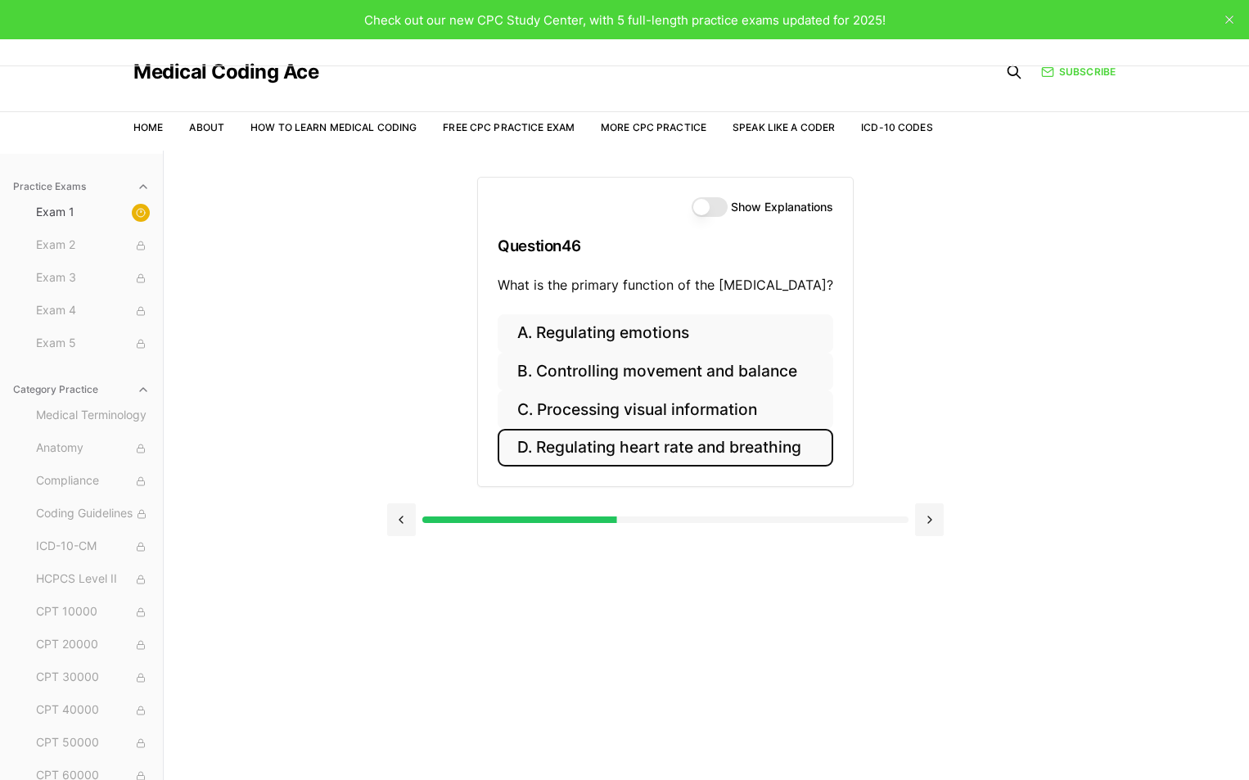
click at [748, 452] on button "D. Regulating heart rate and breathing" at bounding box center [666, 448] width 336 height 38
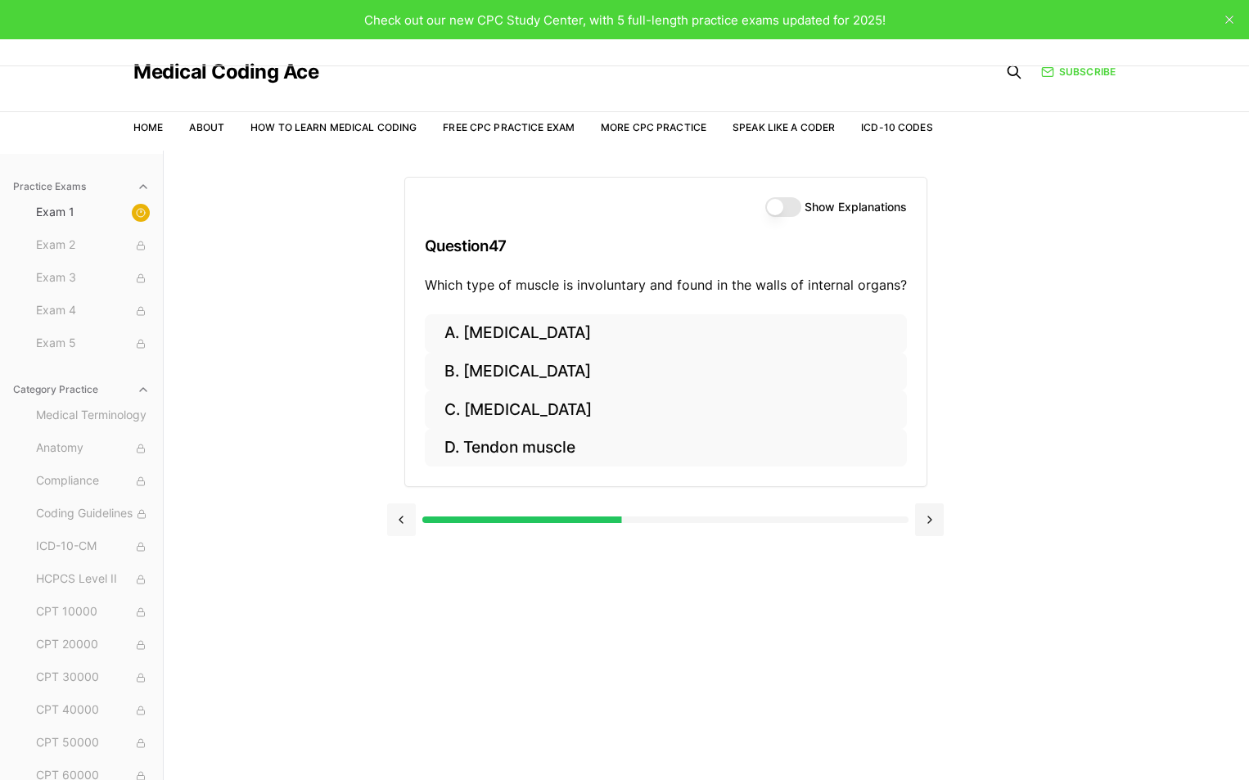
click at [404, 515] on button at bounding box center [401, 519] width 29 height 33
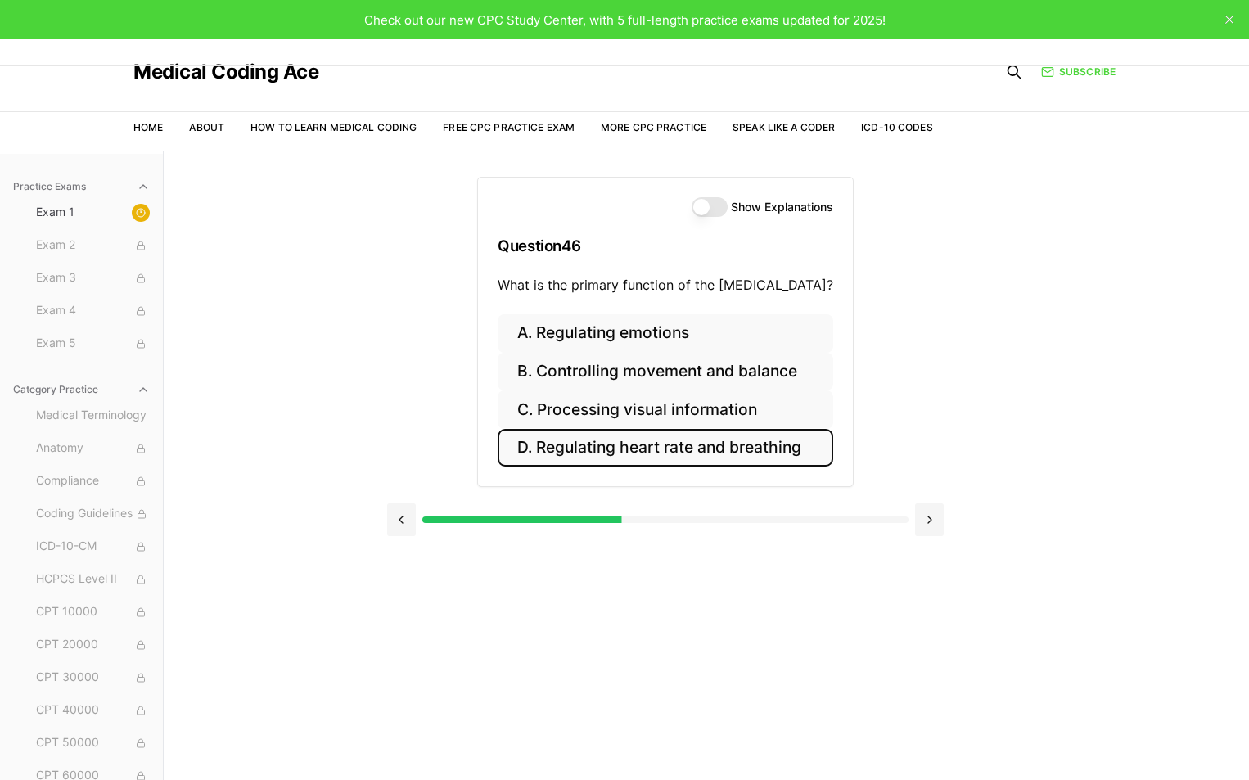
click at [713, 204] on button "Show Explanations" at bounding box center [710, 207] width 36 height 20
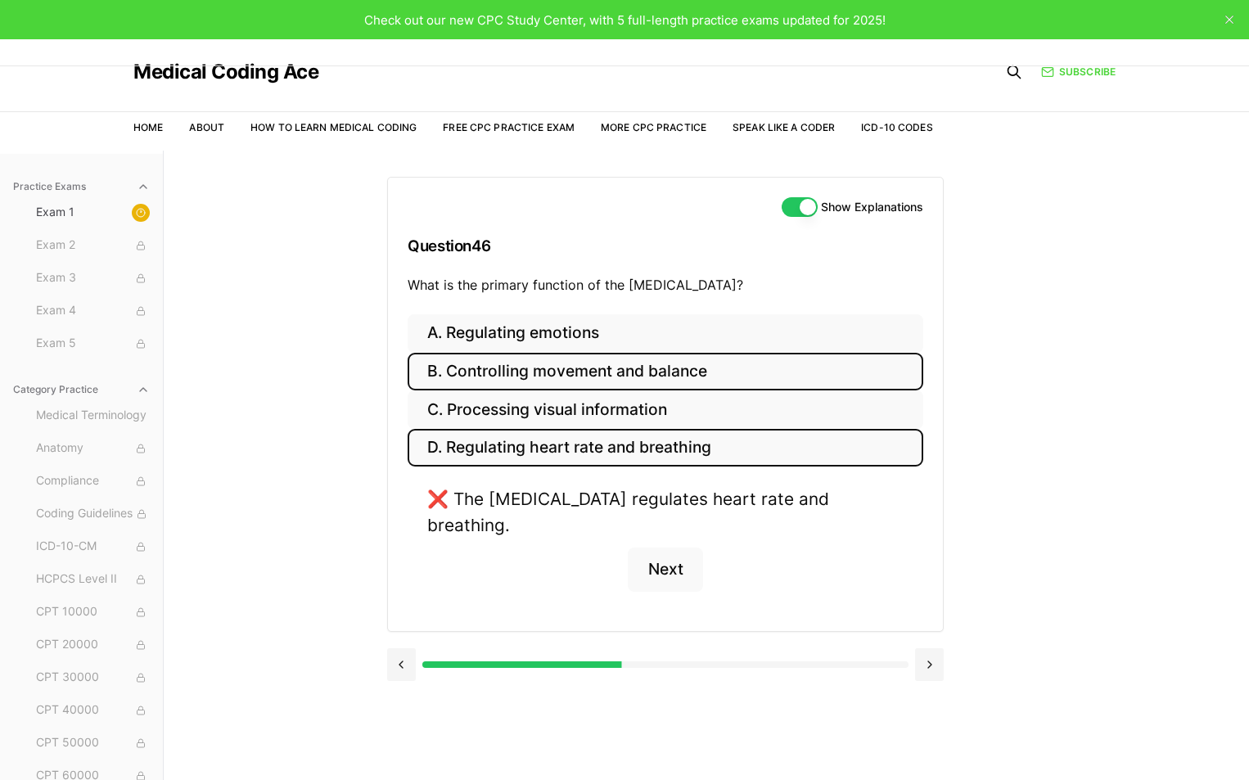
click at [575, 366] on button "B. Controlling movement and balance" at bounding box center [666, 372] width 516 height 38
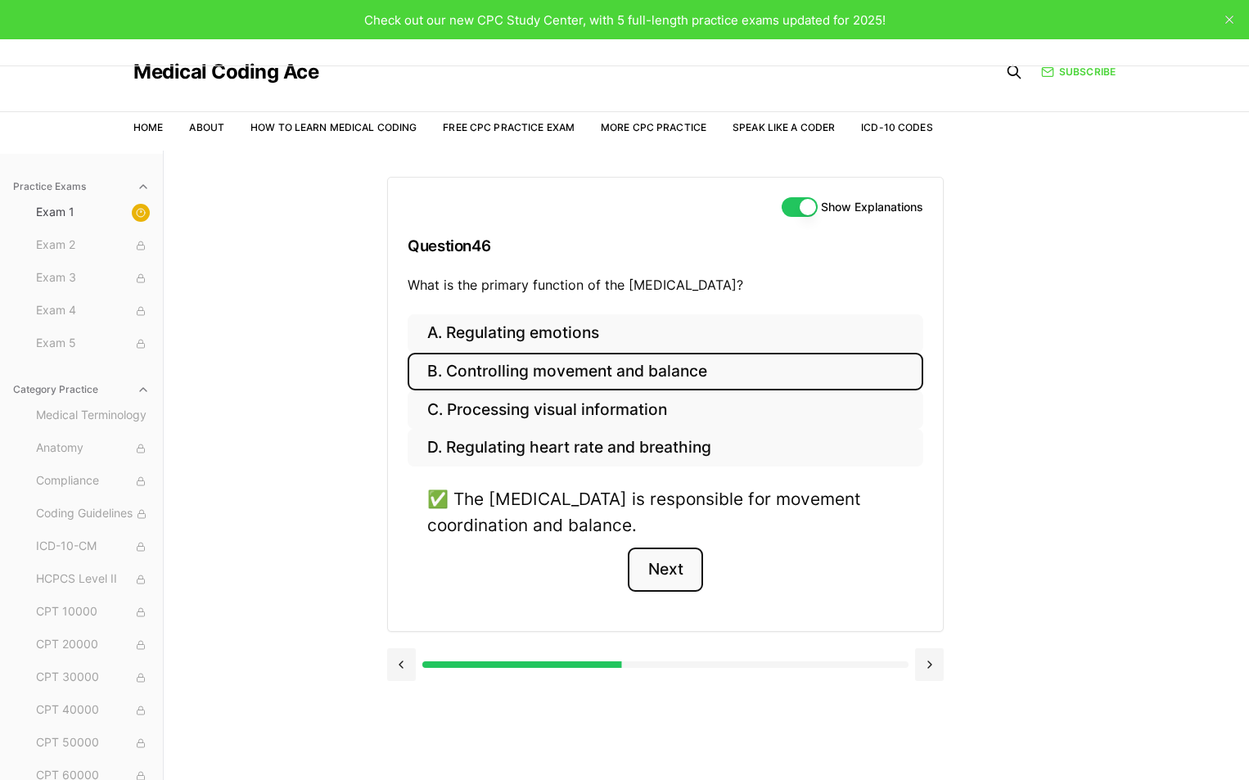
click at [657, 568] on button "Next" at bounding box center [665, 570] width 75 height 44
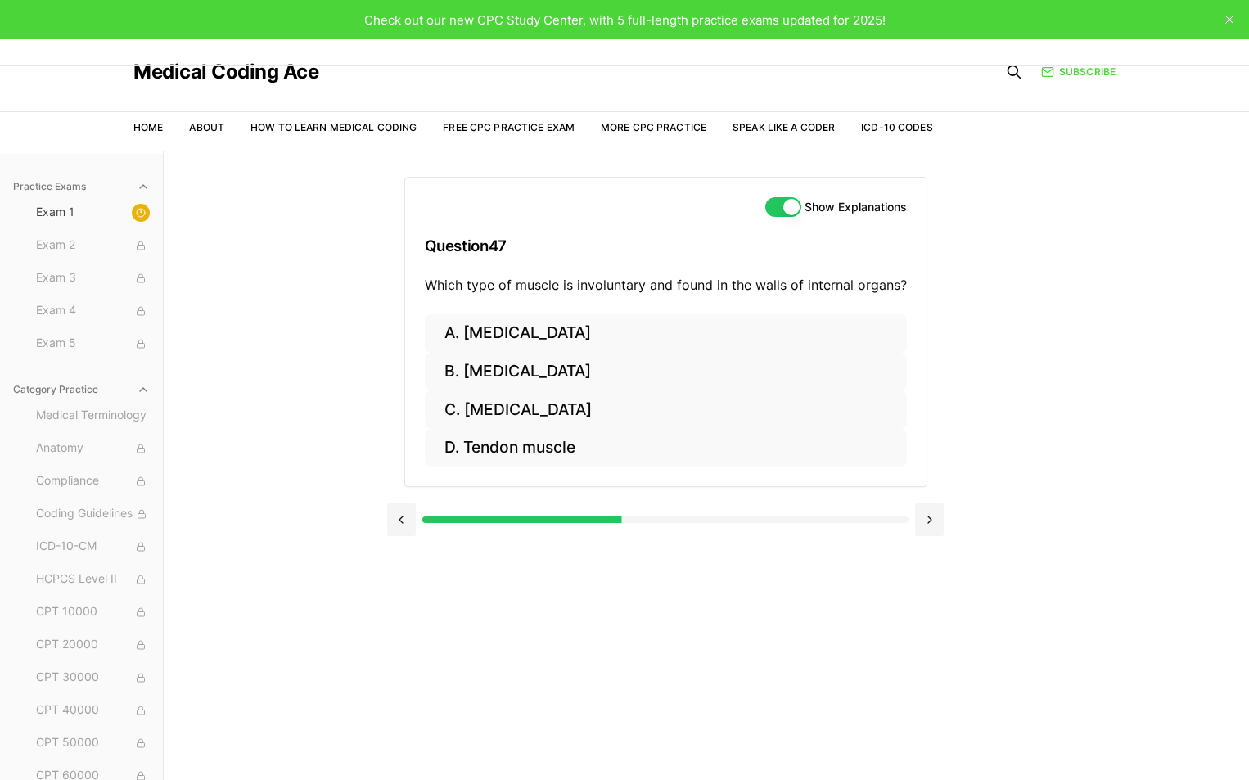
click at [774, 207] on button "Show Explanations" at bounding box center [783, 207] width 36 height 20
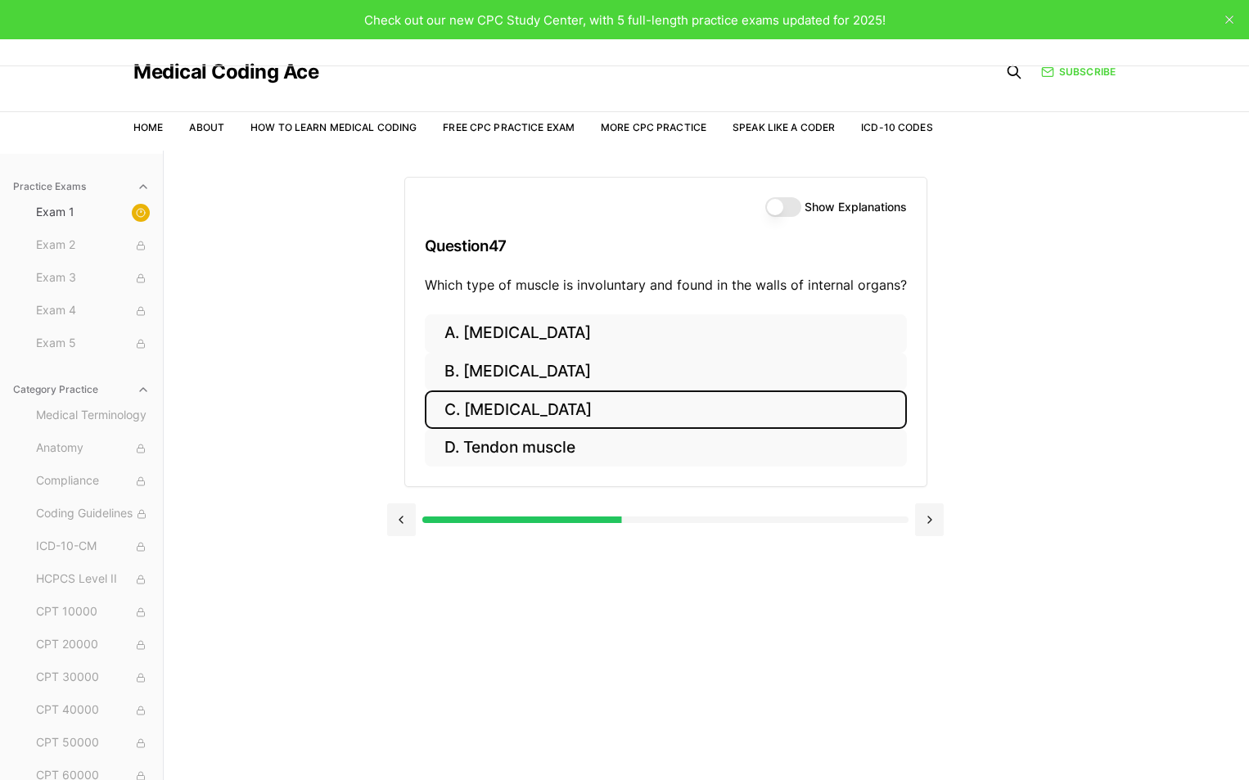
click at [576, 410] on button "C. [MEDICAL_DATA]" at bounding box center [666, 410] width 482 height 38
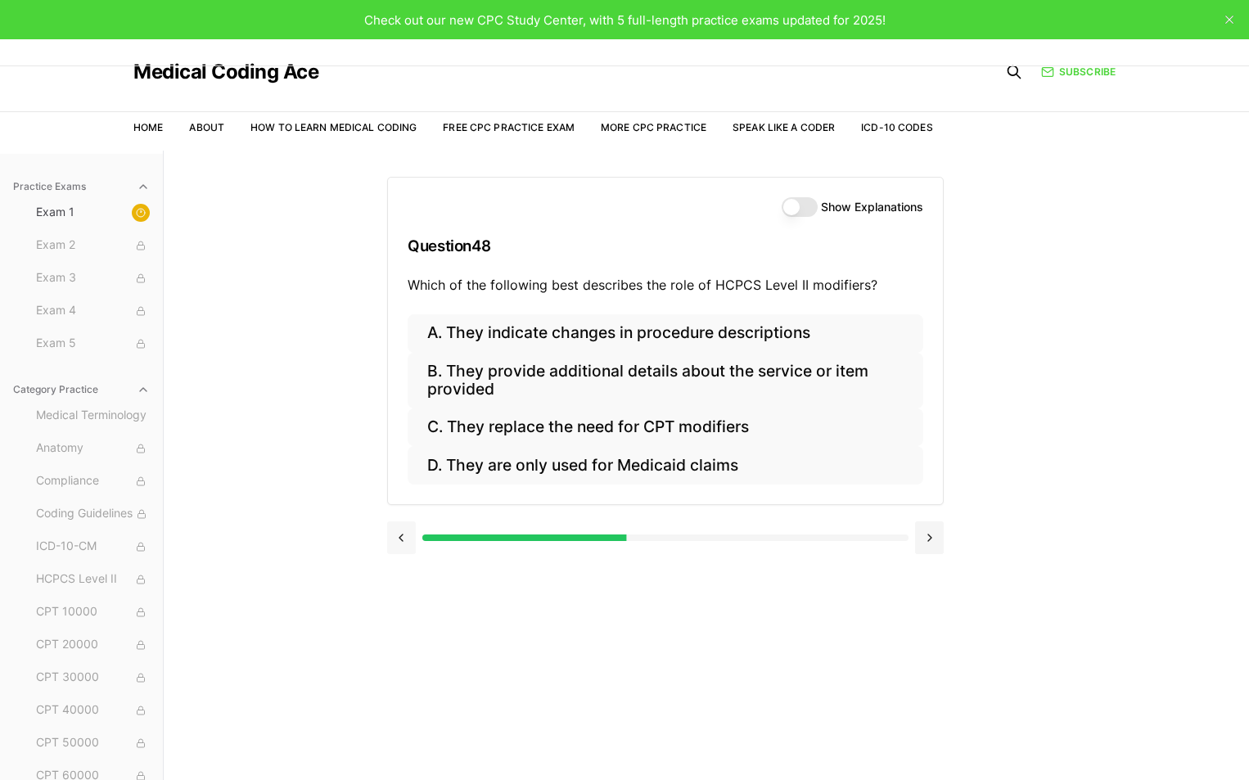
click at [398, 535] on button at bounding box center [401, 538] width 29 height 33
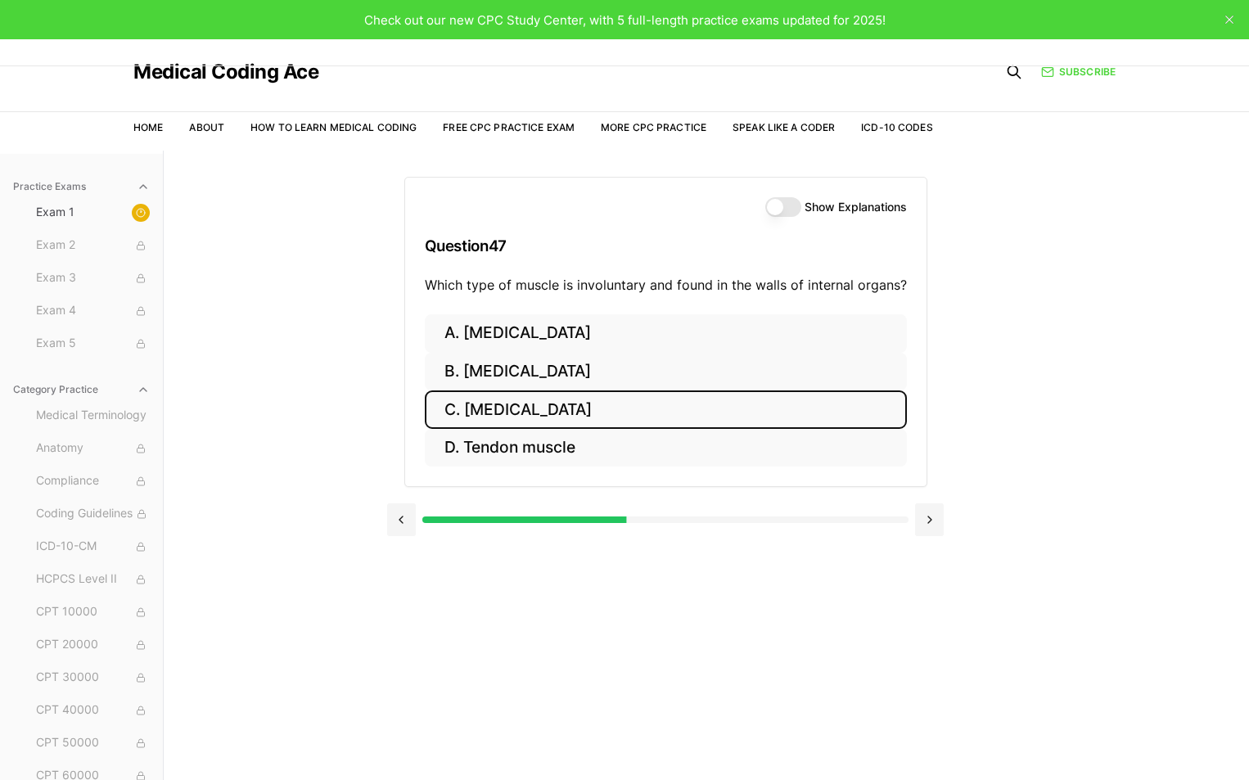
click at [782, 205] on button "Show Explanations" at bounding box center [783, 207] width 36 height 20
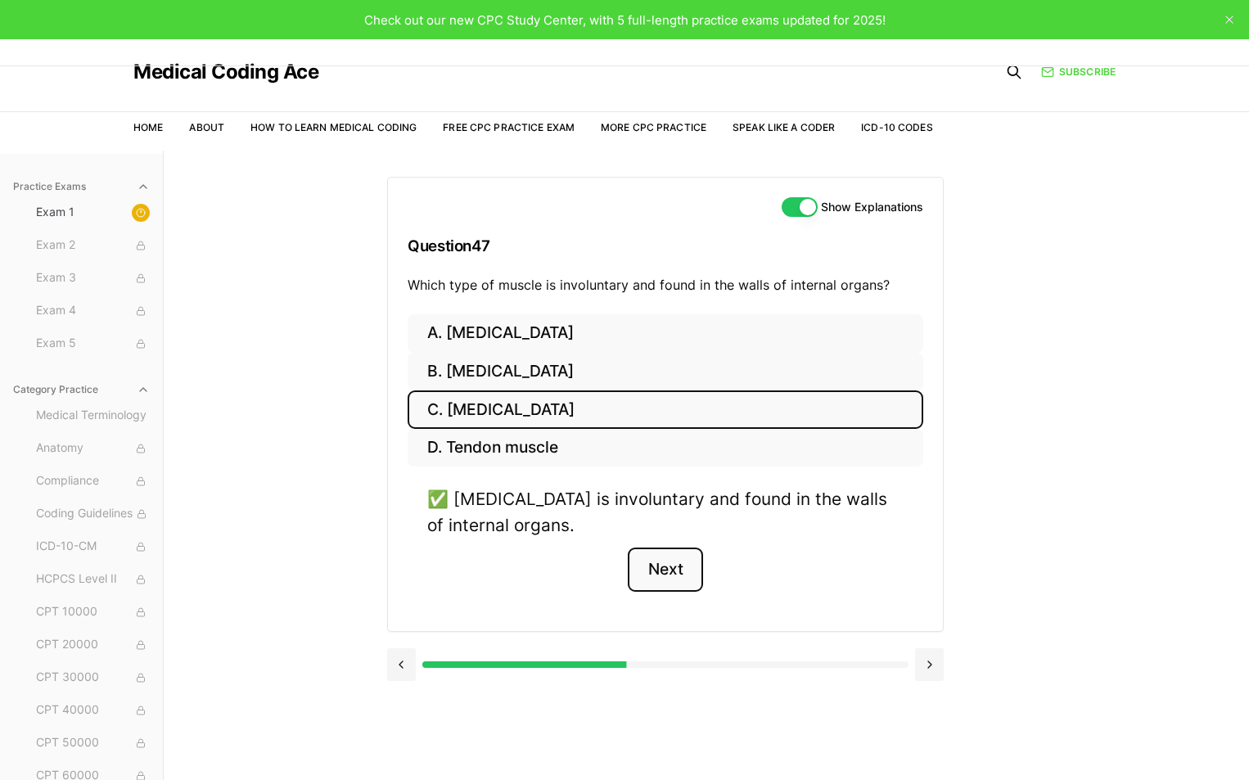
click at [662, 576] on button "Next" at bounding box center [665, 570] width 75 height 44
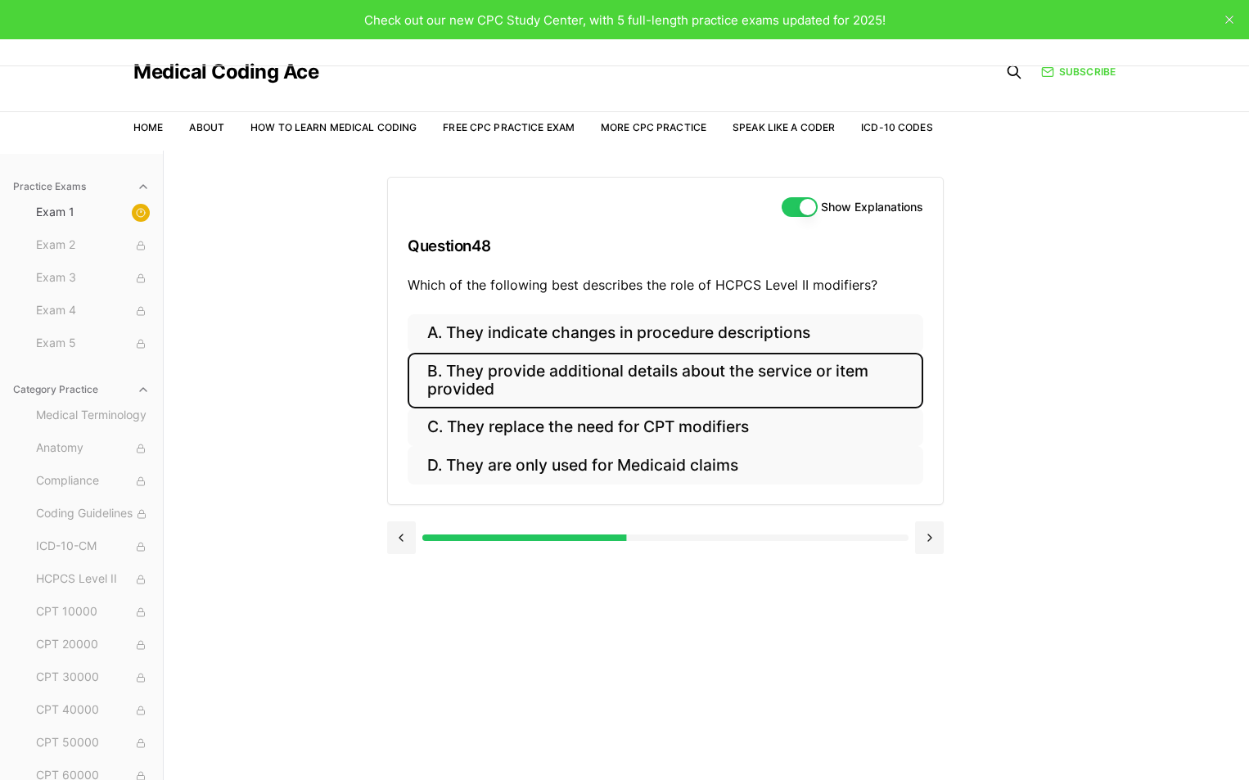
click at [707, 374] on button "B. They provide additional details about the service or item provided" at bounding box center [666, 381] width 516 height 56
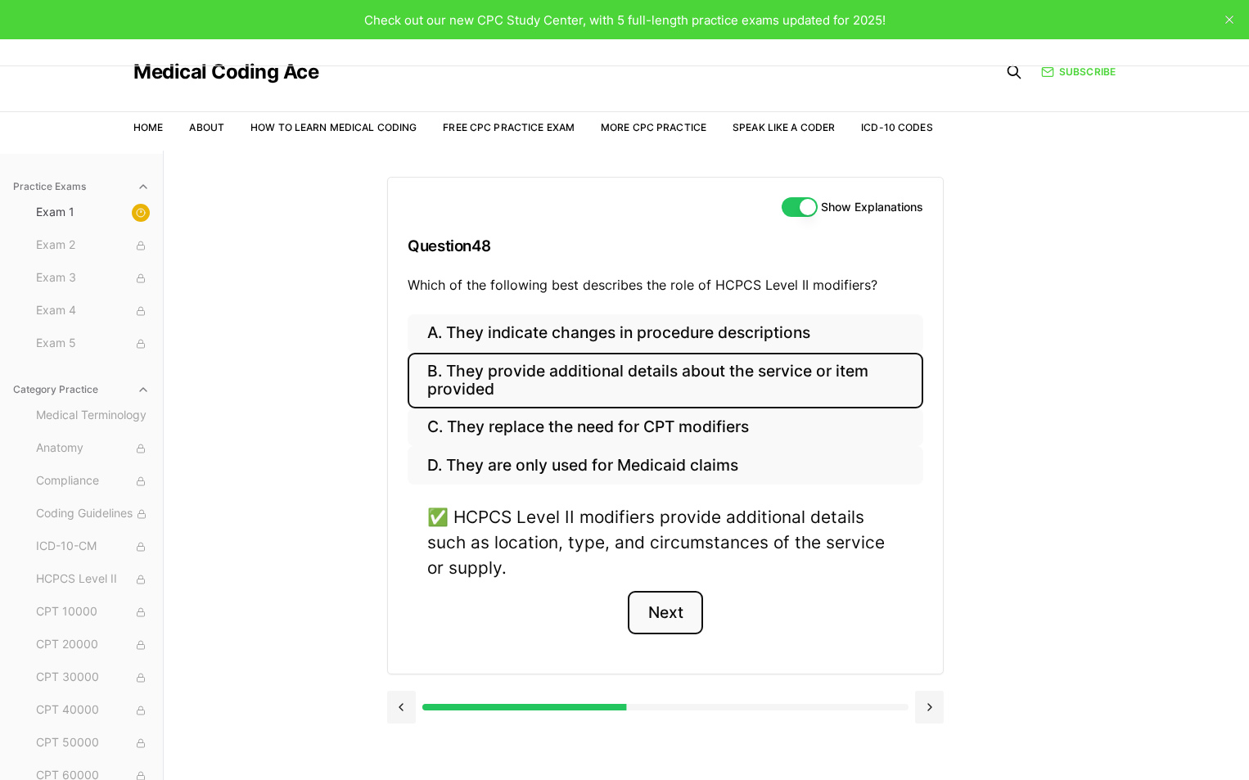
click at [675, 615] on button "Next" at bounding box center [665, 613] width 75 height 44
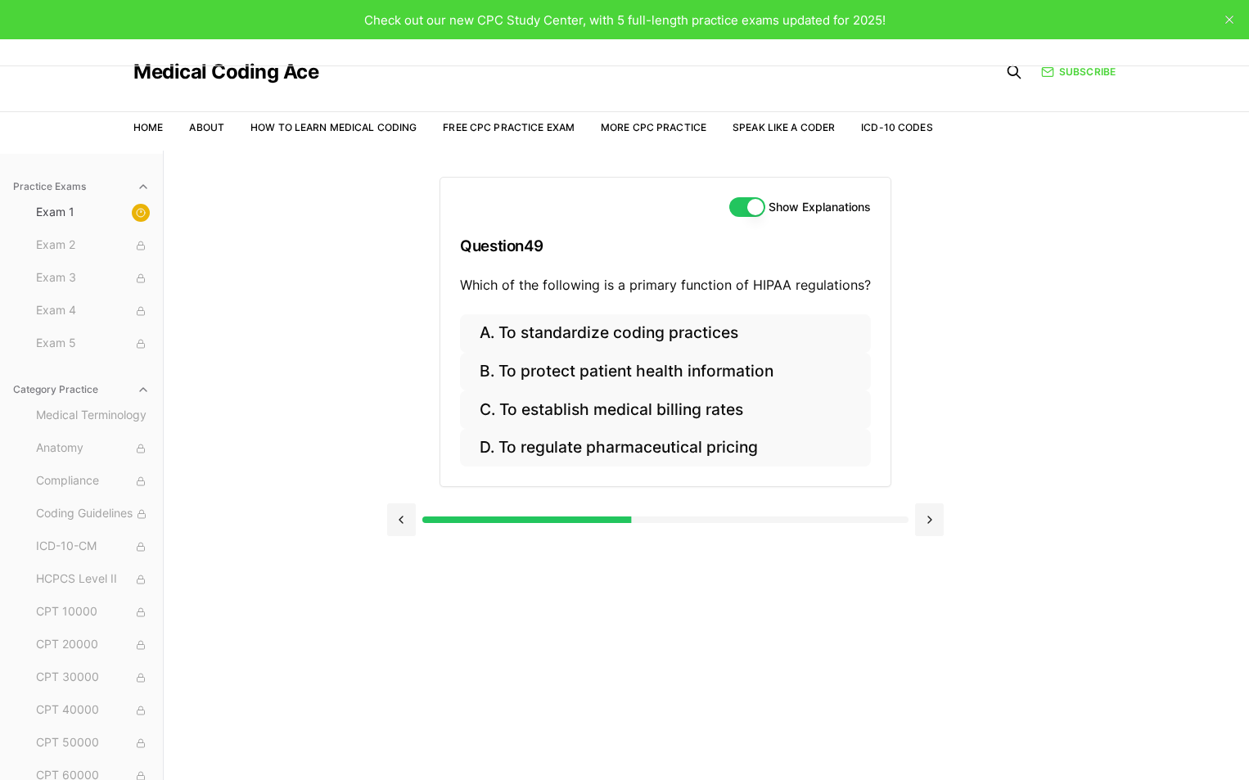
click at [738, 210] on button "Show Explanations" at bounding box center [747, 207] width 36 height 20
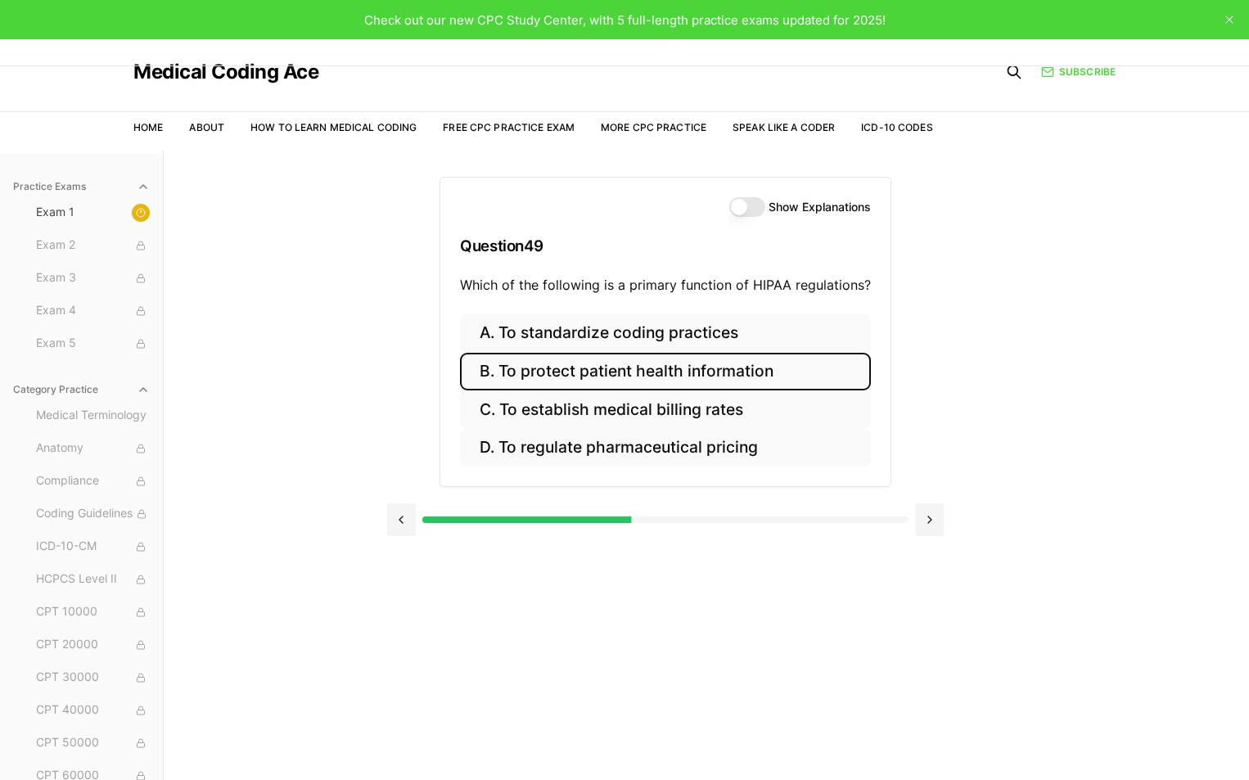
click at [743, 367] on button "B. To protect patient health information" at bounding box center [665, 372] width 411 height 38
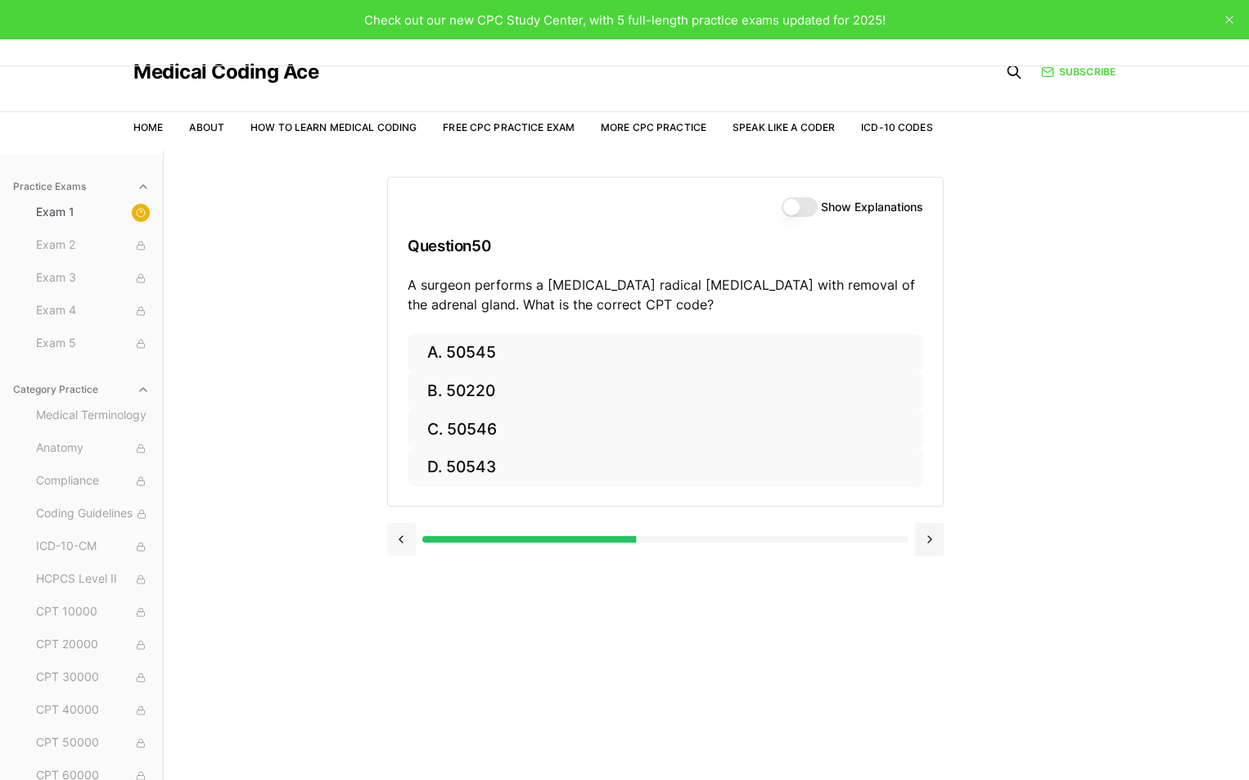
click at [400, 538] on button at bounding box center [401, 539] width 29 height 33
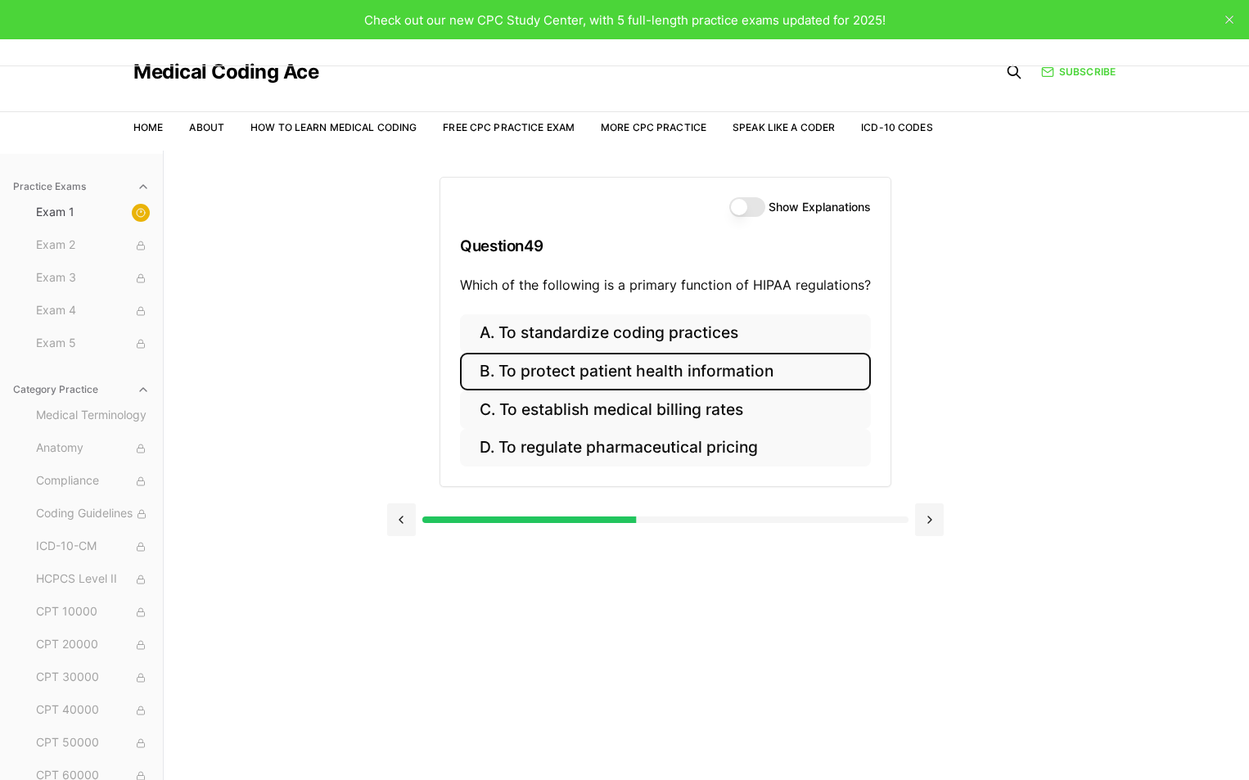
click at [739, 204] on button "Show Explanations" at bounding box center [747, 207] width 36 height 20
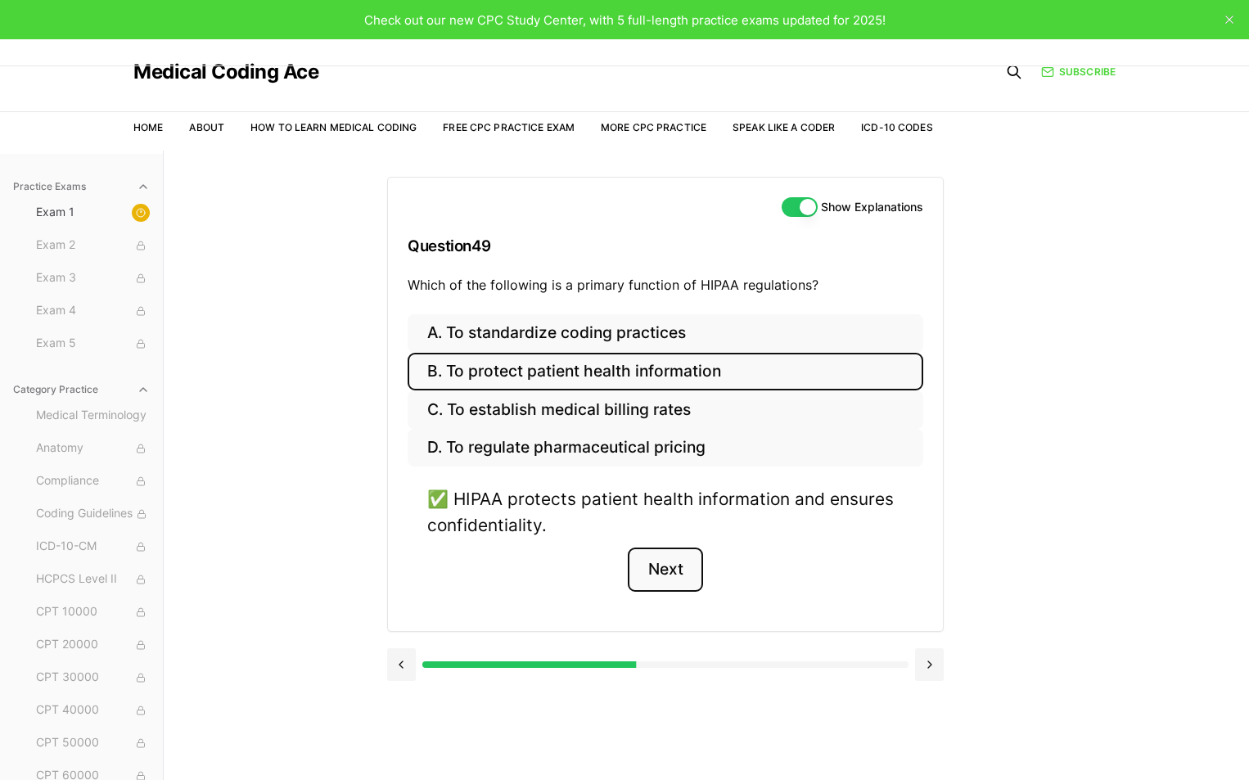
click at [661, 570] on button "Next" at bounding box center [665, 570] width 75 height 44
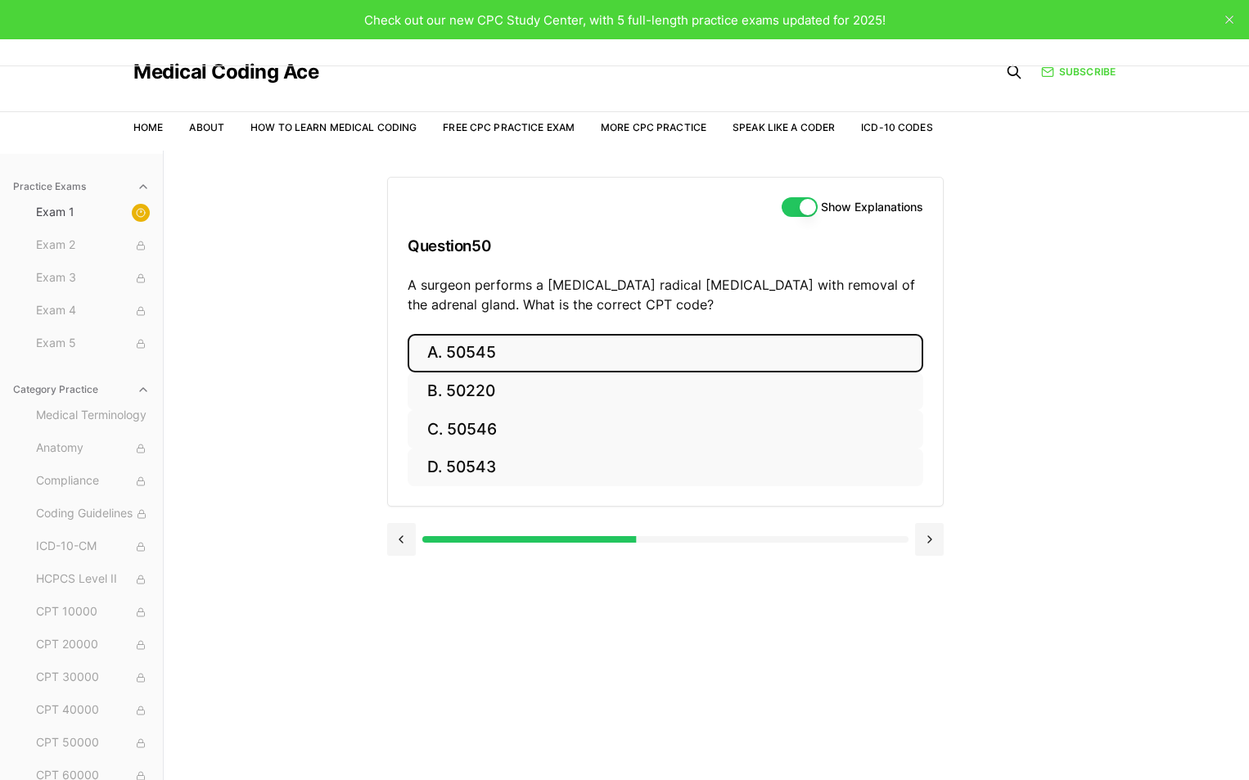
click at [496, 341] on button "A. 50545" at bounding box center [666, 353] width 516 height 38
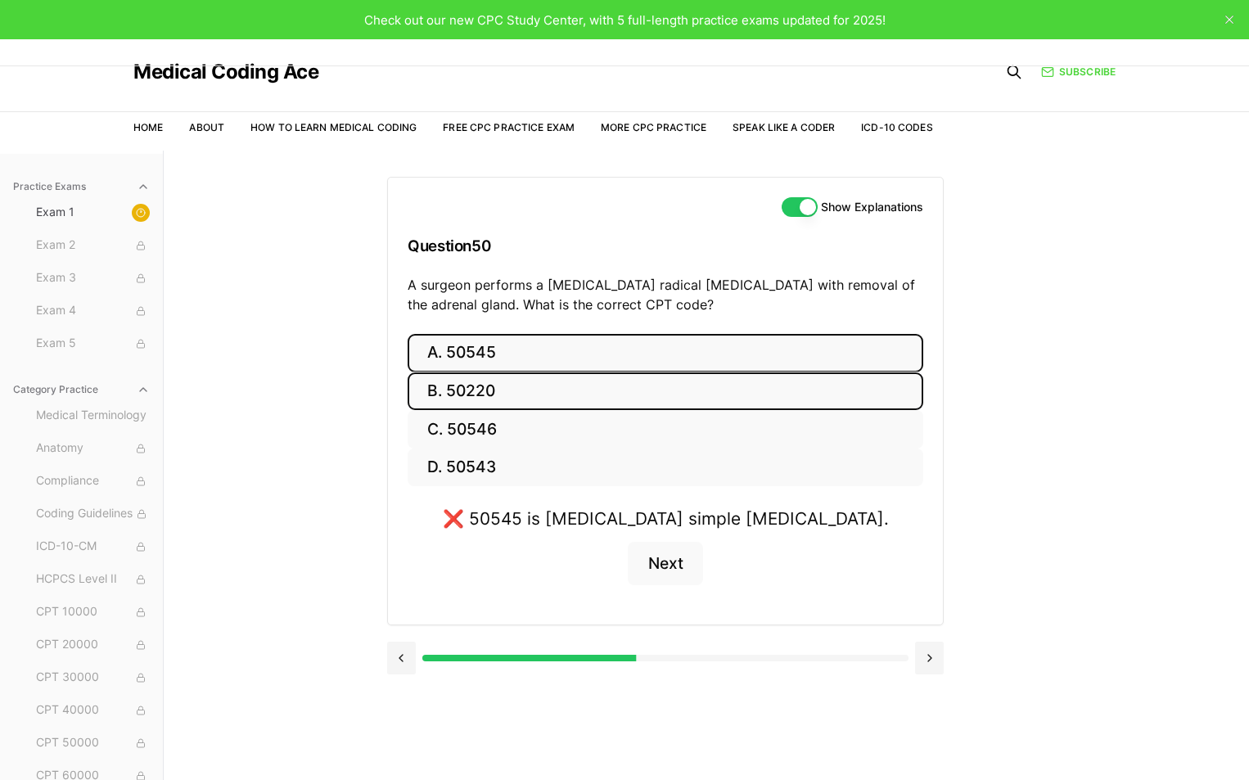
click at [487, 382] on button "B. 50220" at bounding box center [666, 392] width 516 height 38
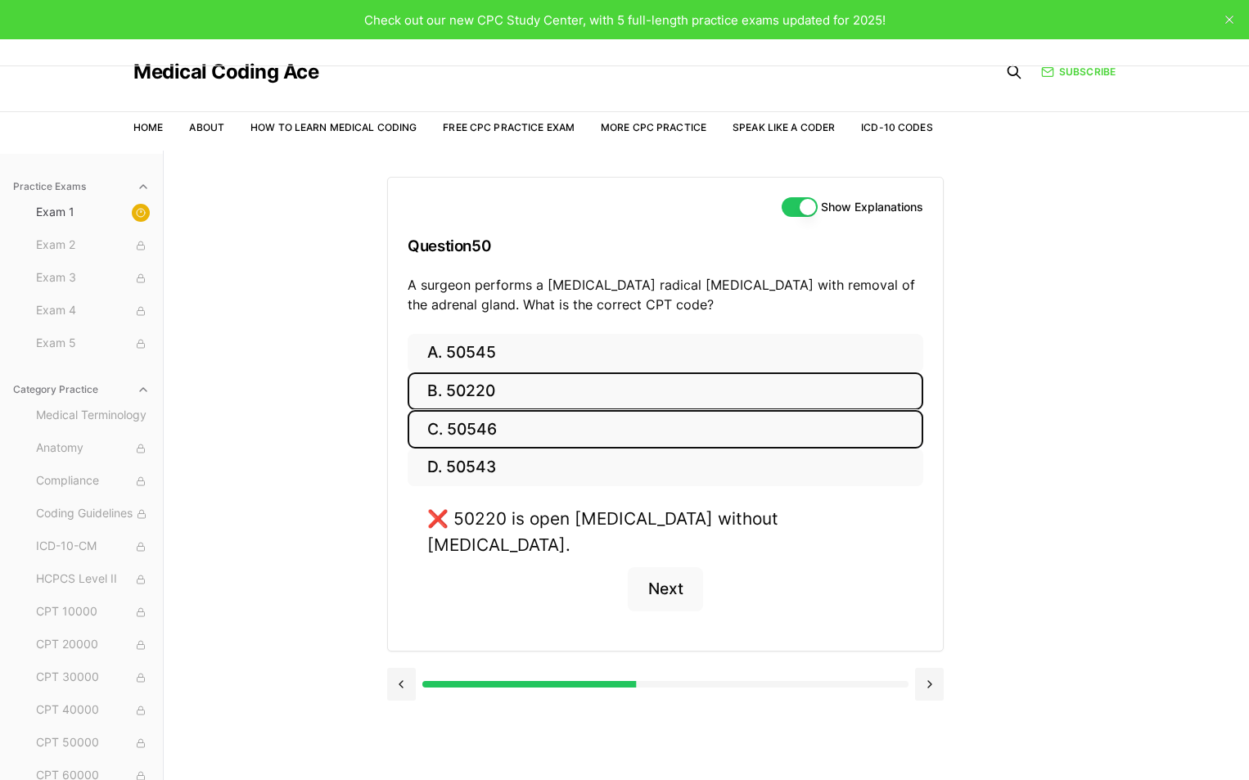
click at [490, 427] on button "C. 50546" at bounding box center [666, 429] width 516 height 38
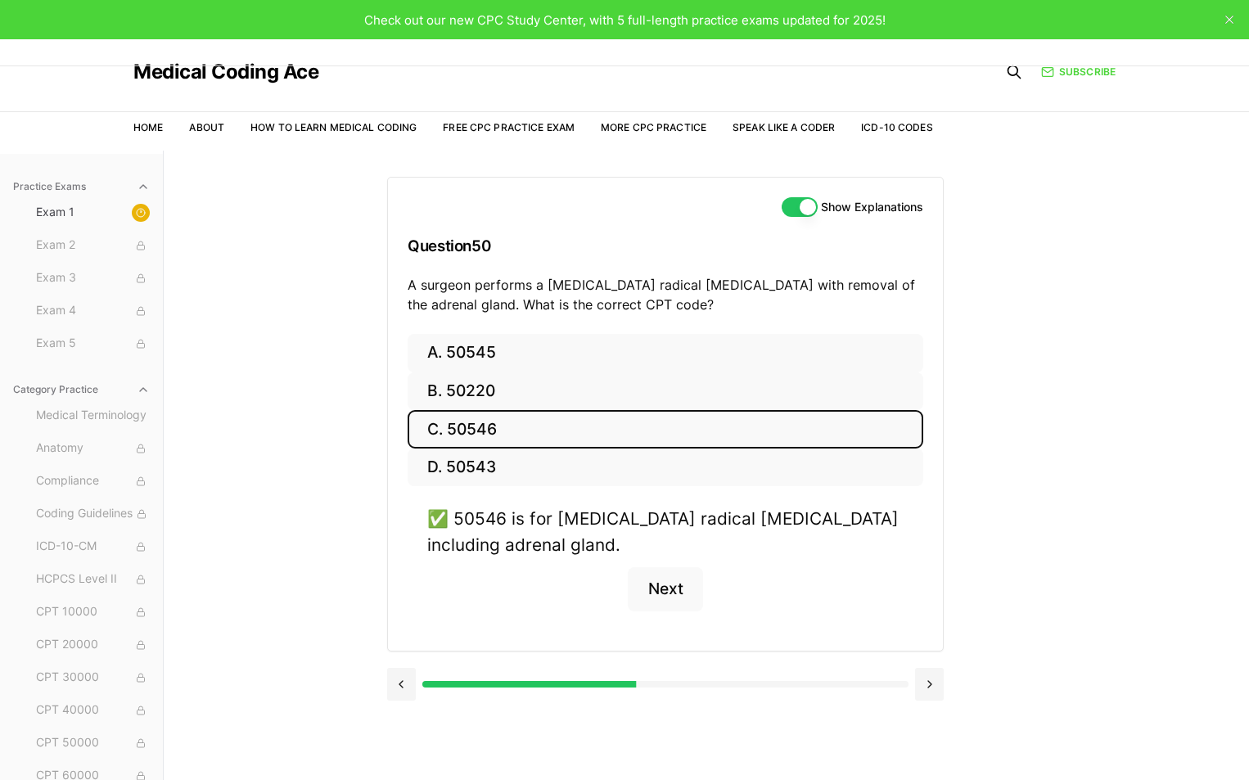
click at [1139, 255] on div "Practice Exams Exam 1 Exam 2 Exam 3 Exam 4 Exam 5 Category Practice Medical Ter…" at bounding box center [624, 541] width 1249 height 780
